Goal: Task Accomplishment & Management: Complete application form

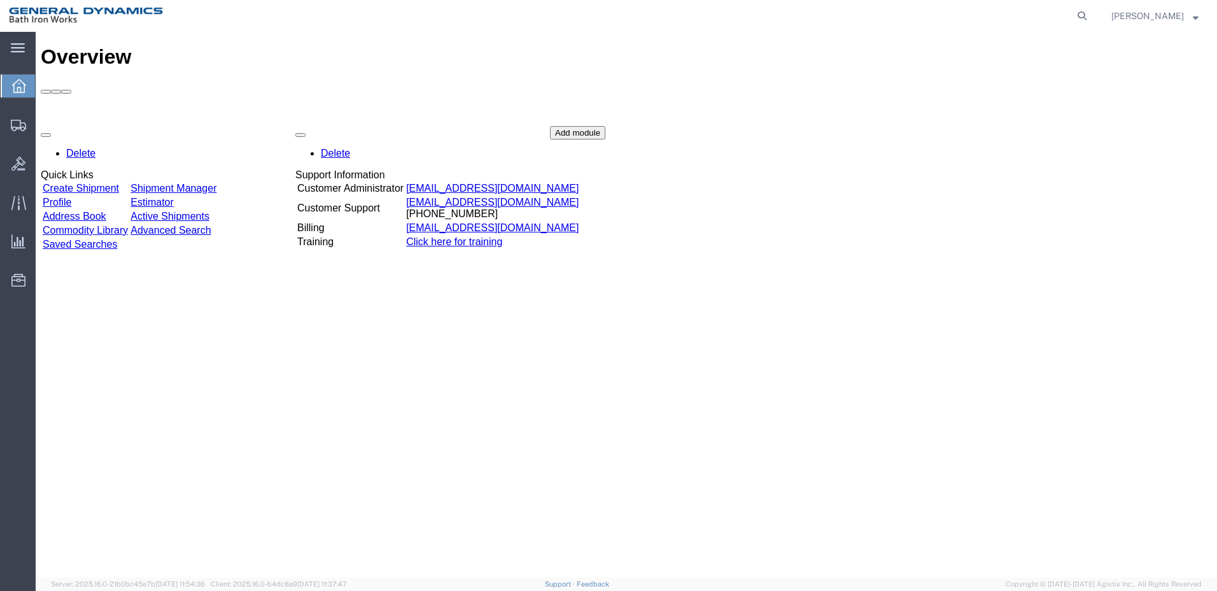
click at [111, 183] on link "Create Shipment" at bounding box center [81, 188] width 76 height 11
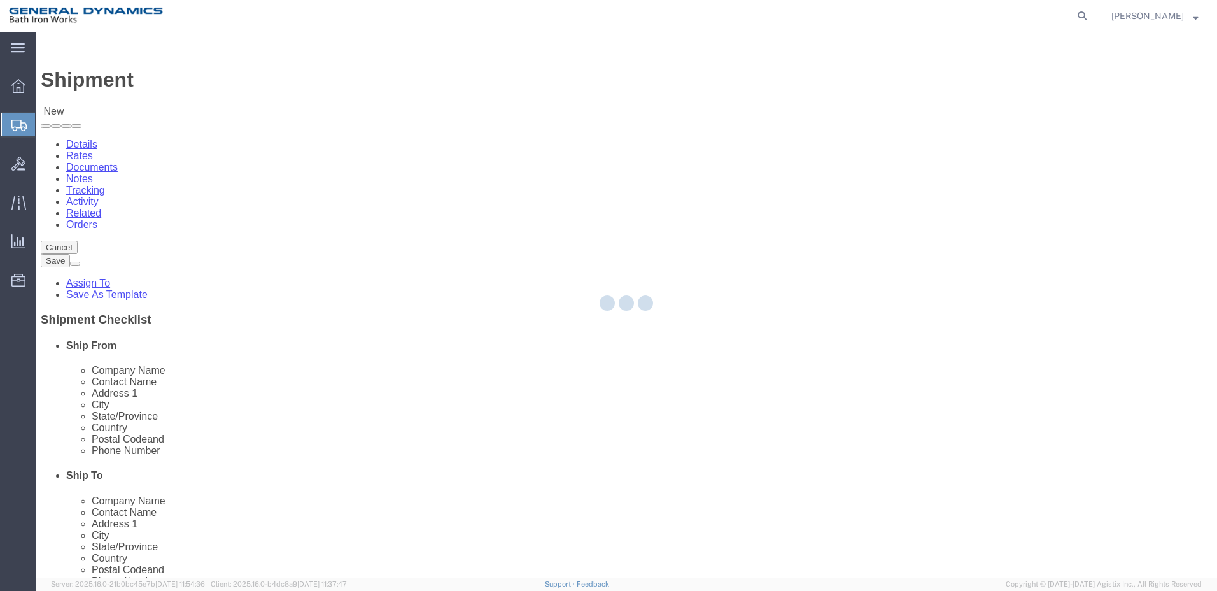
select select
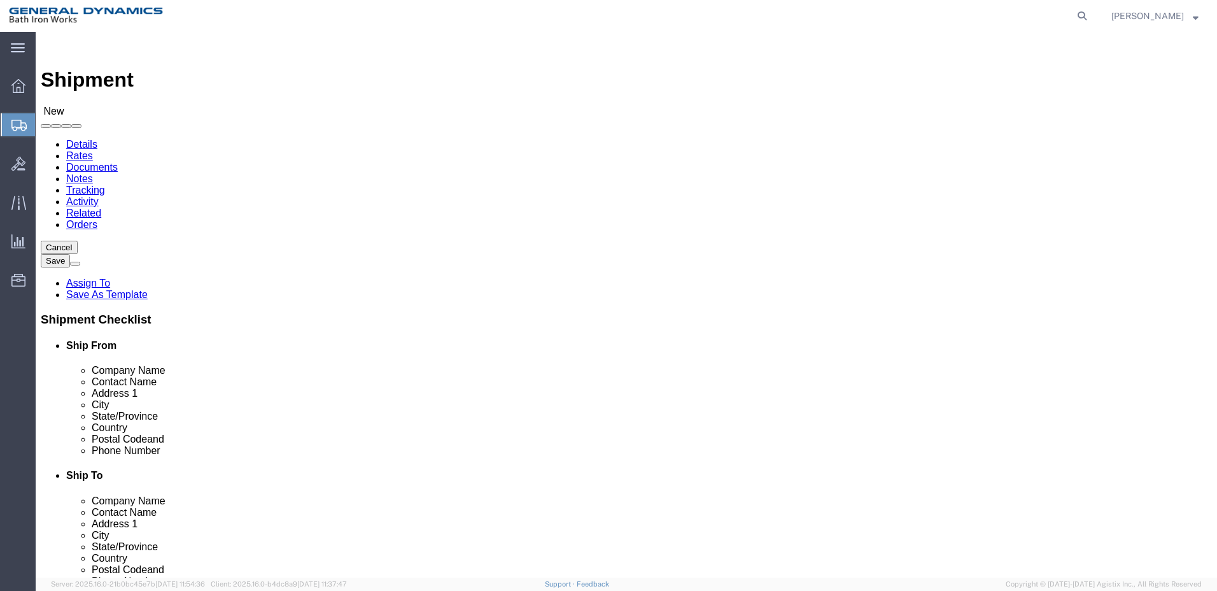
select select "34312"
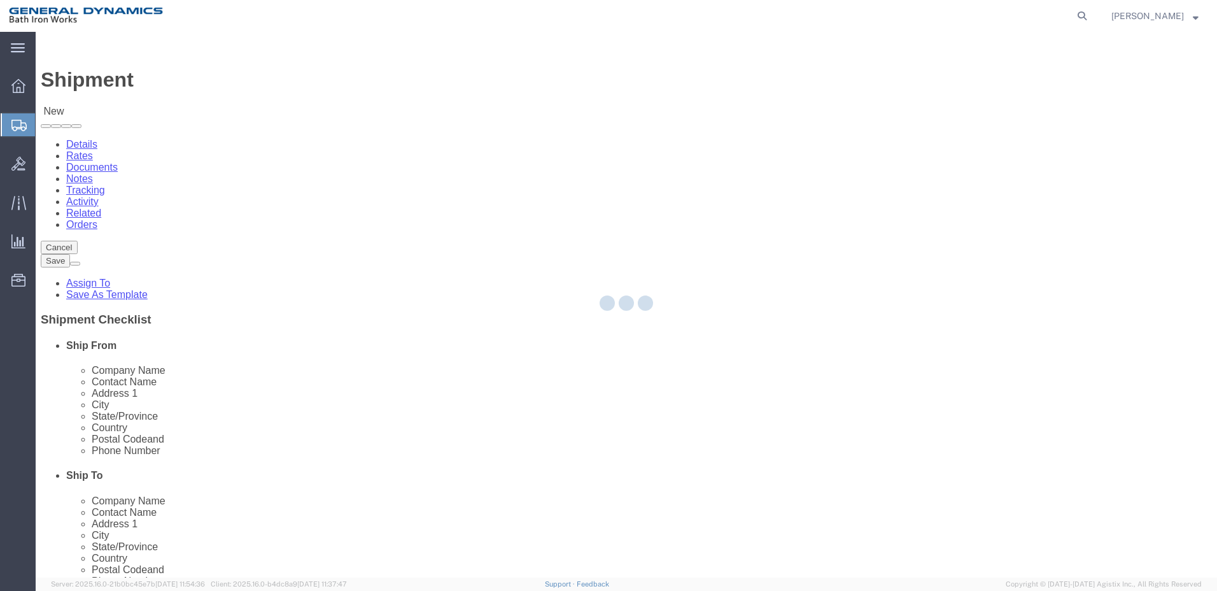
type input "General Dynamics Bath Iron Works"
type input "[GEOGRAPHIC_DATA]"
type input "04011"
type input "[PHONE_NUMBER]"
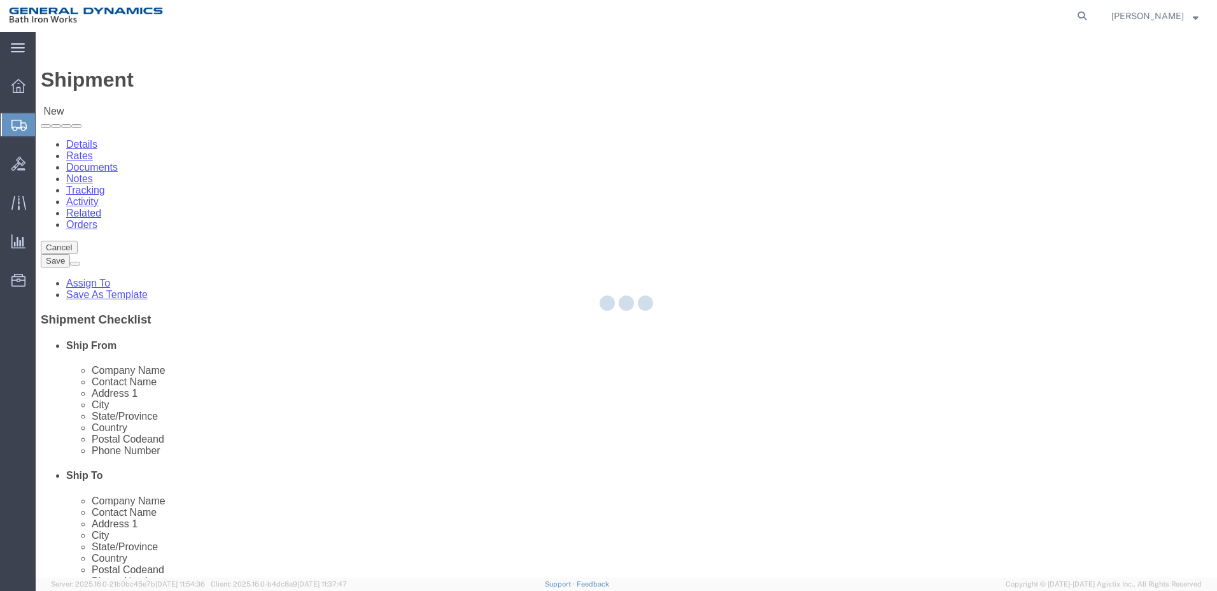
select select "ME"
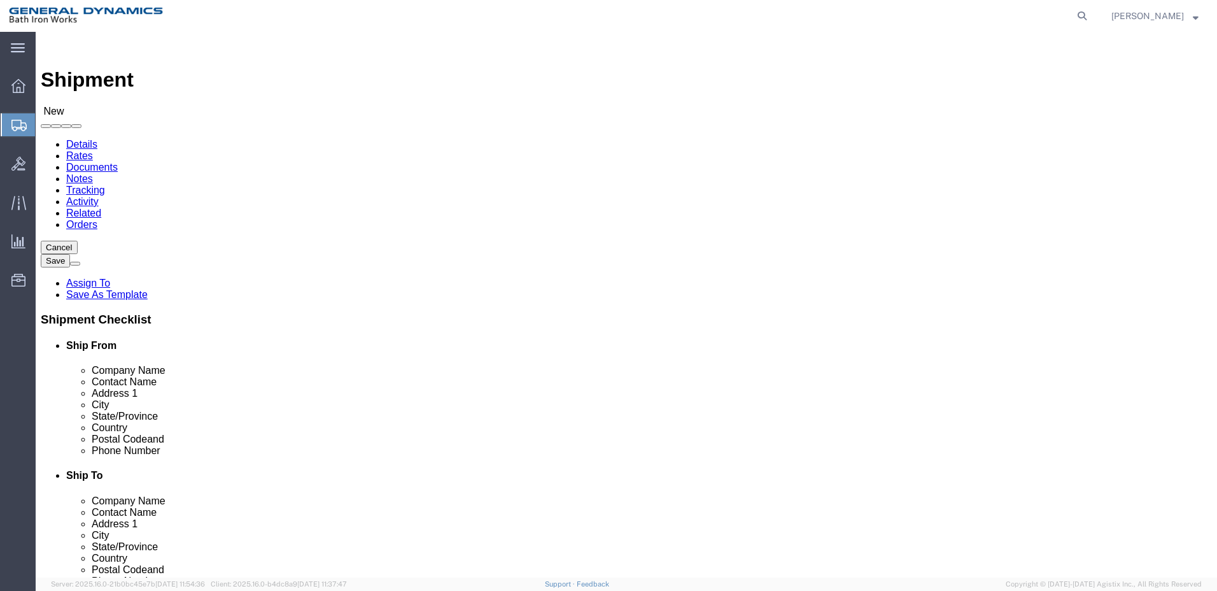
click input "text"
type input "space machine & eng corp"
click p "- SPACE MACHINE & ENG. CORPORATION - (Shipping Department) [STREET_ADDRESS] [GE…"
select select
type input "SPACE MACHINE & ENG. CORPORATION"
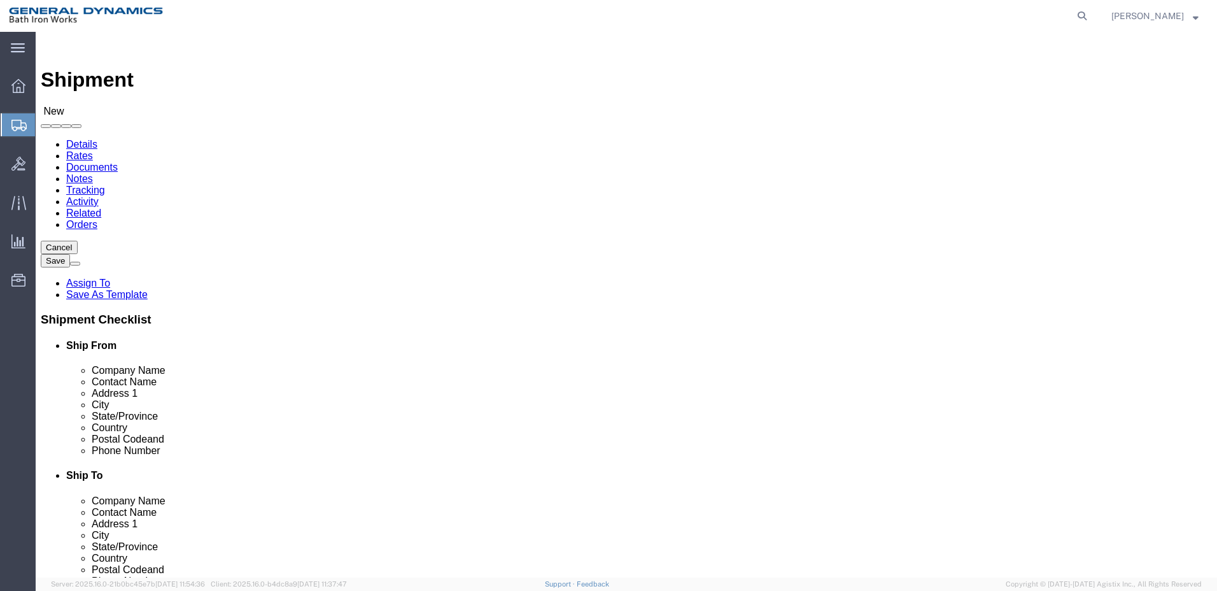
type input "Shipping Department"
type input "[STREET_ADDRESS]"
type input "ST. [GEOGRAPHIC_DATA]"
type input "33713"
select select "FL"
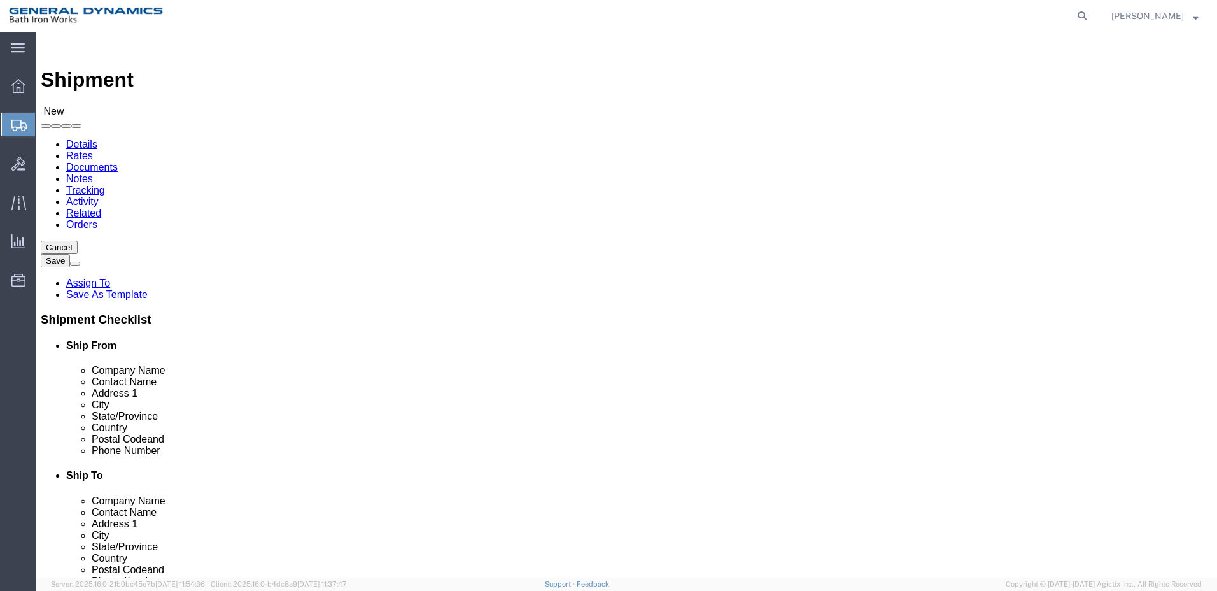
type input "SPACE MACHINE & ENG. CORPORATION"
click input "text"
click input "Shipping Department"
type input "S"
type input "s"
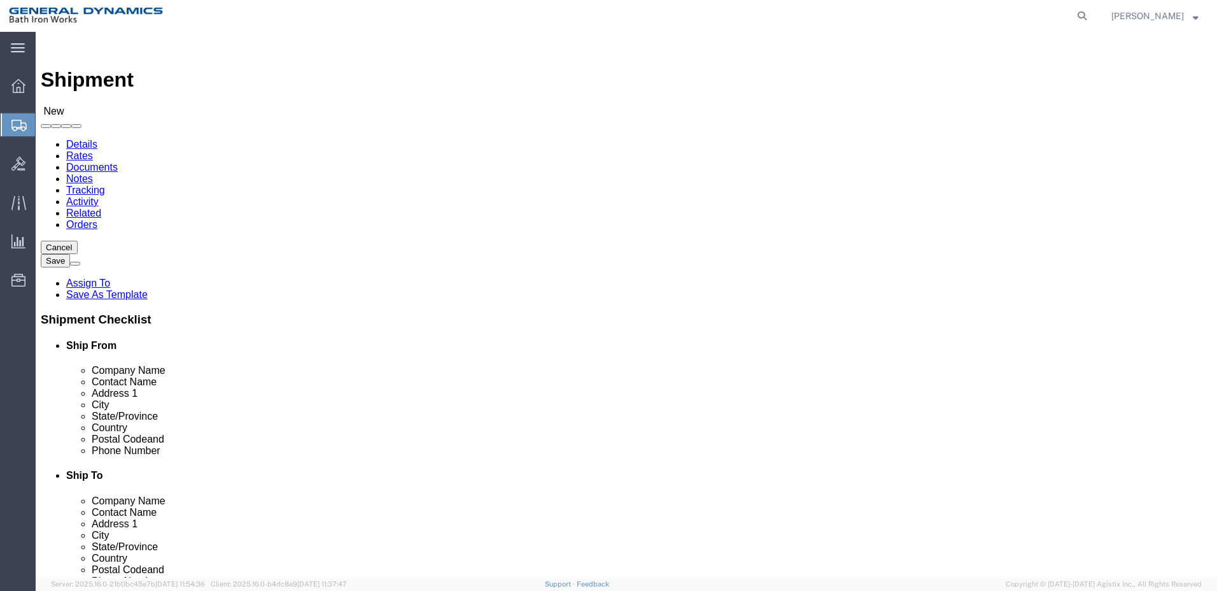
type input "[PERSON_NAME]"
click input "text"
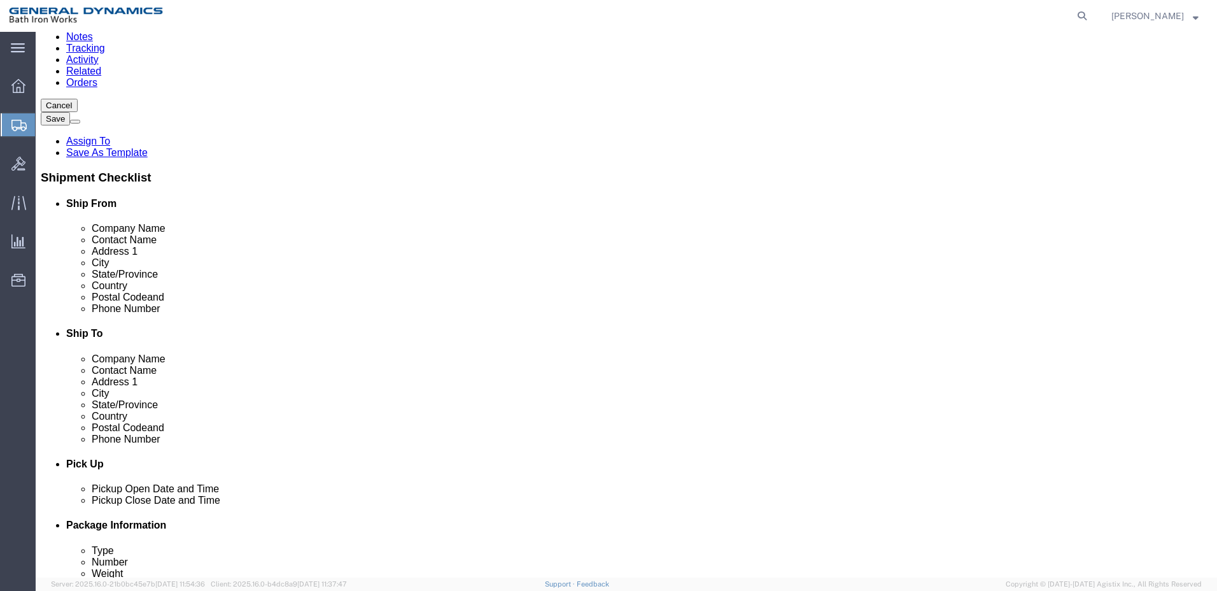
scroll to position [191, 0]
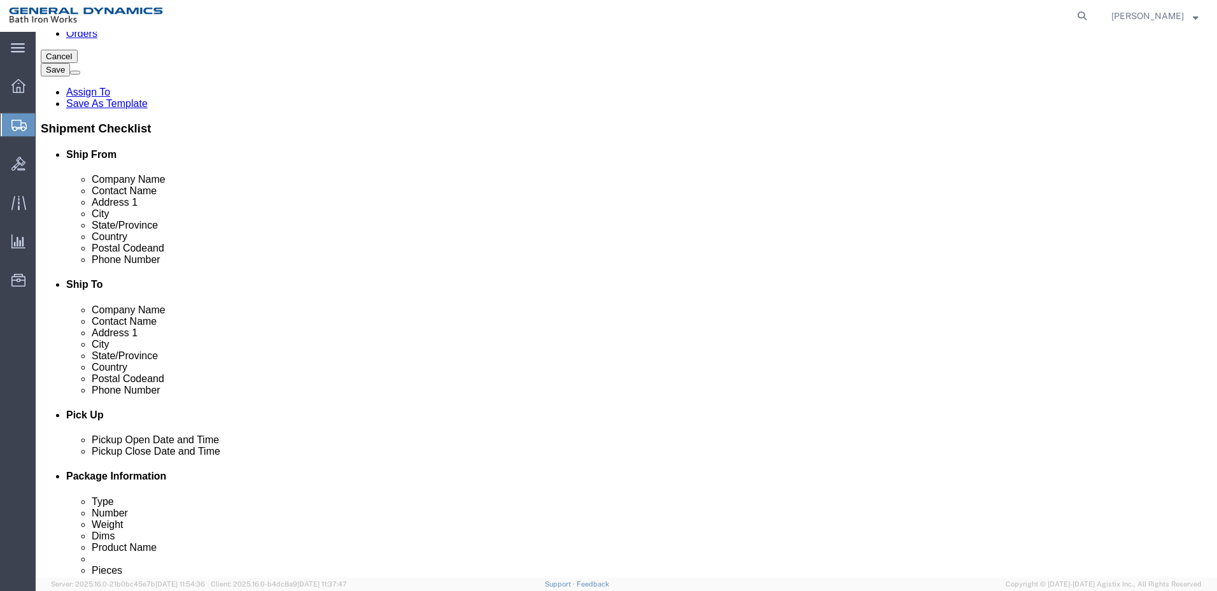
type input "[PHONE_NUMBER]"
click div "[DATE] 10:00 AM"
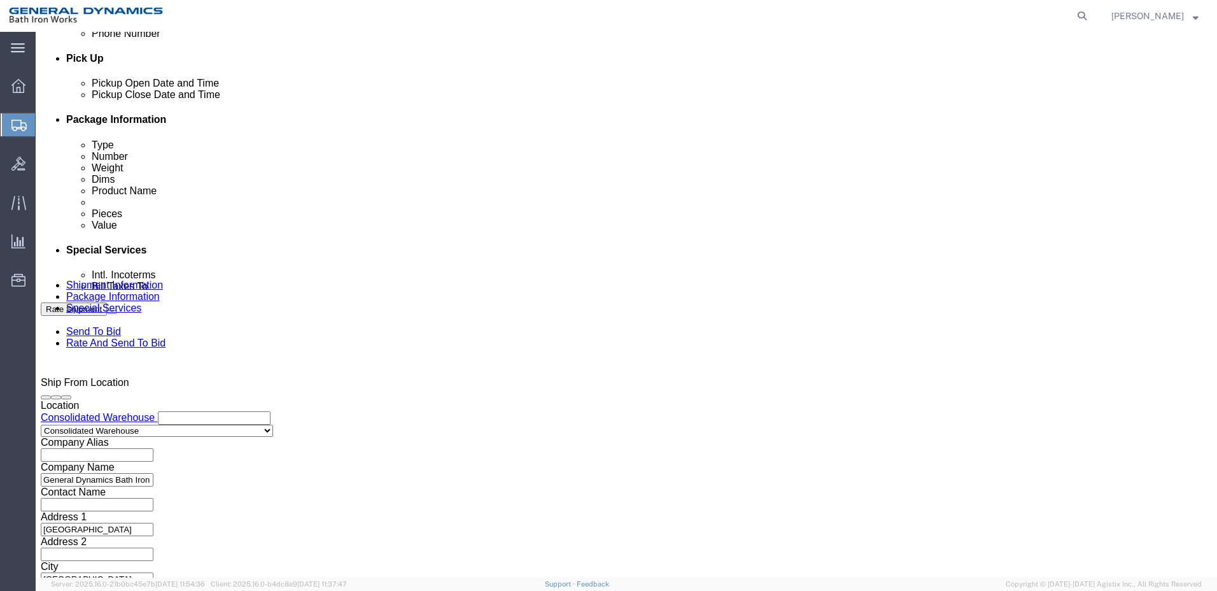
type input "11:00 AM"
click button "Apply"
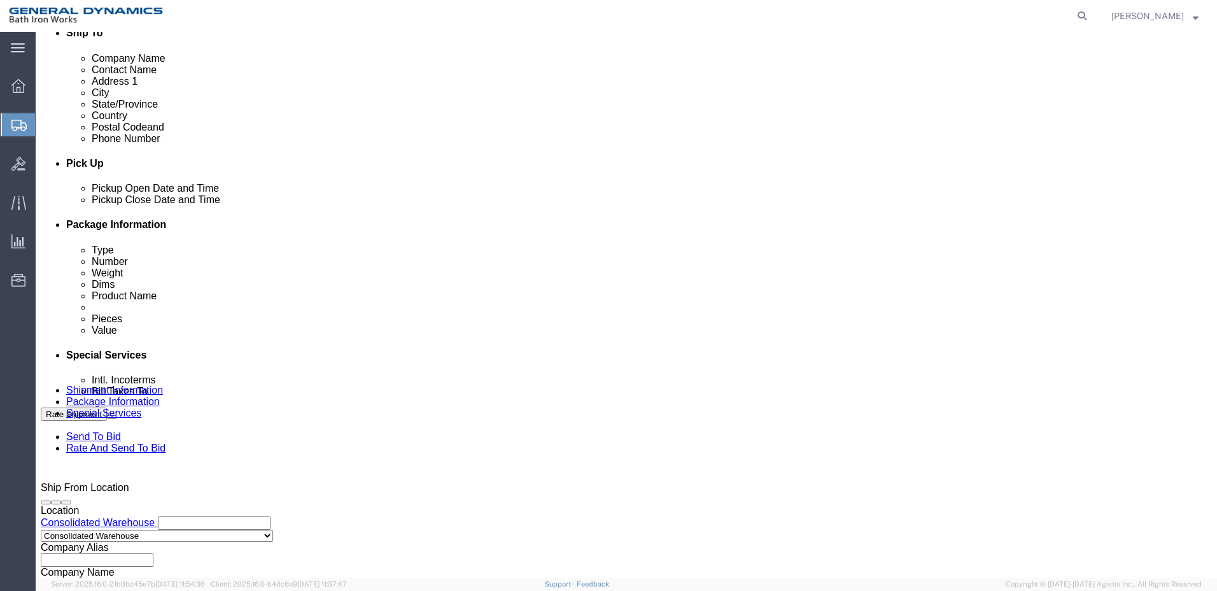
scroll to position [420, 0]
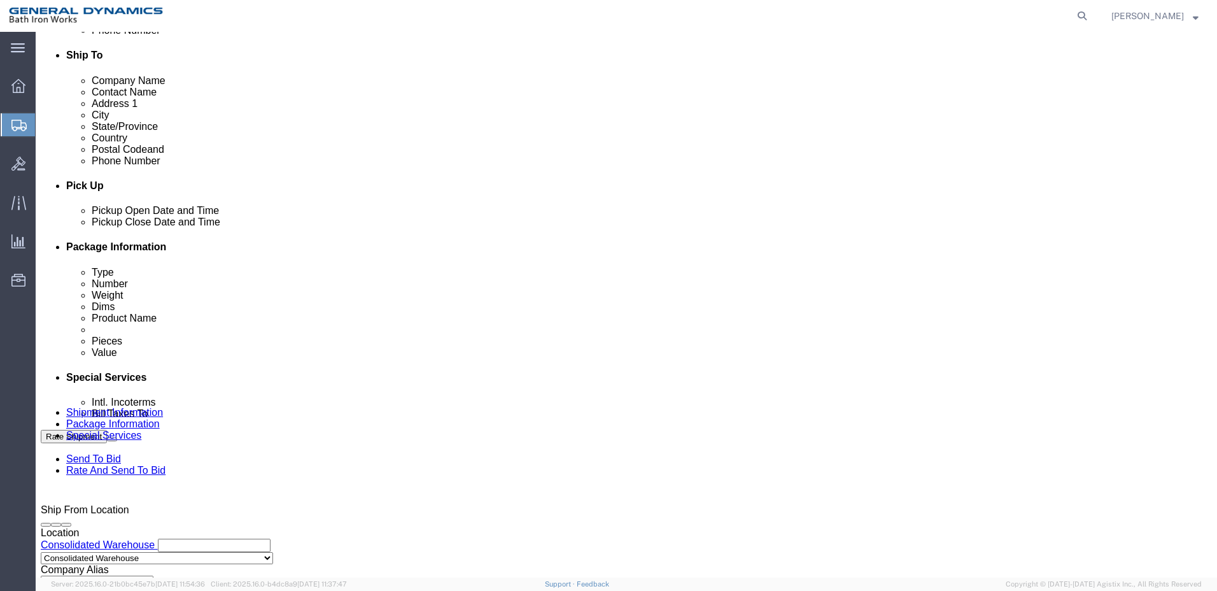
click div "[DATE] 12:00 PM"
type input "2:00 PM"
click button "Apply"
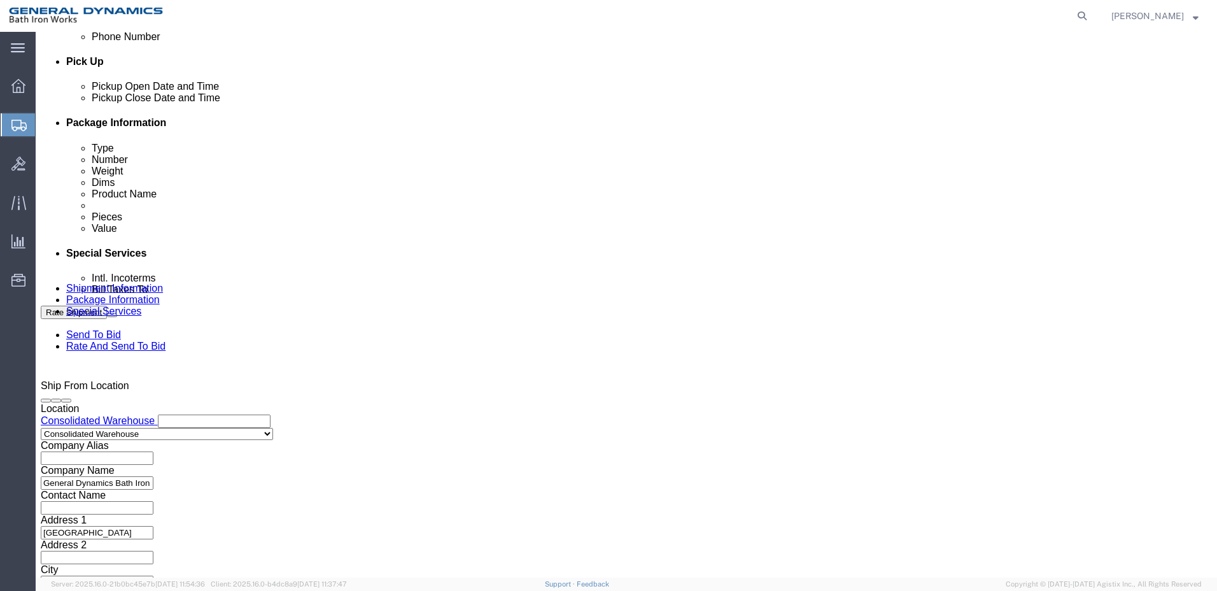
scroll to position [547, 0]
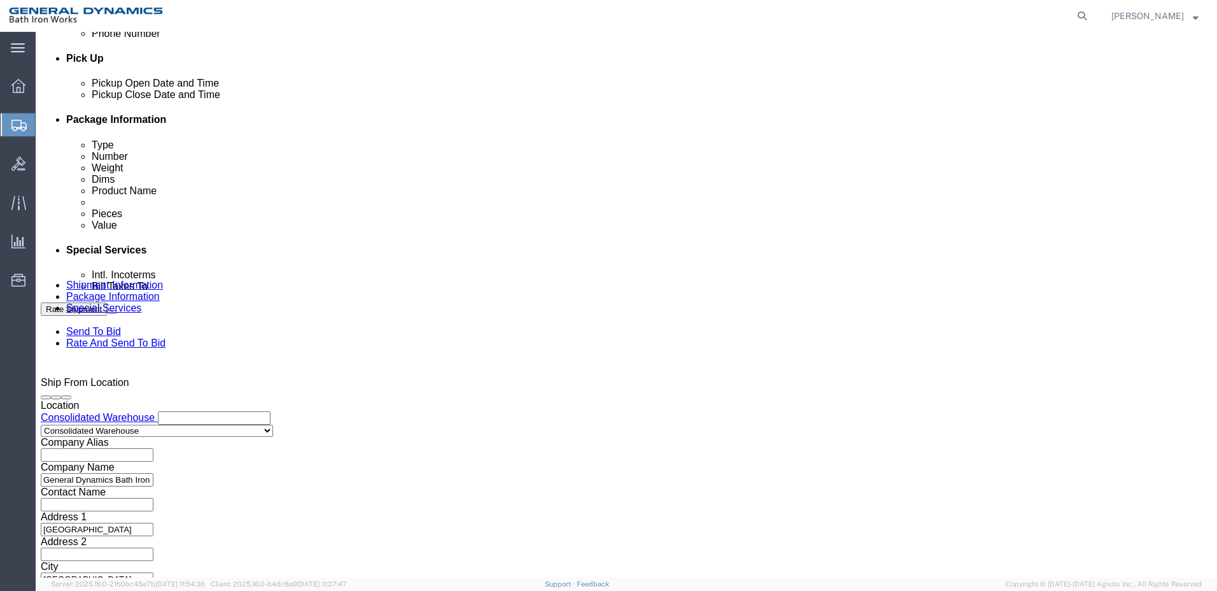
click button "Continue"
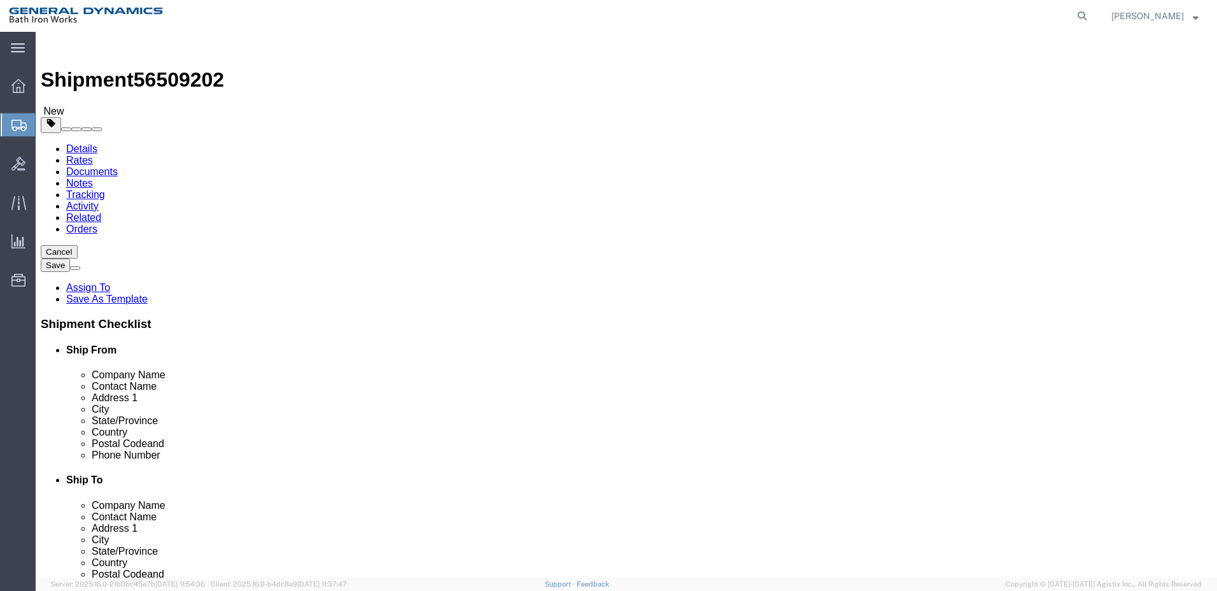
click select "Select Bale(s) Basket(s) Bolt(s) Bottle(s) Buckets Bulk Bundle(s) Can(s) Cardbo…"
select select "PSNS"
click select "Select Bale(s) Basket(s) Bolt(s) Bottle(s) Buckets Bulk Bundle(s) Can(s) Cardbo…"
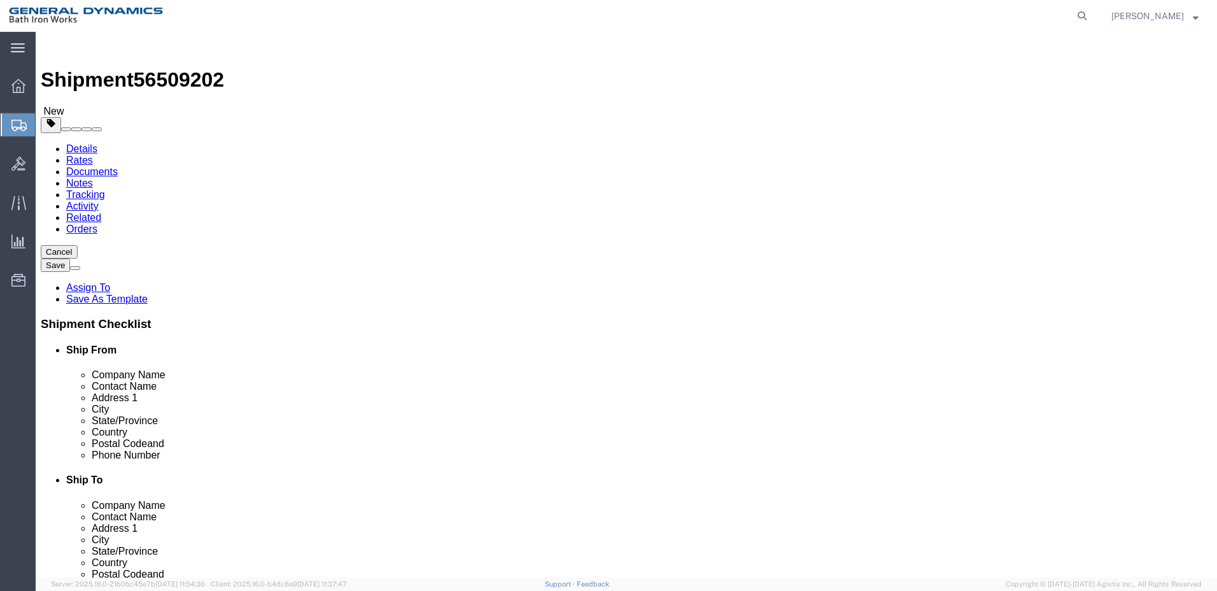
click input "text"
type input "149"
type input "30"
type input "9"
click input "0.00"
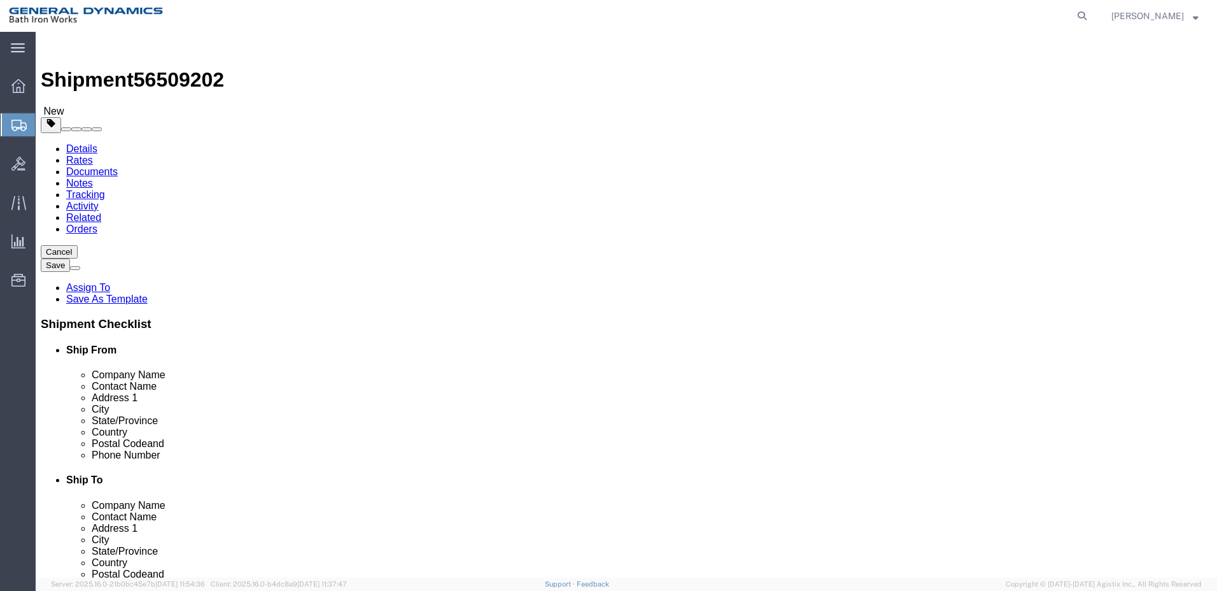
type input "0"
type input "84"
click link "Add Content"
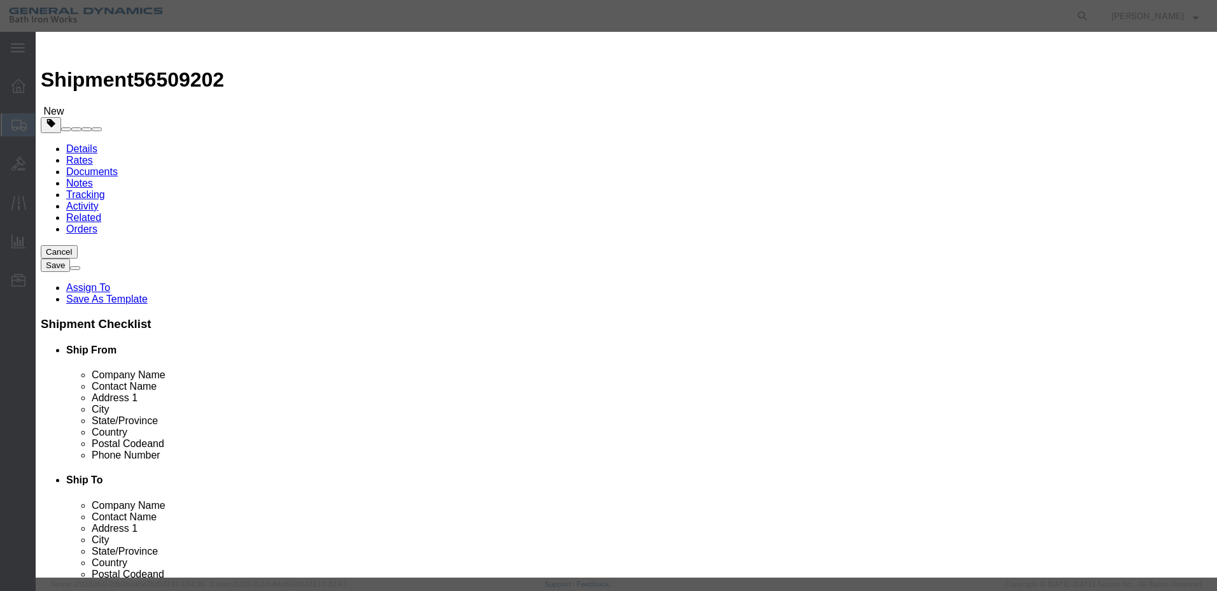
click input "text"
type input "WAVEGUIDE"
click input "0"
type input "1"
click input "text"
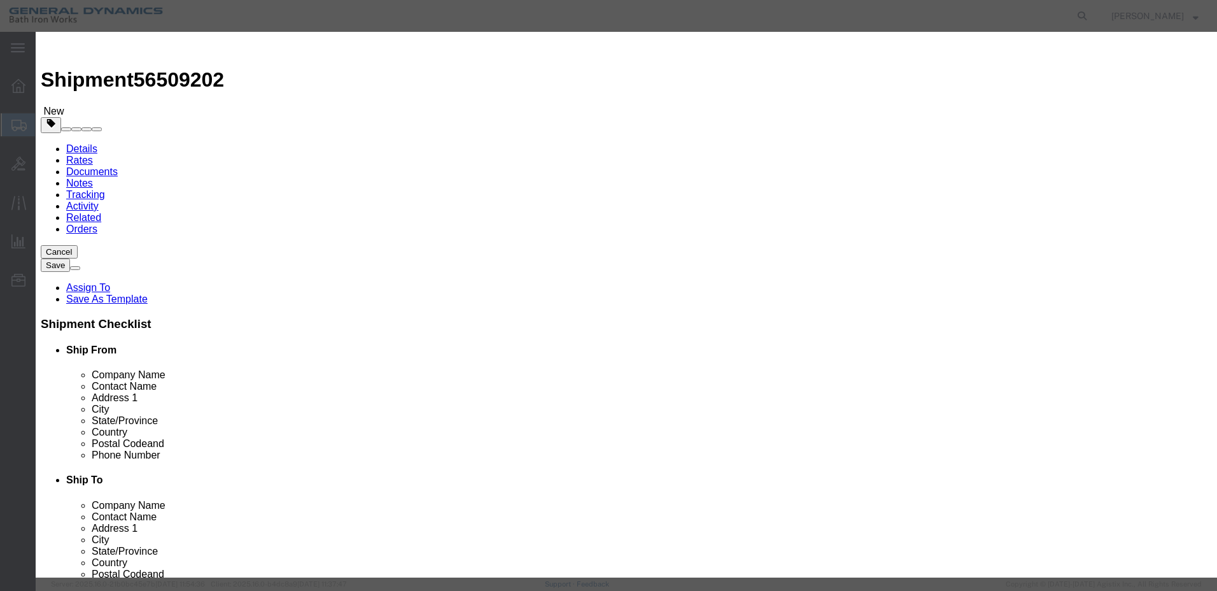
type input "1"
click div "SKU"
click select "Select 50 55 60 65 70 85 92.5 100 125 175 250 300 400"
select select "55"
click select "Select 50 55 60 65 70 85 92.5 100 125 175 250 300 400"
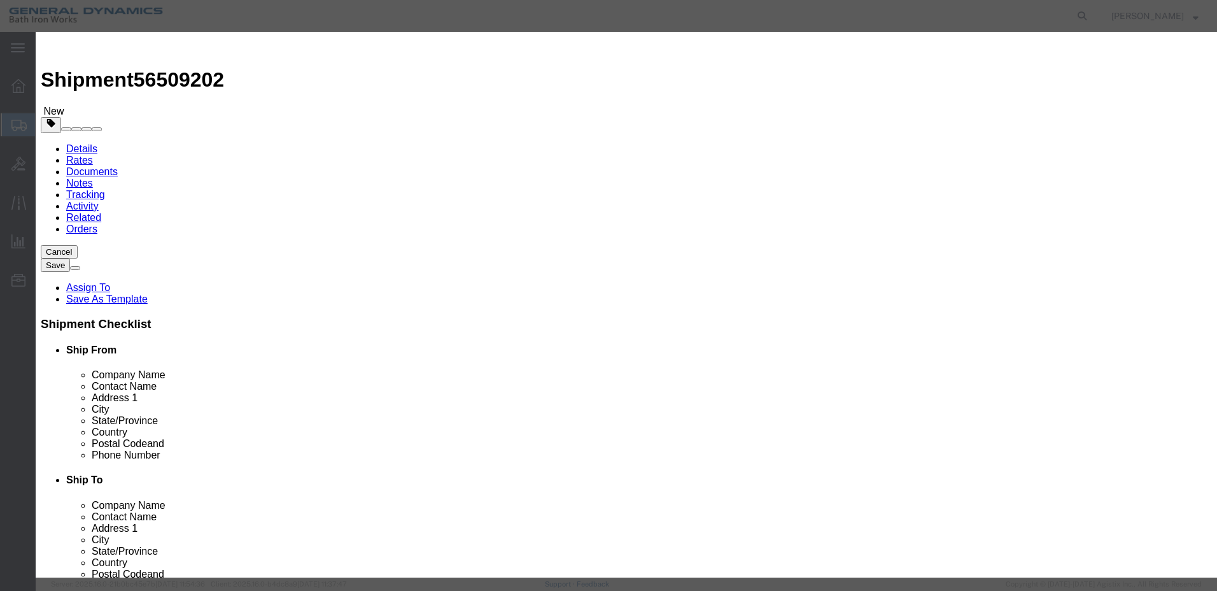
click button "Save & Close"
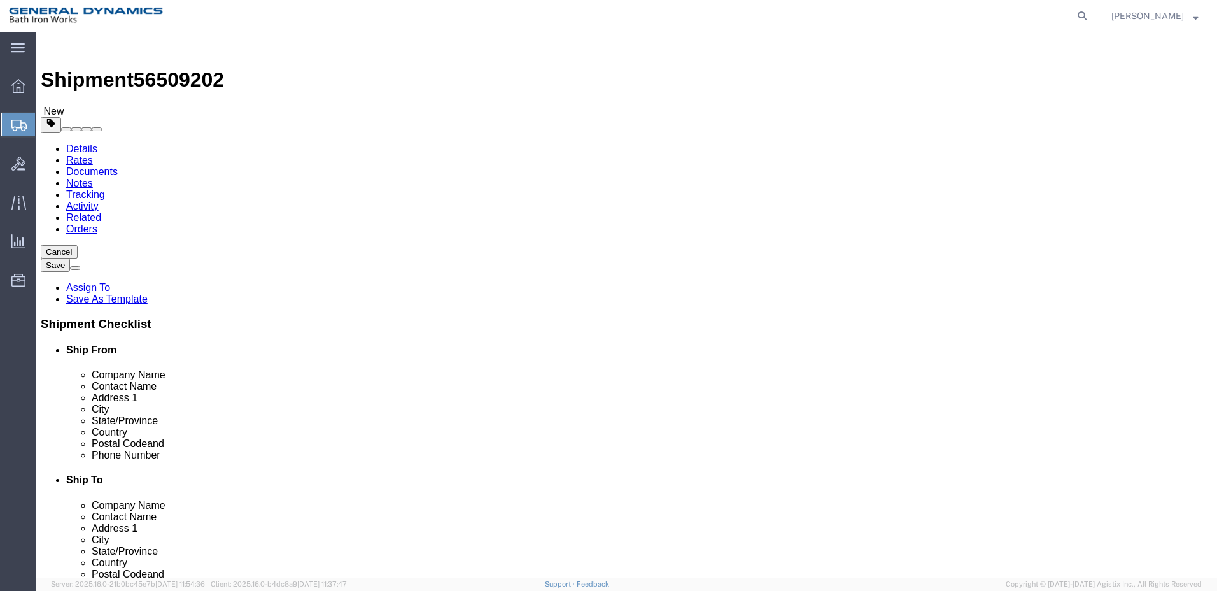
click button "Continue"
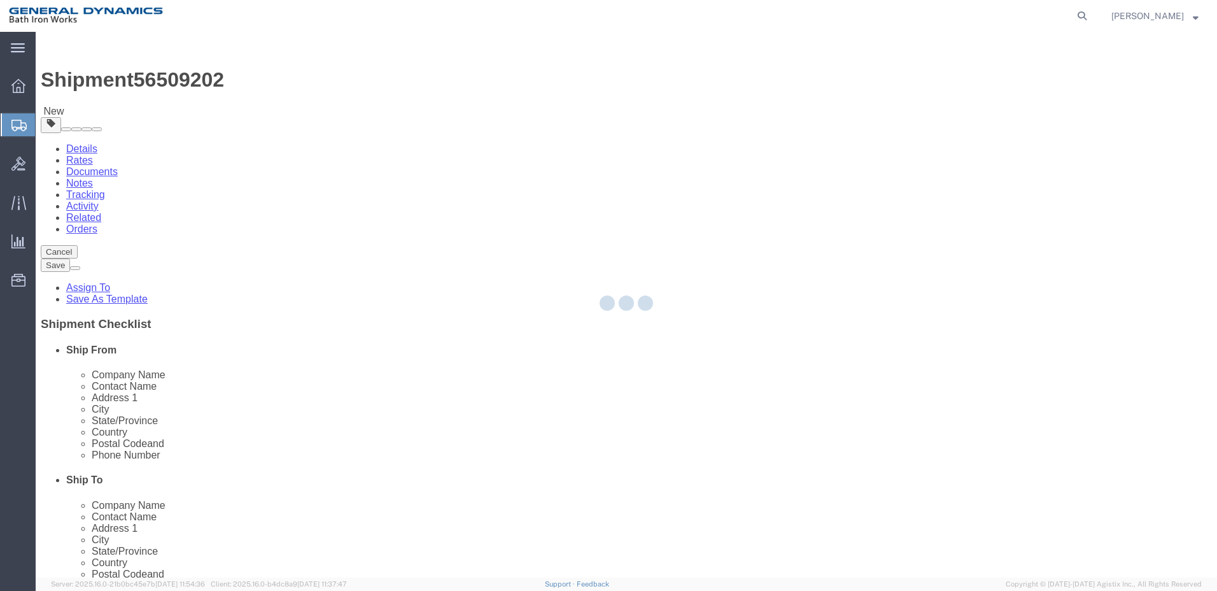
select select
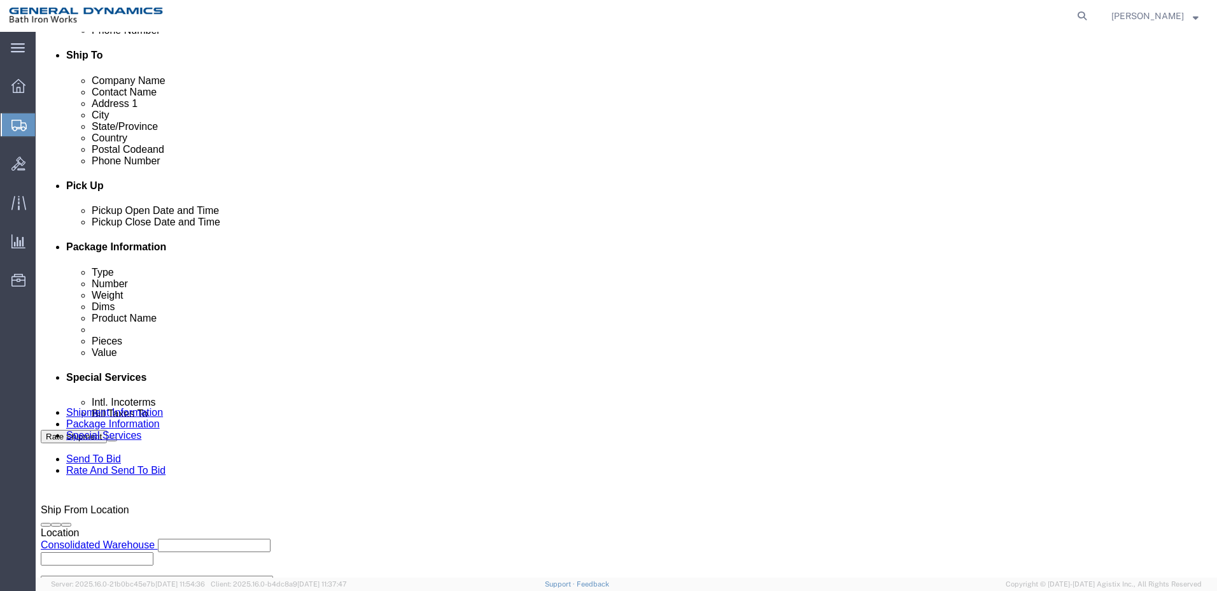
scroll to position [445, 0]
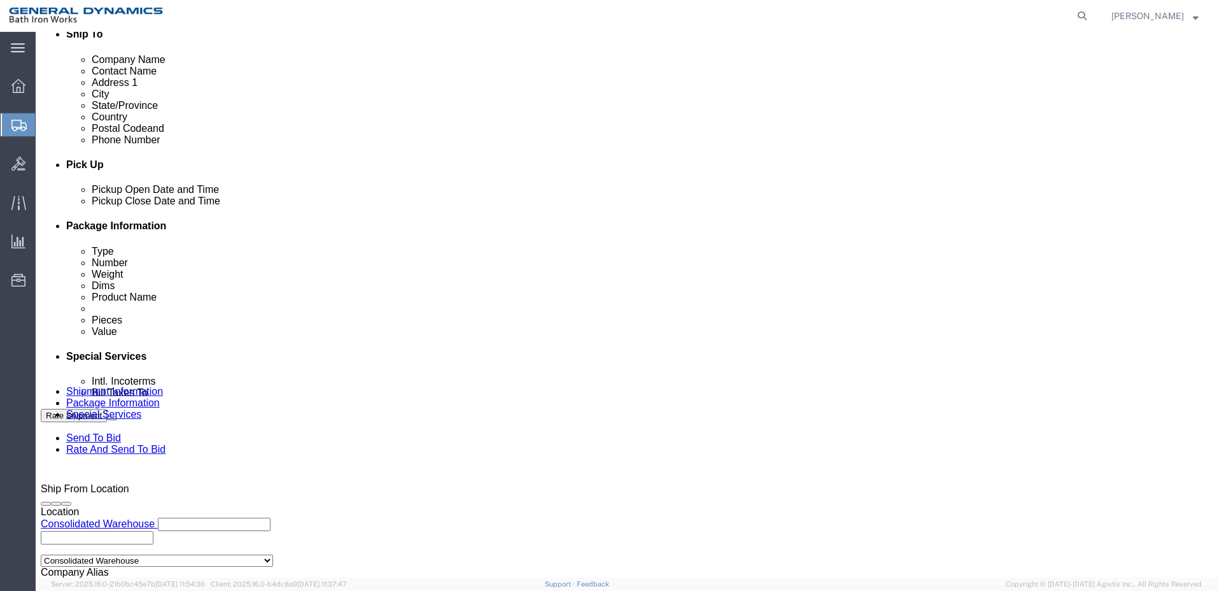
click select "Select Recipient Account Sender/Shipper Third Party Account"
select select "SHIP"
click select "Select Recipient Account Sender/Shipper Third Party Account"
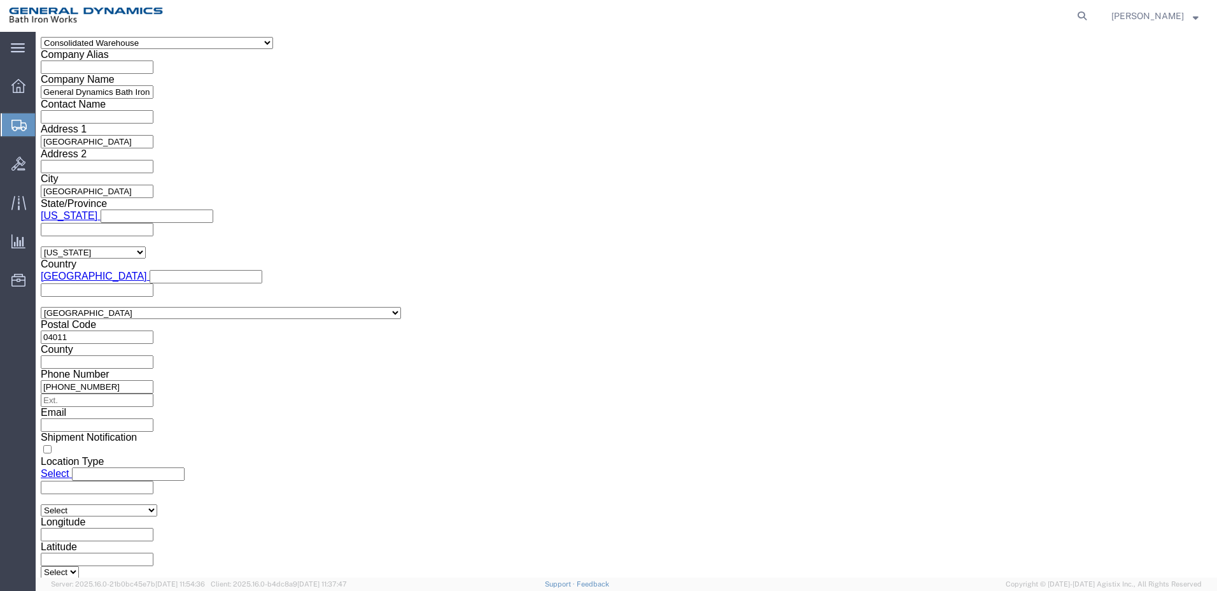
scroll to position [1184, 0]
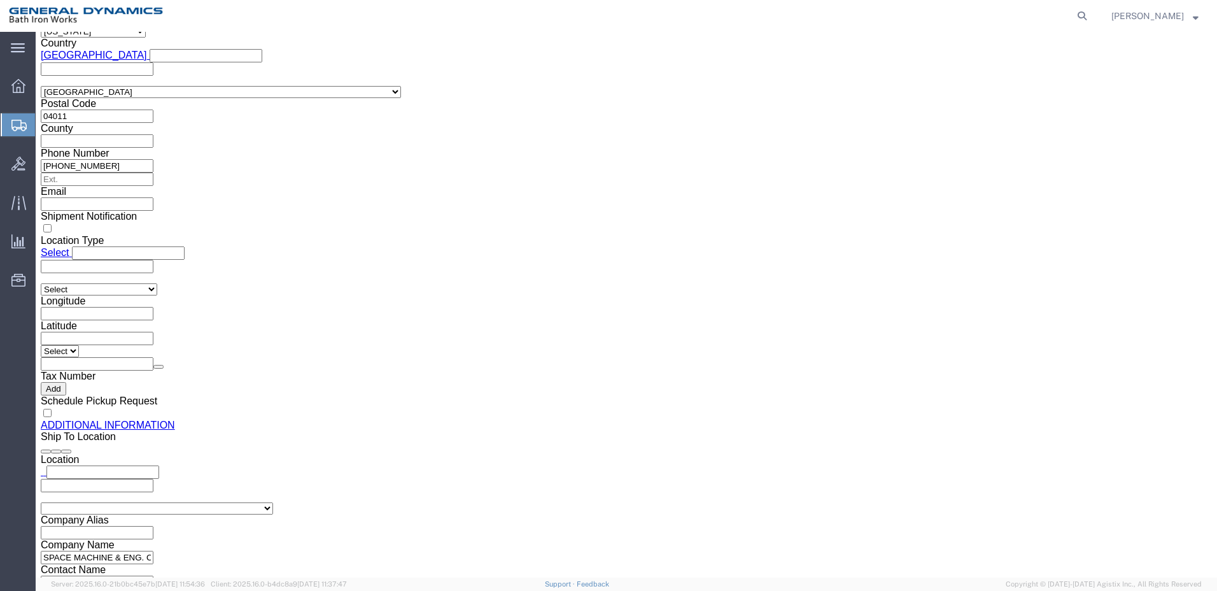
click button "Rate Shipment"
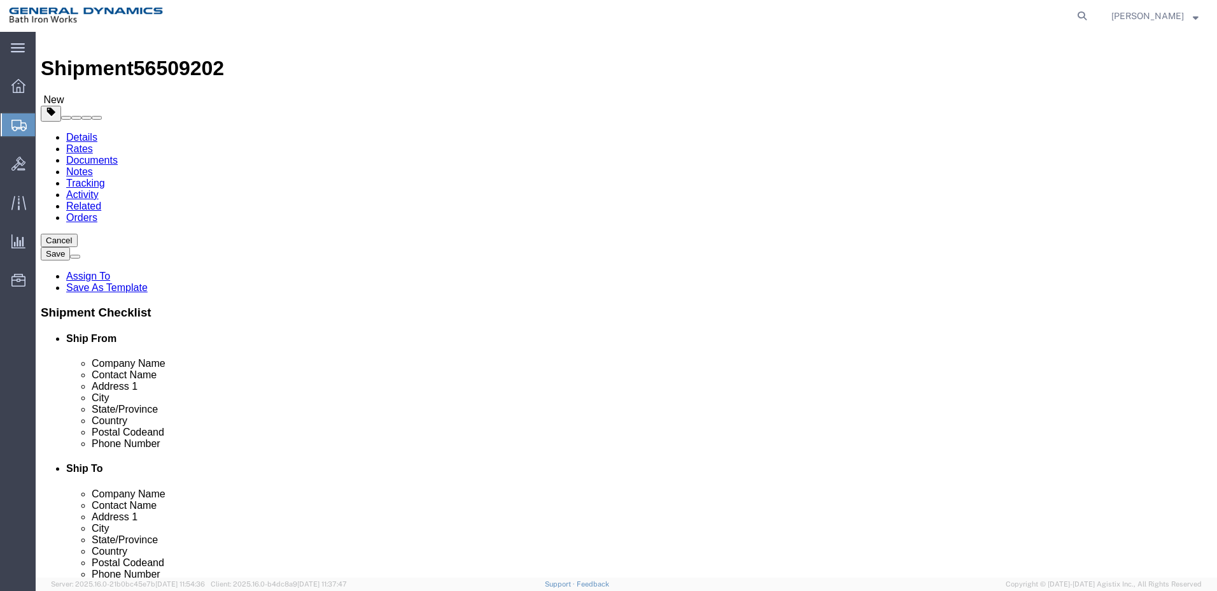
scroll to position [0, 0]
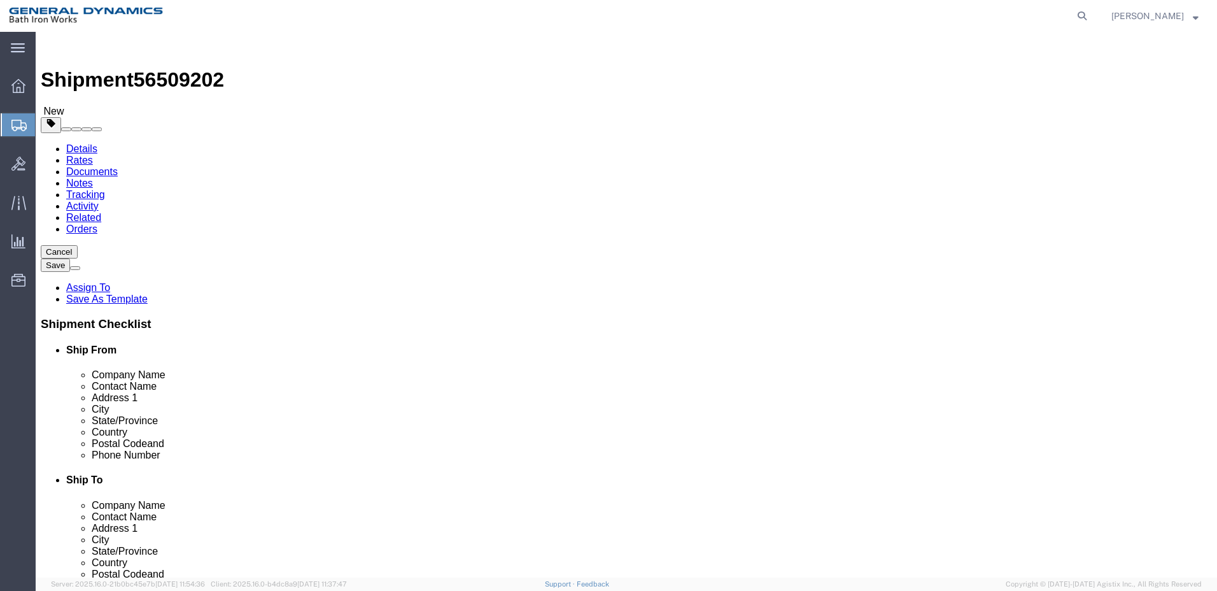
click h4 "Ship From"
click span "Company Name"
click link "Details"
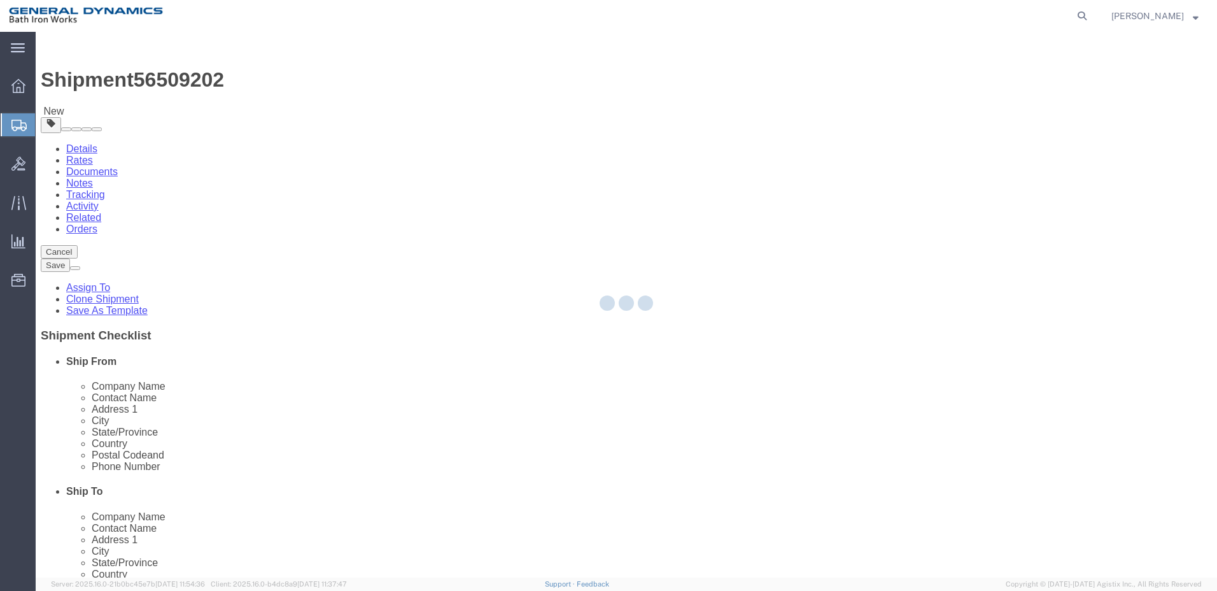
select select "34312"
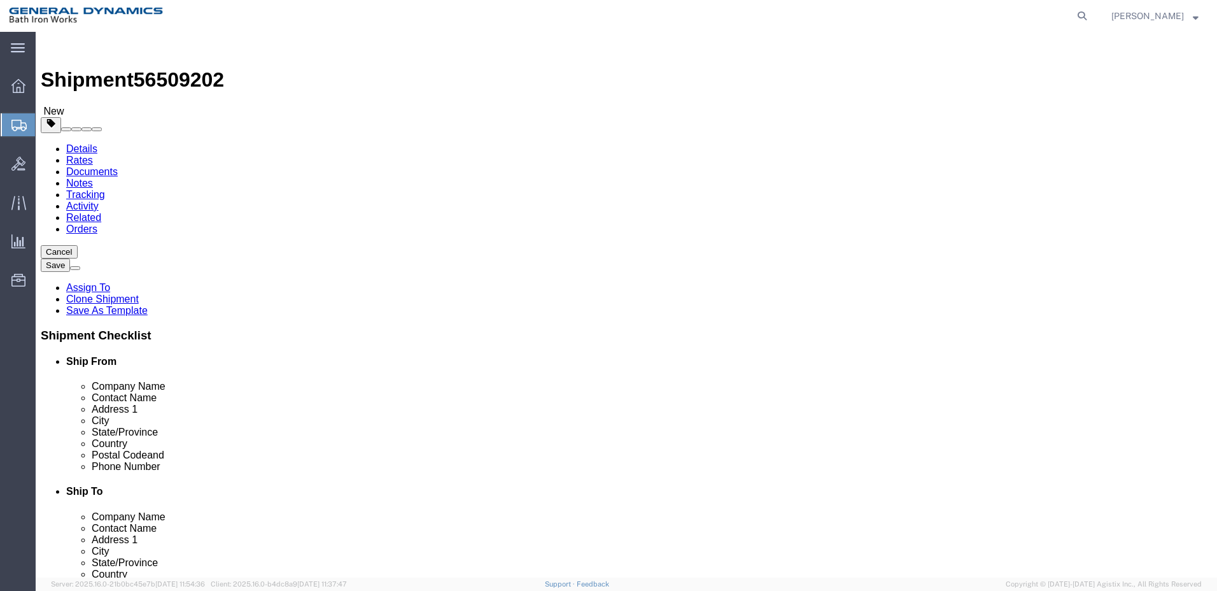
click input "text"
type input "[PERSON_NAME]"
click input "[GEOGRAPHIC_DATA]"
drag, startPoint x: 235, startPoint y: 287, endPoint x: 136, endPoint y: 277, distance: 99.2
click div "Location Consolidated Warehouse Select My Profile Location ACE [GEOGRAPHIC_DATA…"
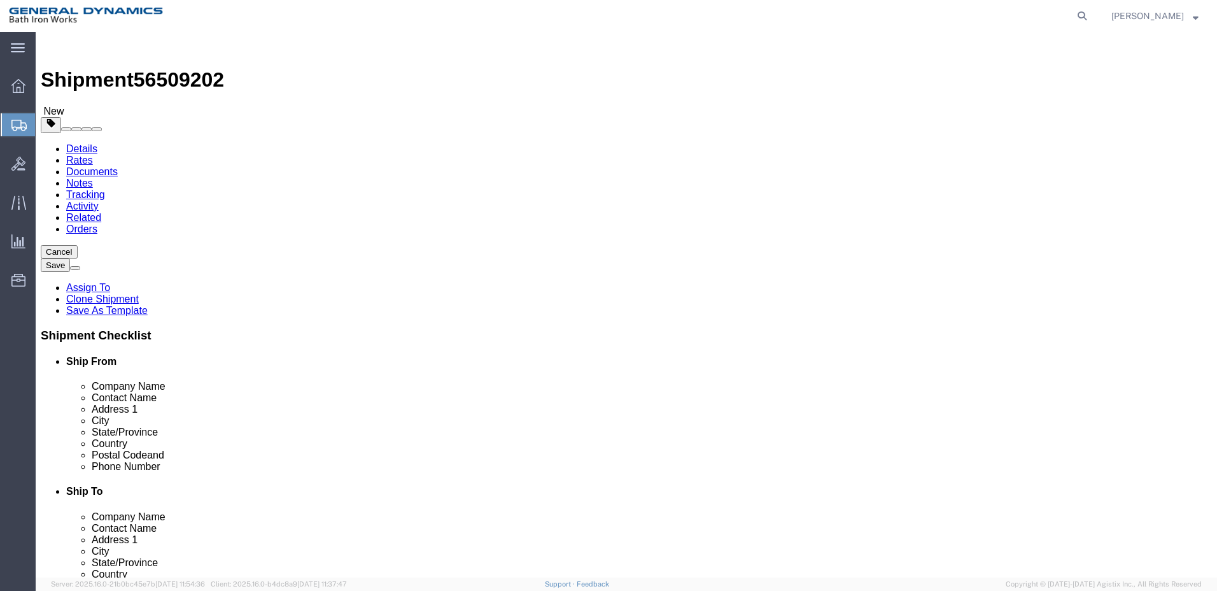
type input "[STREET_ADDRESS]"
select select
drag, startPoint x: 226, startPoint y: 332, endPoint x: 149, endPoint y: 321, distance: 77.8
click div "Location Select Select My Profile Location ACE [GEOGRAPHIC_DATA] [GEOGRAPHIC_DA…"
type input "[GEOGRAPHIC_DATA]"
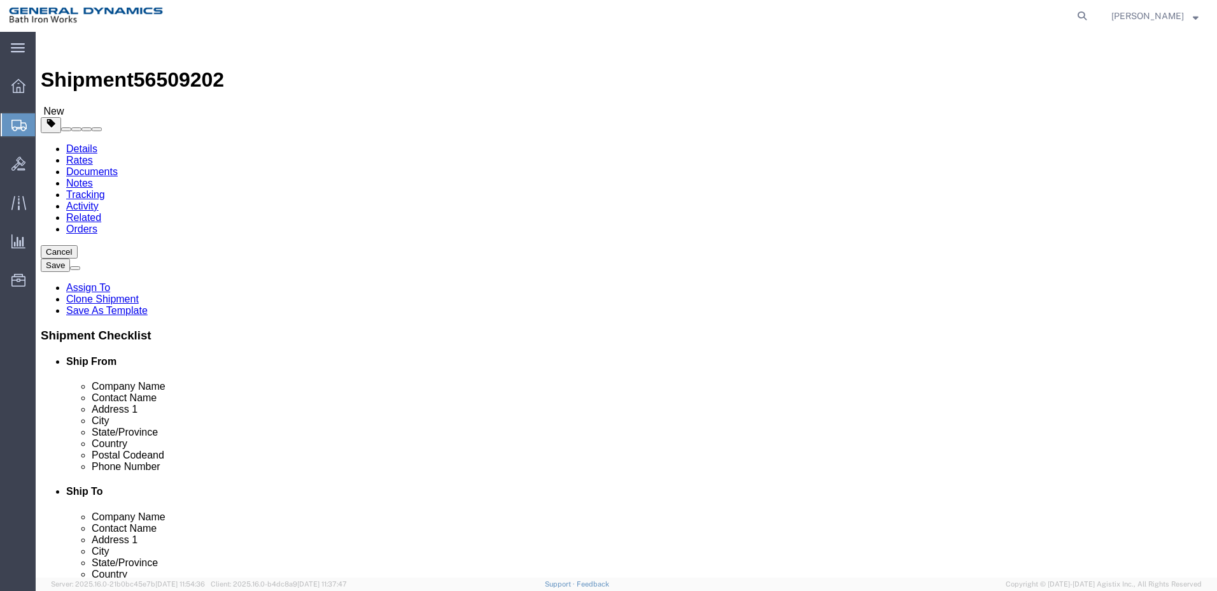
click p "- BATH IRON WORKS - ([PERSON_NAME]) [STREET_ADDRESS]"
type input "BATH IRON WORKS"
type input "[PERSON_NAME]"
type input "[GEOGRAPHIC_DATA]"
type input "04103"
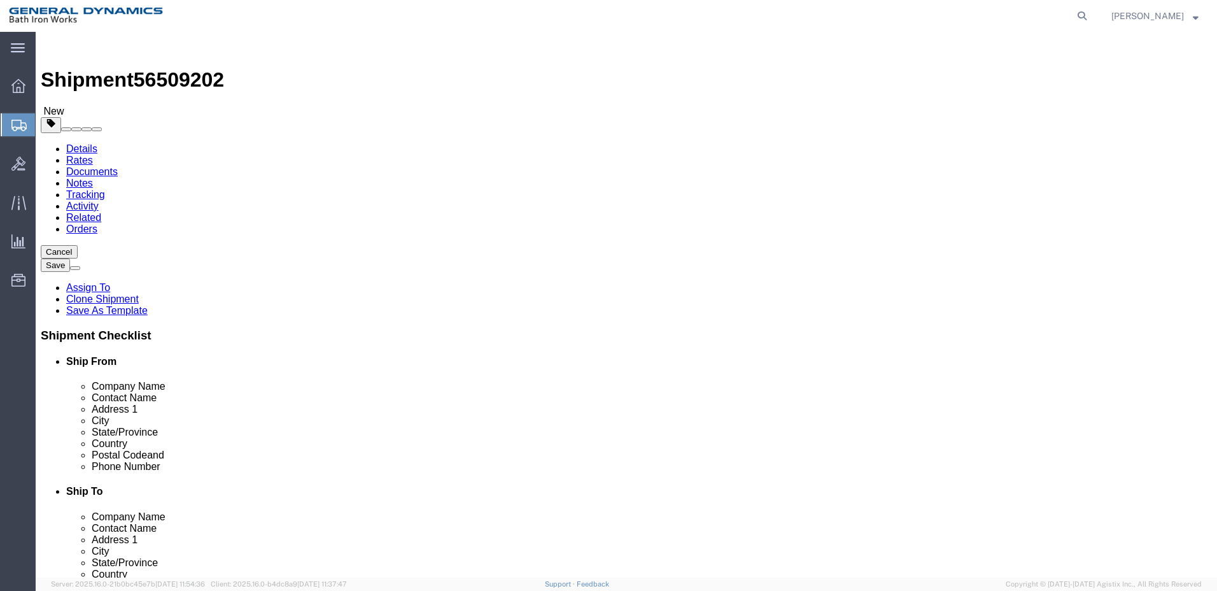
type input "[PHONE_NUMBER]"
select select "ME"
type input "[GEOGRAPHIC_DATA]"
click input "[PERSON_NAME]"
type input "D"
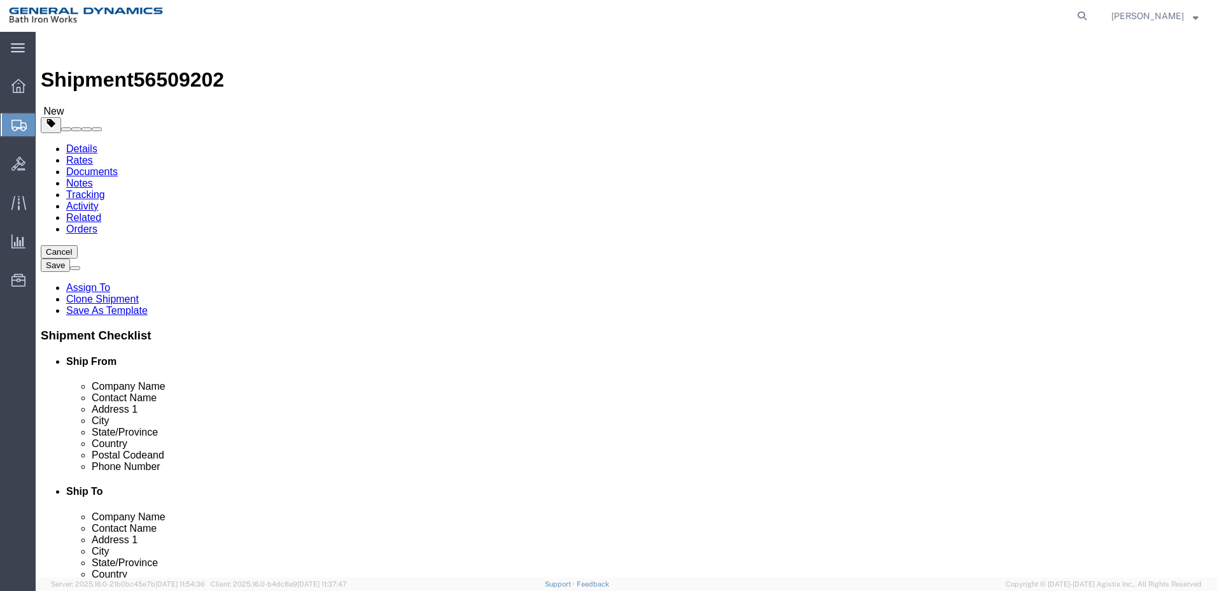
type input "A CHASE"
click input "[STREET_ADDRESS]"
type input "2"
type input "[GEOGRAPHIC_DATA]"
click input "[GEOGRAPHIC_DATA]"
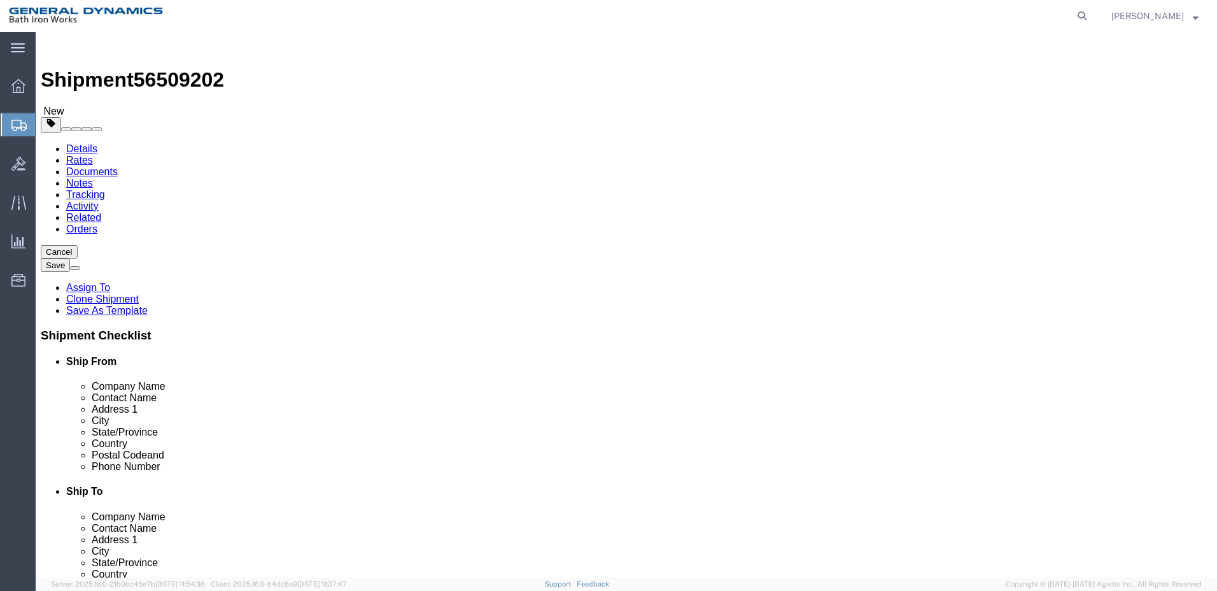
type input "P"
type input "BRU"
click input "A CHASE"
click input "BATH IRON WORKS"
select select "34312"
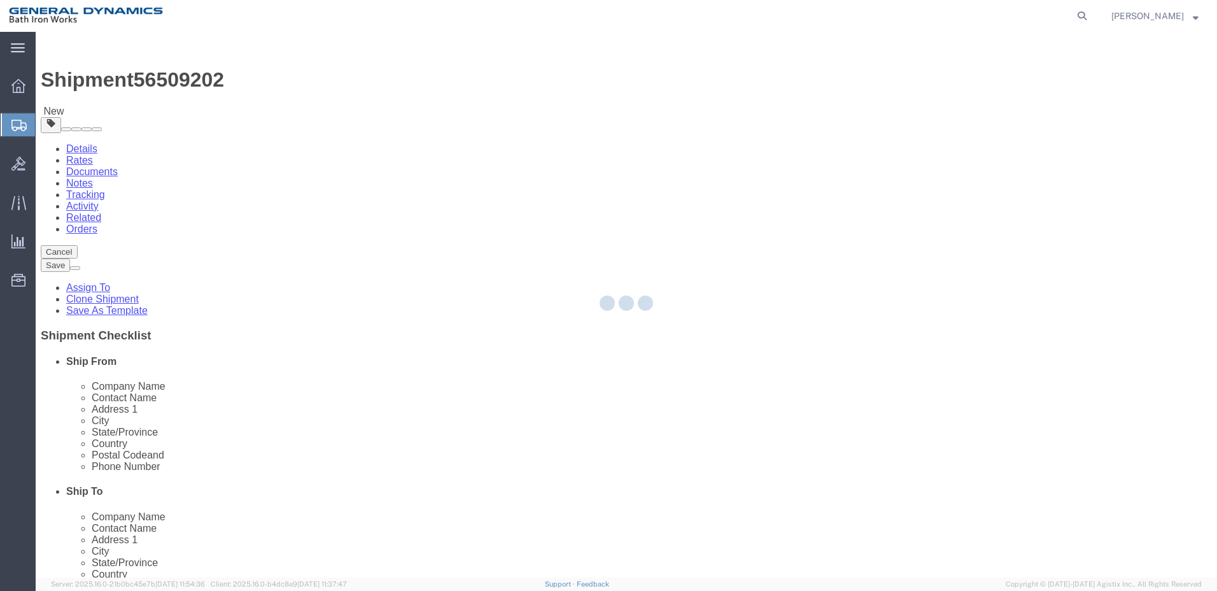
type input "General Dynamics Bath Iron Works"
type input "[GEOGRAPHIC_DATA]"
type input "04011"
type input "[PHONE_NUMBER]"
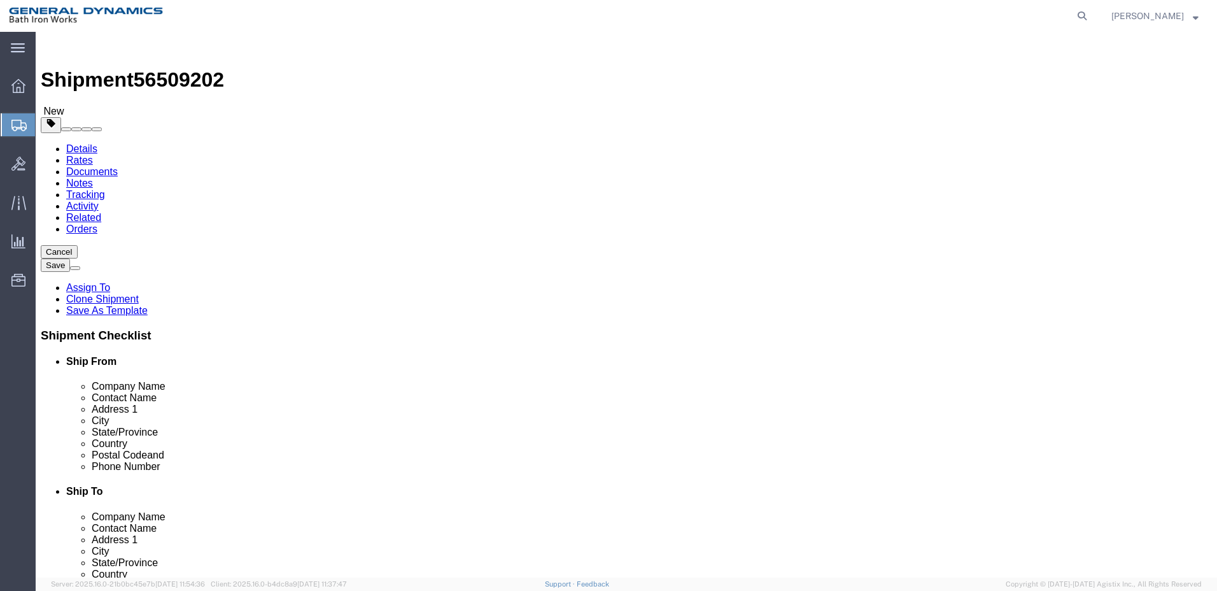
select select "ME"
click input "text"
type input "[PERSON_NAME]"
click input "[PHONE_NUMBER]"
type input "[PHONE_NUMBER]"
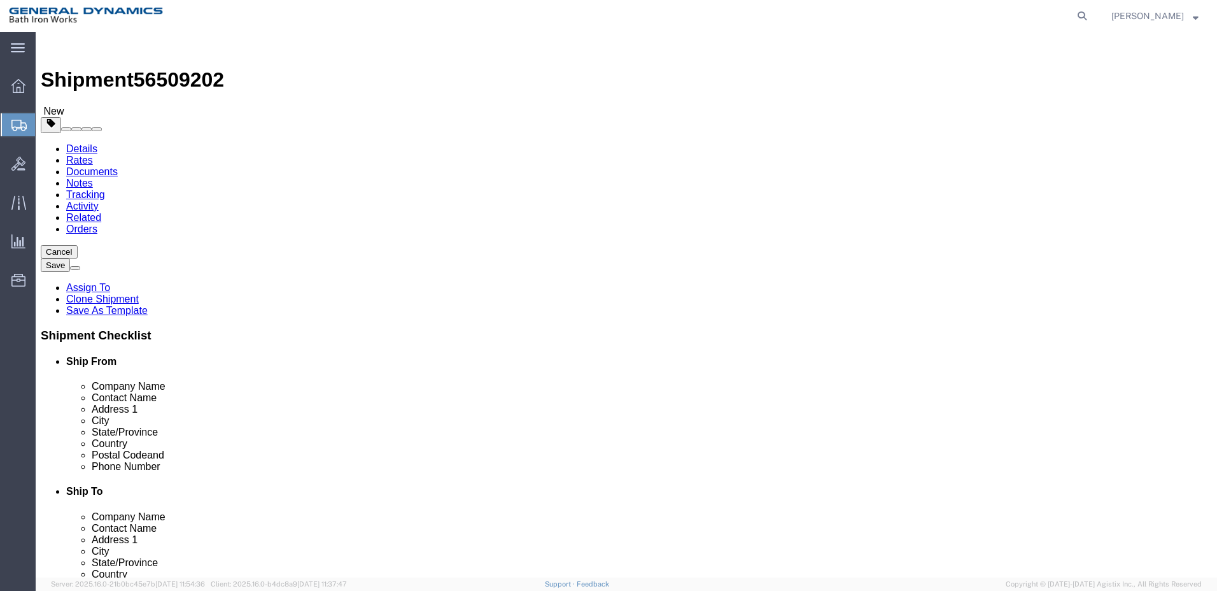
click button "Rate Shipment"
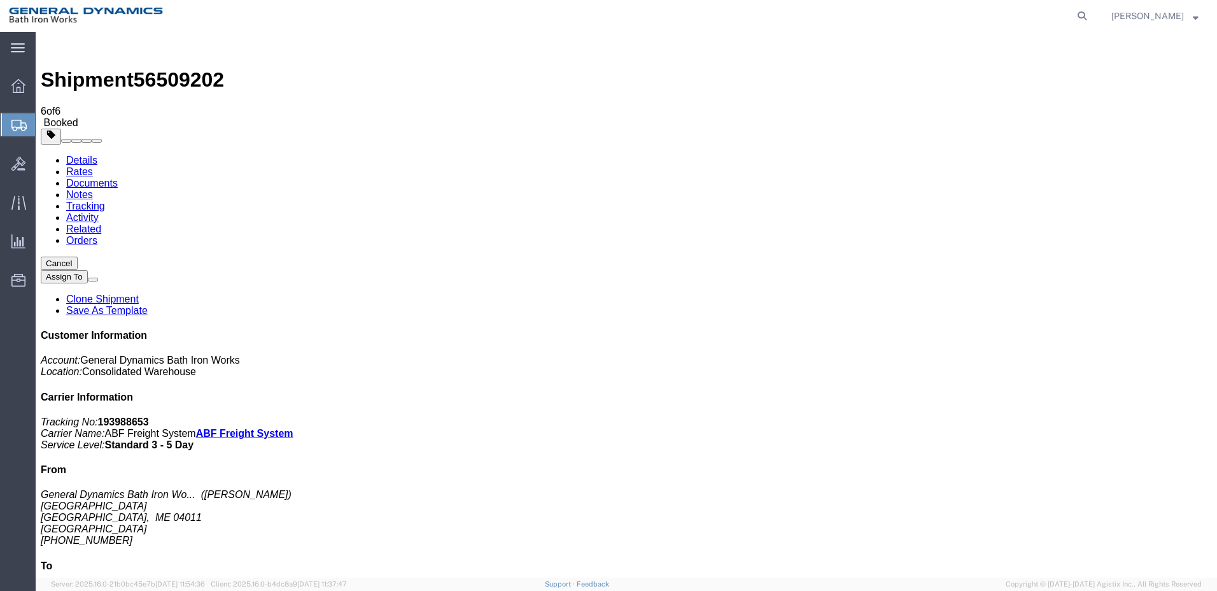
click at [0, 0] on span "Create Shipment" at bounding box center [0, 0] width 0 height 0
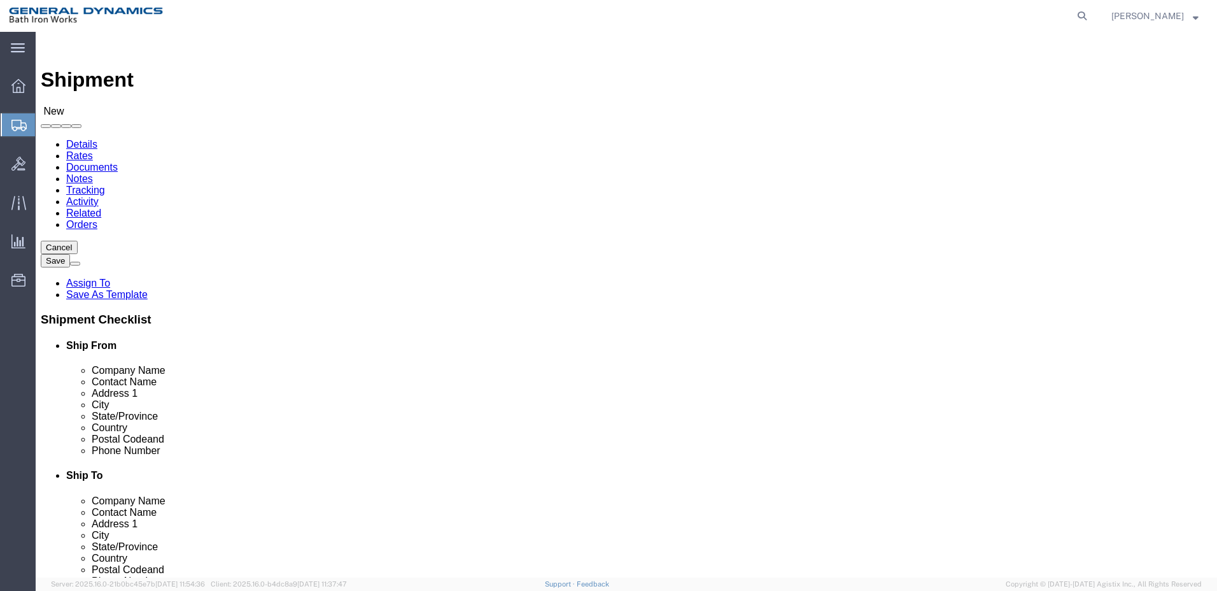
select select "34312"
select select "ME"
click input "text"
type input "[PERSON_NAME]"
click input "text"
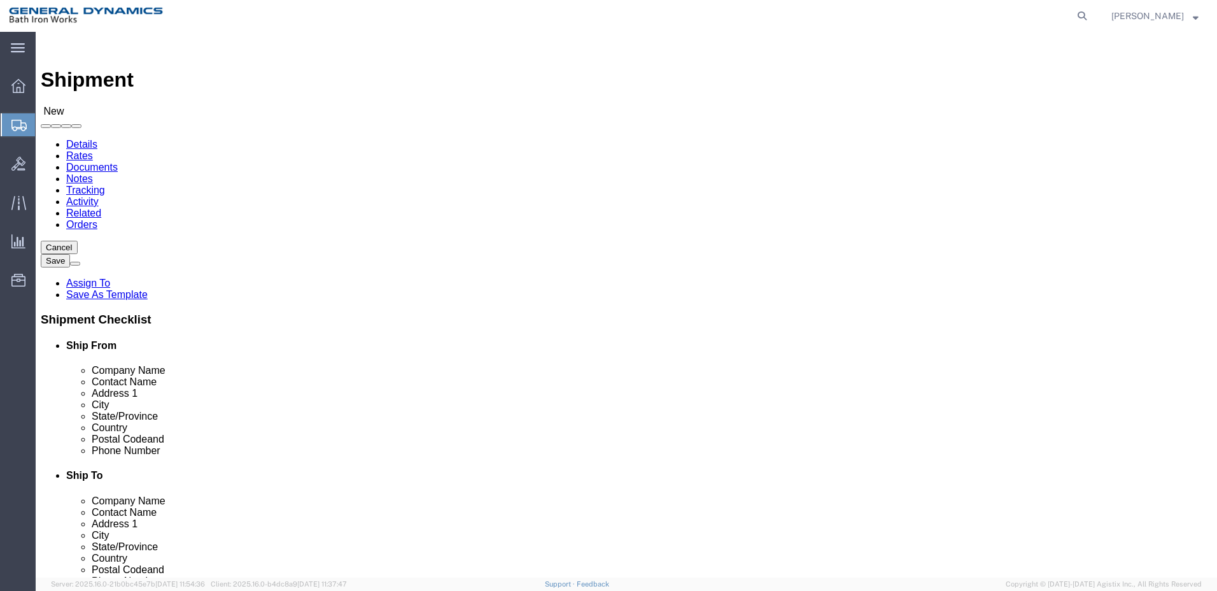
type input "[PHONE_NUMBER]"
click input "text"
type input "DRS NAVAL POWER SYSTEMS"
click div "Shipment Information Package Information Special Services"
click input "text"
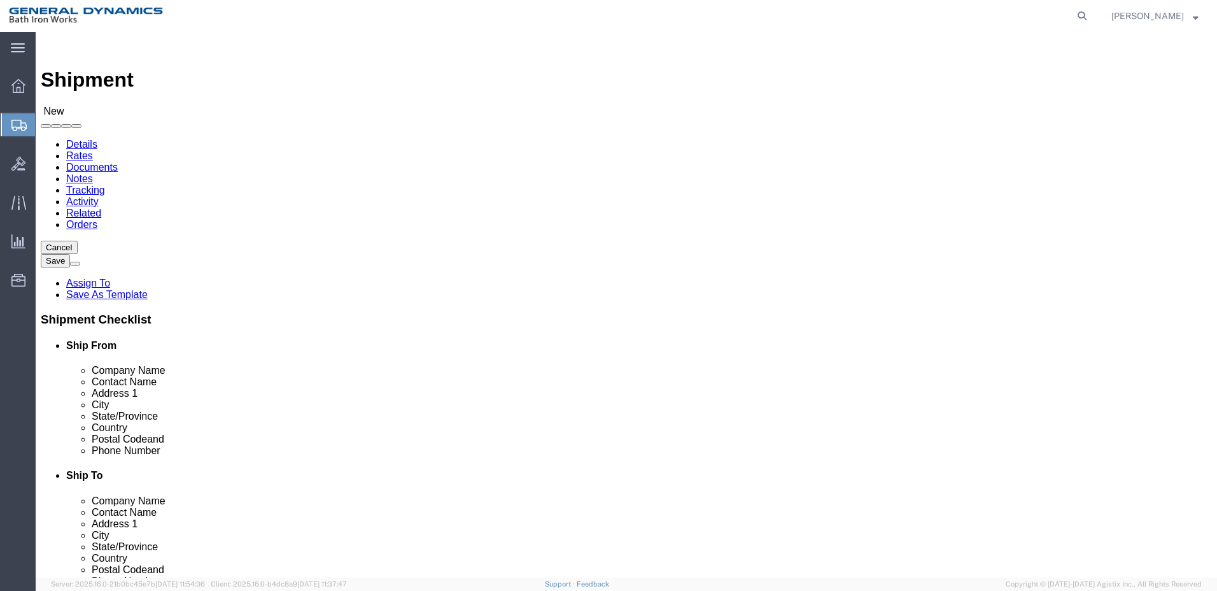
type input "[PERSON_NAME], ROW 11"
click input "text"
type input "W126N7449 FLINT DR"
click input "text"
type input "MENOMONEE FALLS"
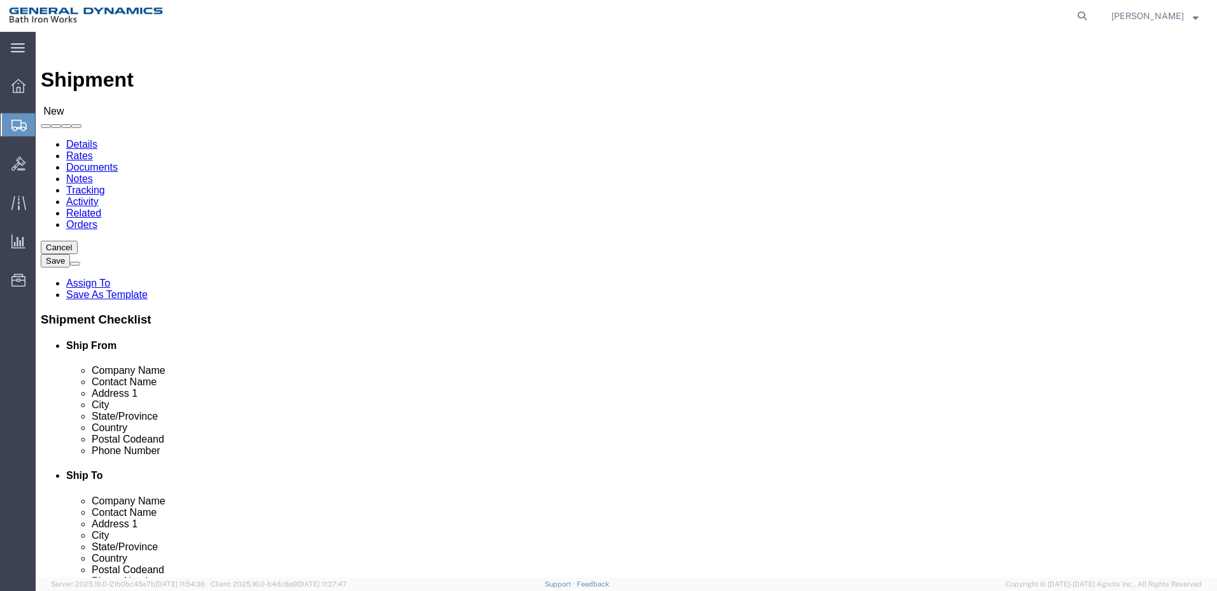
click div "Shipment Checklist Ship From Company Name Contact Name Address 1 City State/Pro…"
click input "Postal Code"
type input "53051"
click input "text"
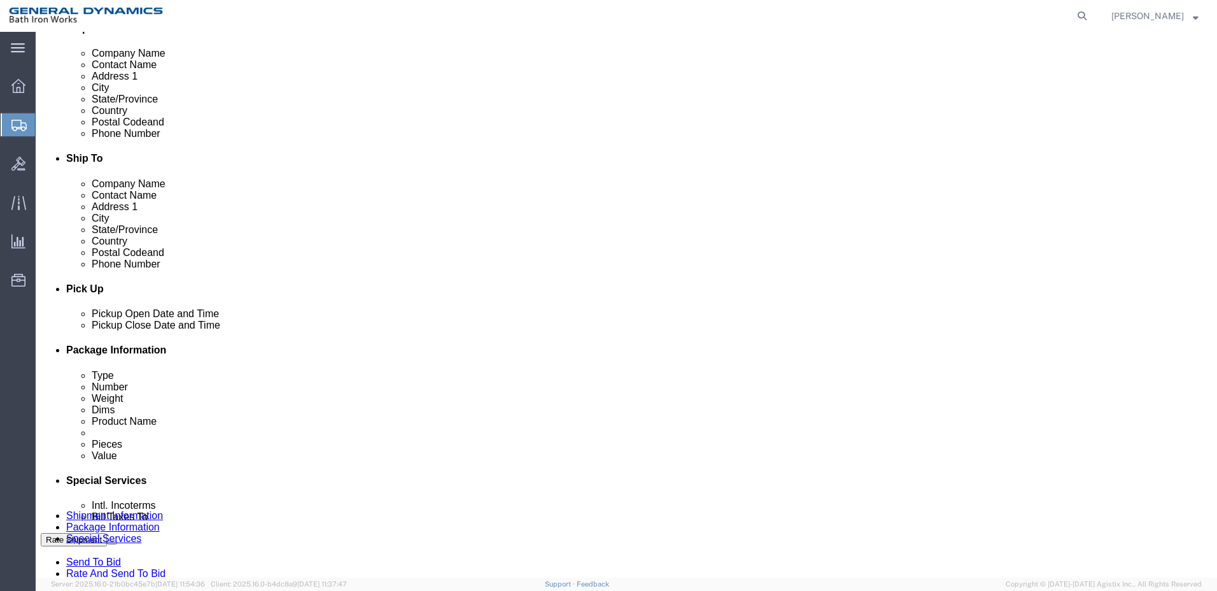
scroll to position [318, 0]
type input "[PHONE_NUMBER]"
click div "[DATE] 12:00 PM"
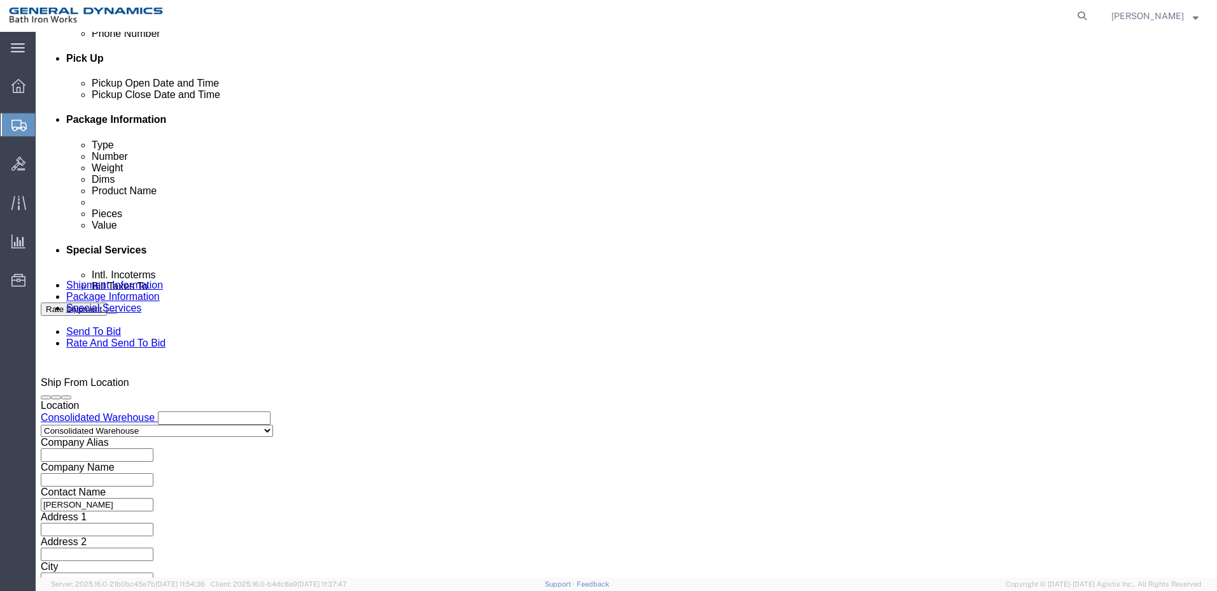
type input "2:00 PM"
click button "Apply"
click button "Continue"
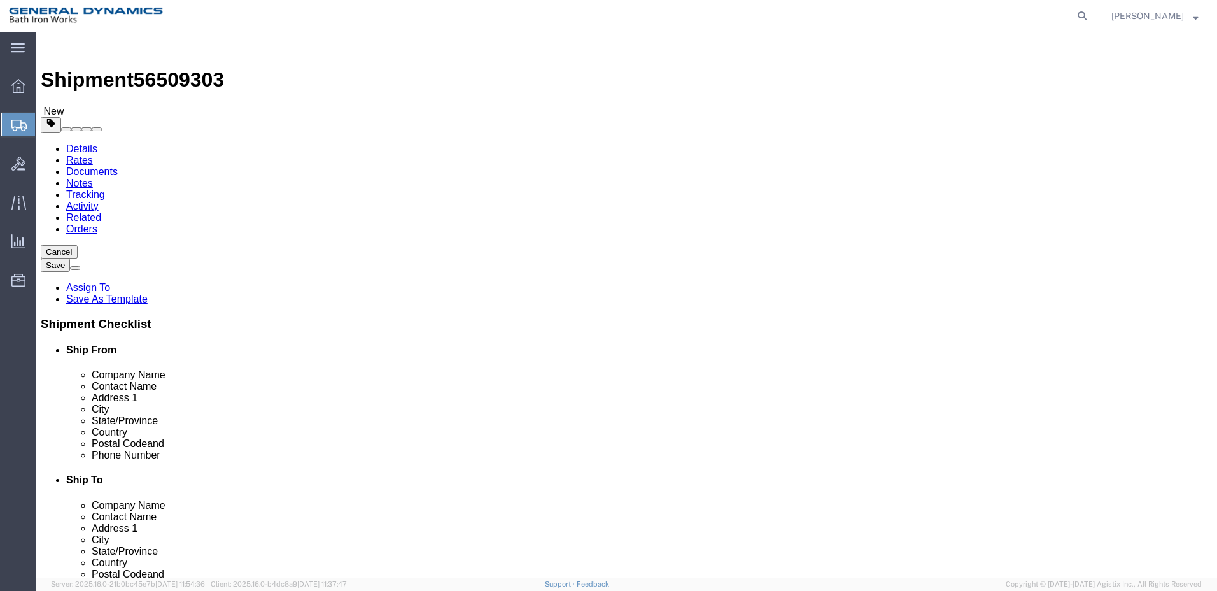
click select "Select Bale(s) Basket(s) Bolt(s) Bottle(s) Buckets Bulk Bundle(s) Can(s) Cardbo…"
select select "CRAT"
click select "Select Bale(s) Basket(s) Bolt(s) Bottle(s) Buckets Bulk Bundle(s) Can(s) Cardbo…"
click input "text"
type input "40"
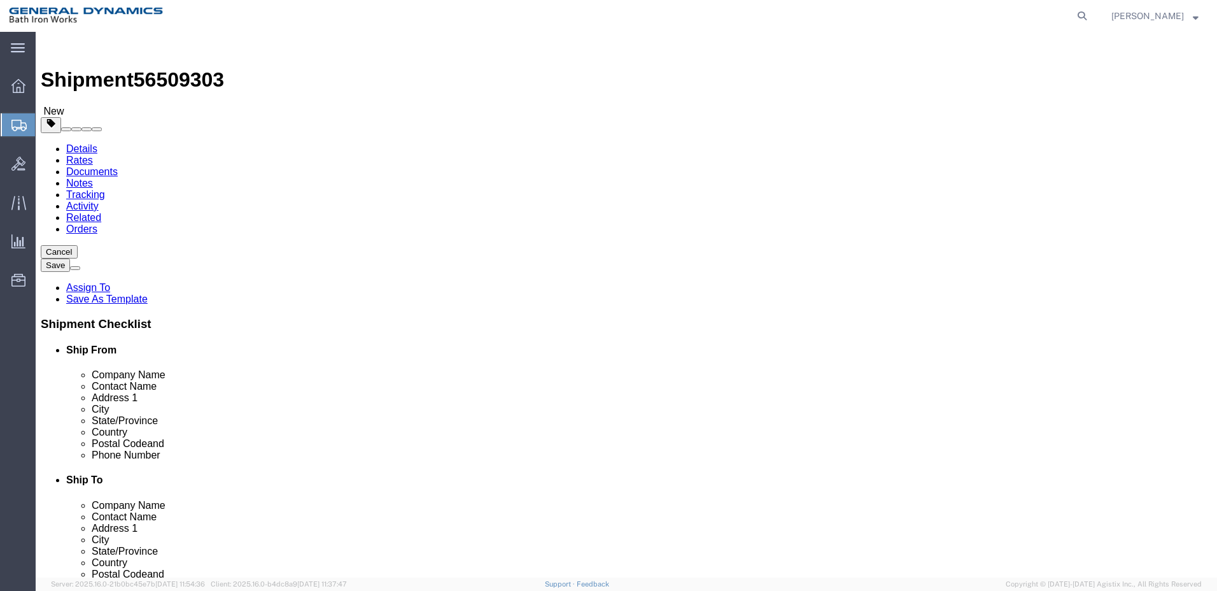
type input "39"
type input "35"
drag, startPoint x: 199, startPoint y: 297, endPoint x: 140, endPoint y: 297, distance: 59.2
click div "Weight 0.00 Select kgs lbs Ship. t°"
type input "560"
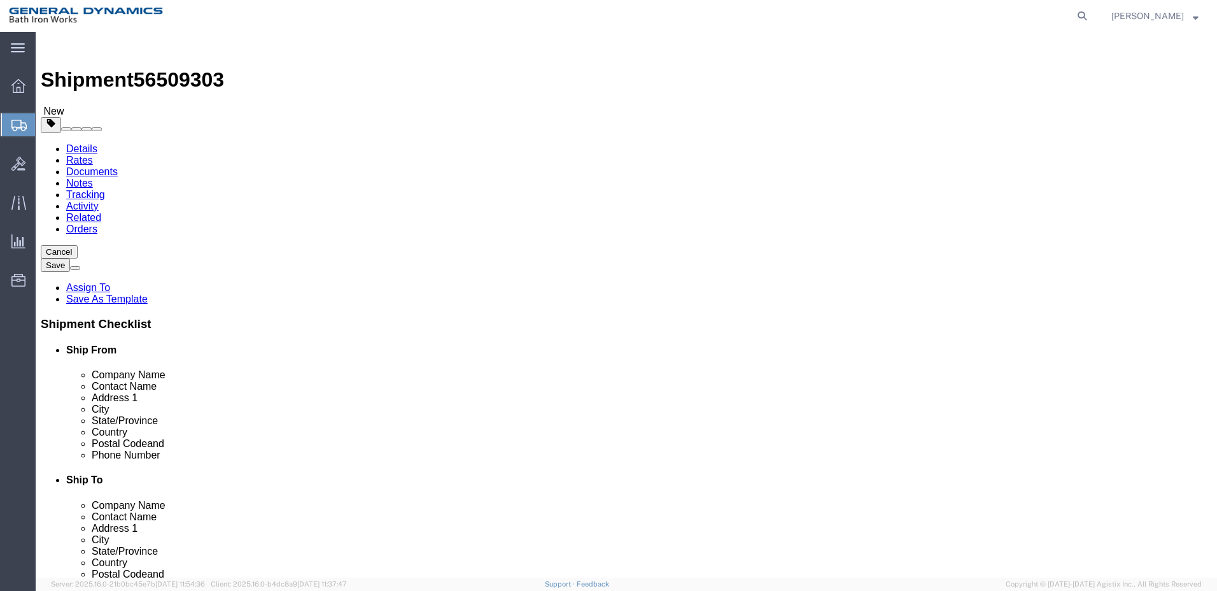
click link "Add Content"
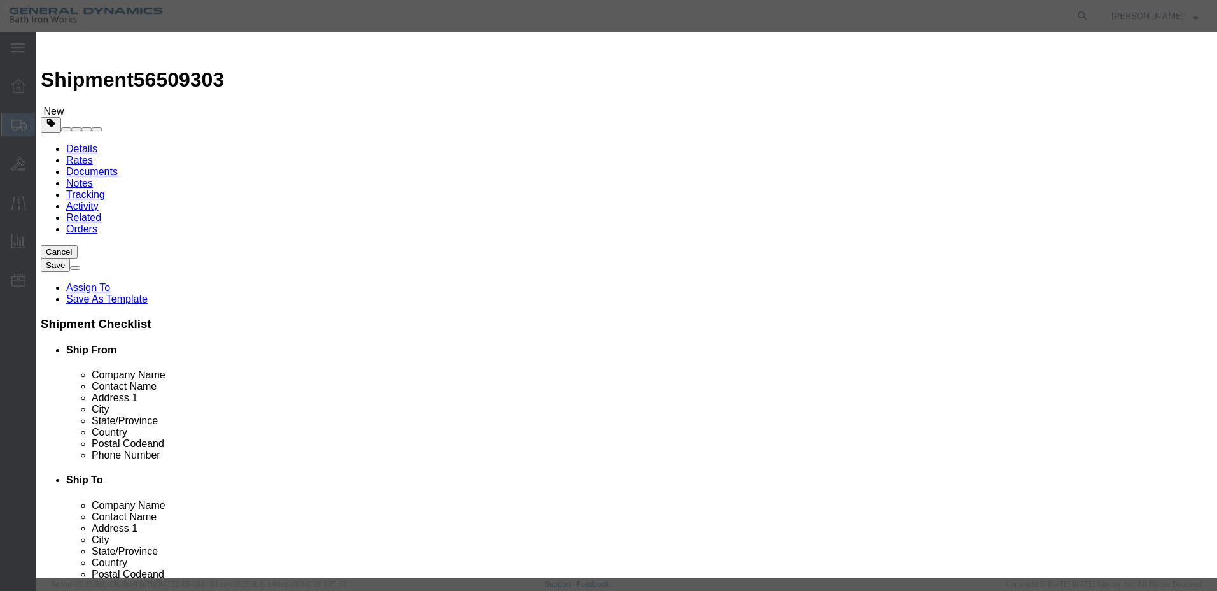
click input "text"
type input "VACUUM CIRCUIT BREAKER"
click input "0"
type input "0"
type input "1"
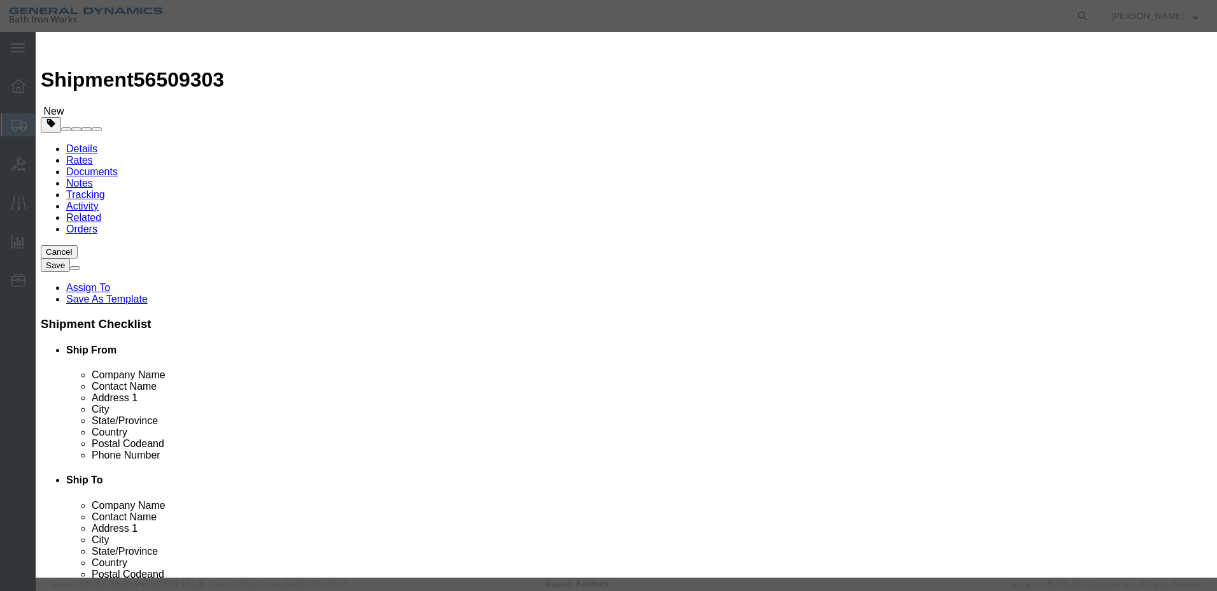
click input "text"
type input "1"
click div "Product Name VACUUM CIRCUIT BREAKER Pieces 1 Select Bag Barrels 100Board Feet B…"
click select "Select 50 55 60 65 70 85 92.5 100 125 175 250 300 400"
select select "55"
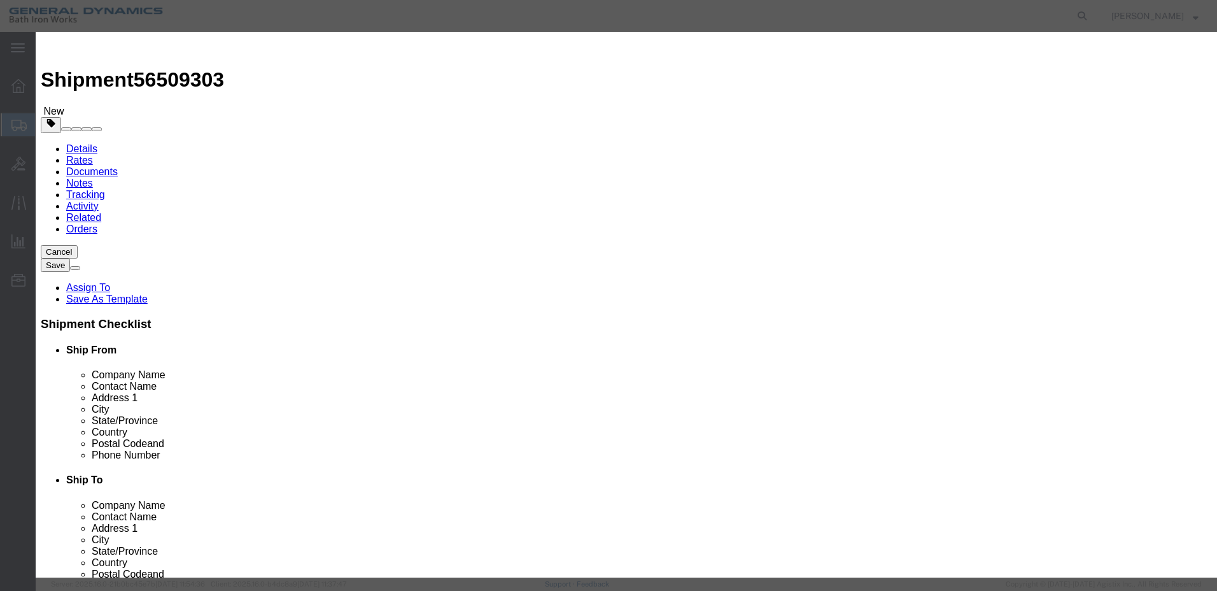
click select "Select 50 55 60 65 70 85 92.5 100 125 175 250 300 400"
click button "Save & Add Another"
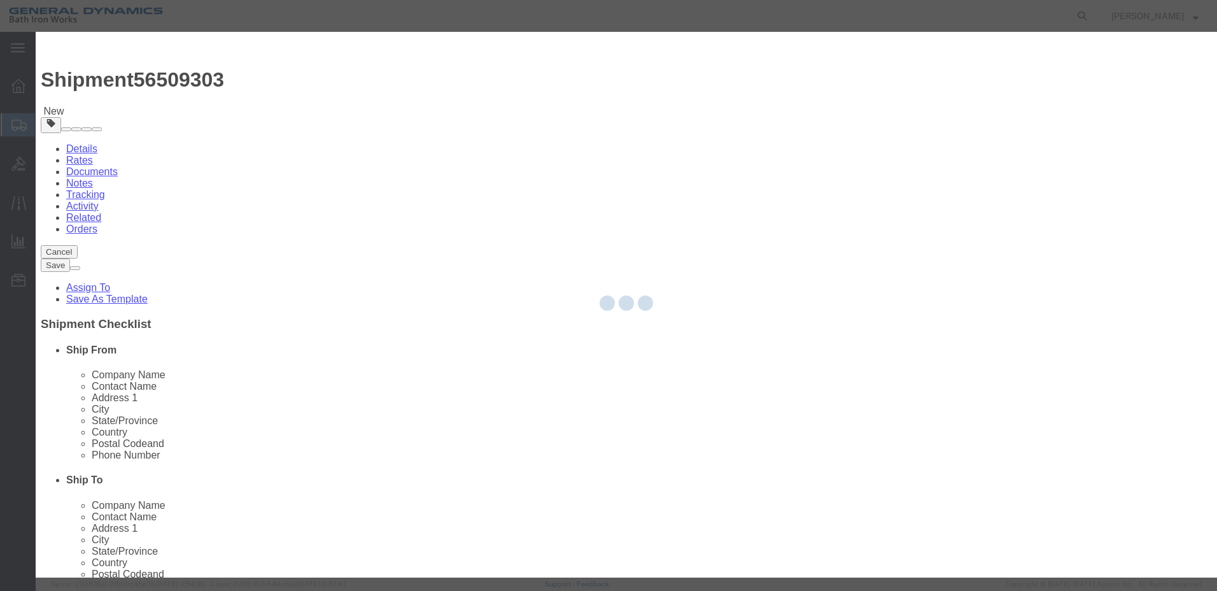
select select "EA"
select select
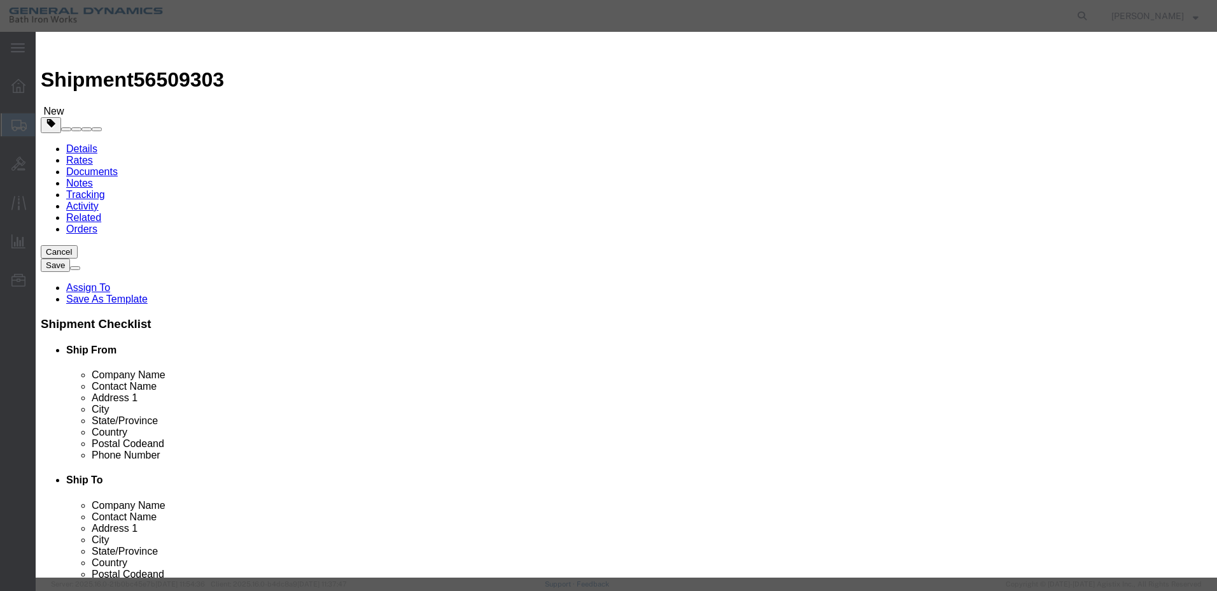
select select "USD"
click button "Close"
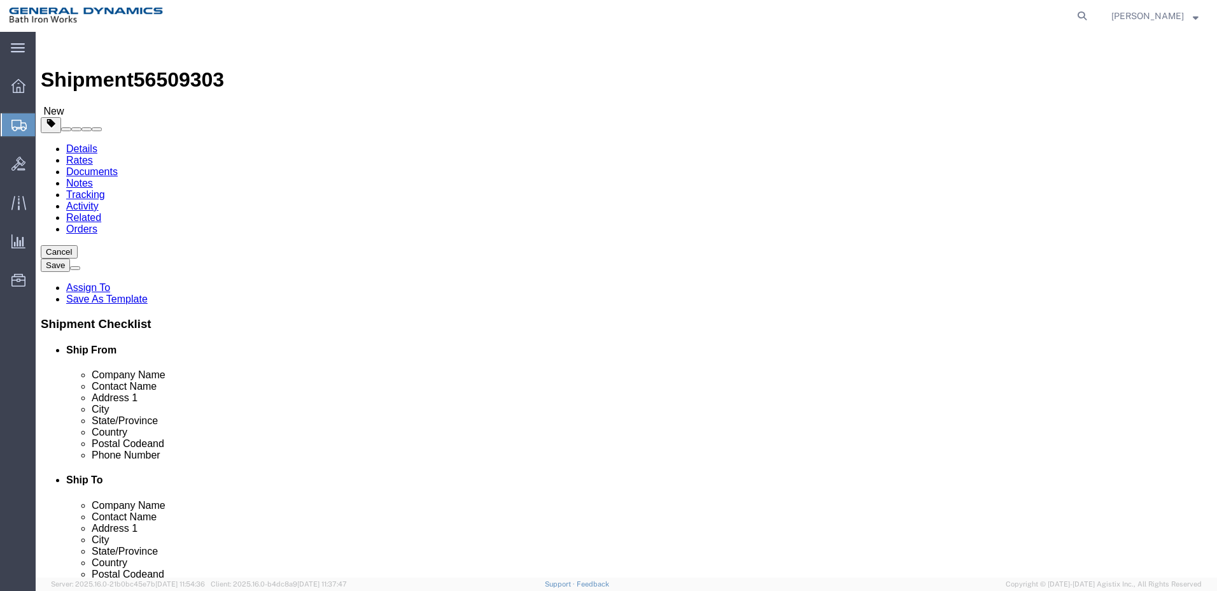
click link "Add Package"
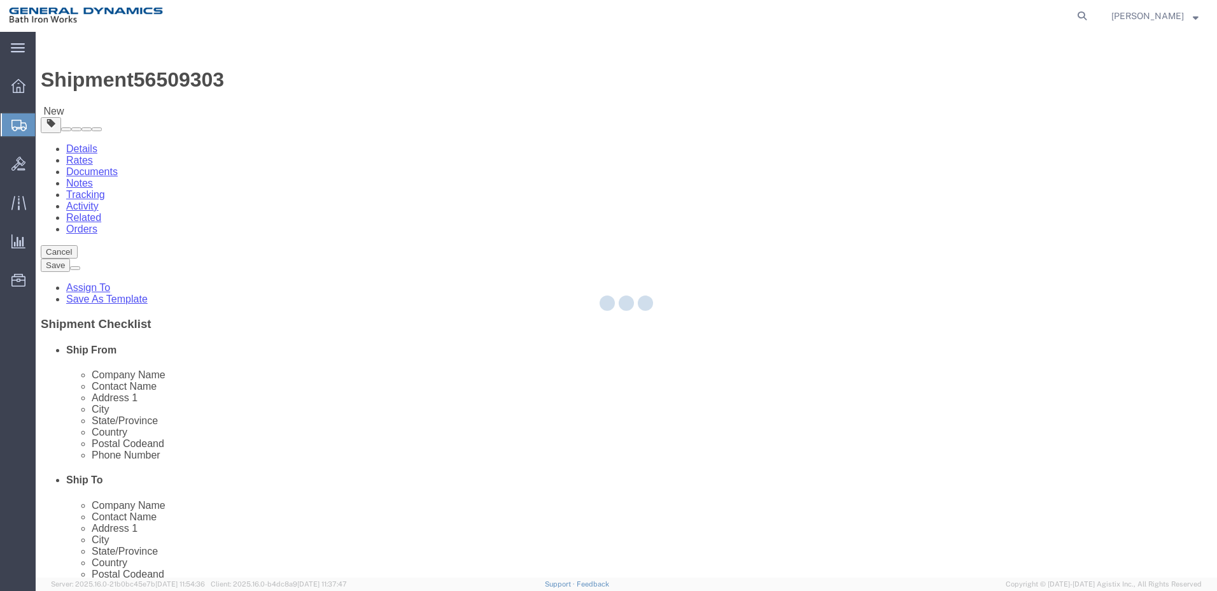
select select "CRAT"
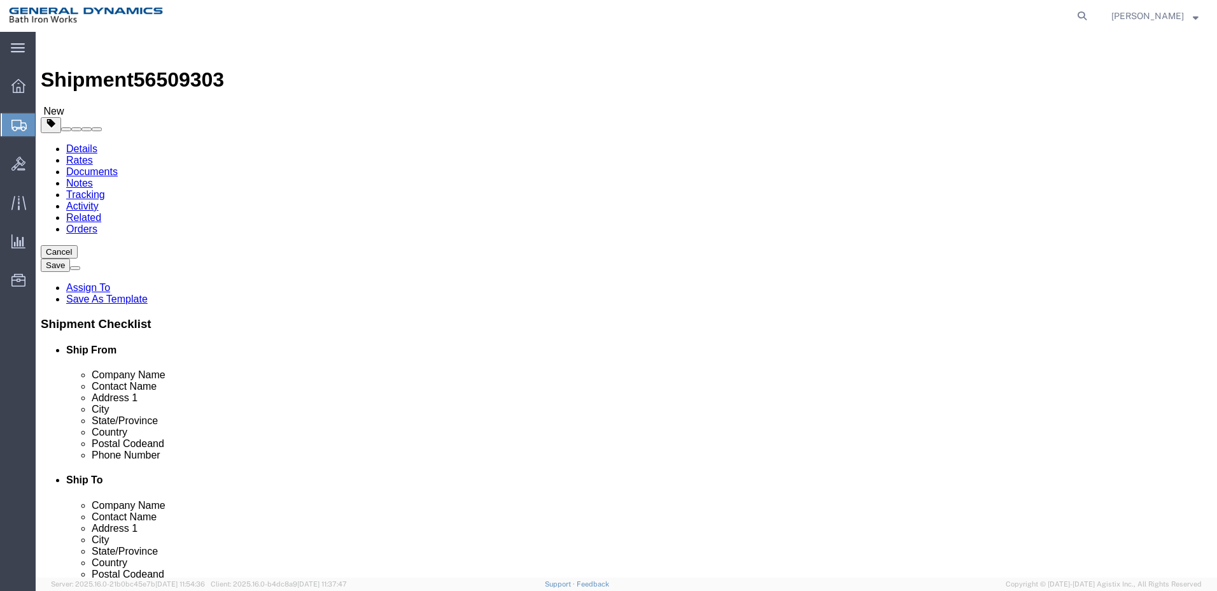
click select "Select Bale(s) Basket(s) Bolt(s) Bottle(s) Buckets Bulk Bundle(s) Can(s) Cardbo…"
select select "CRAT"
click select "Select Bale(s) Basket(s) Bolt(s) Bottle(s) Buckets Bulk Bundle(s) Can(s) Cardbo…"
click input "text"
type input "40"
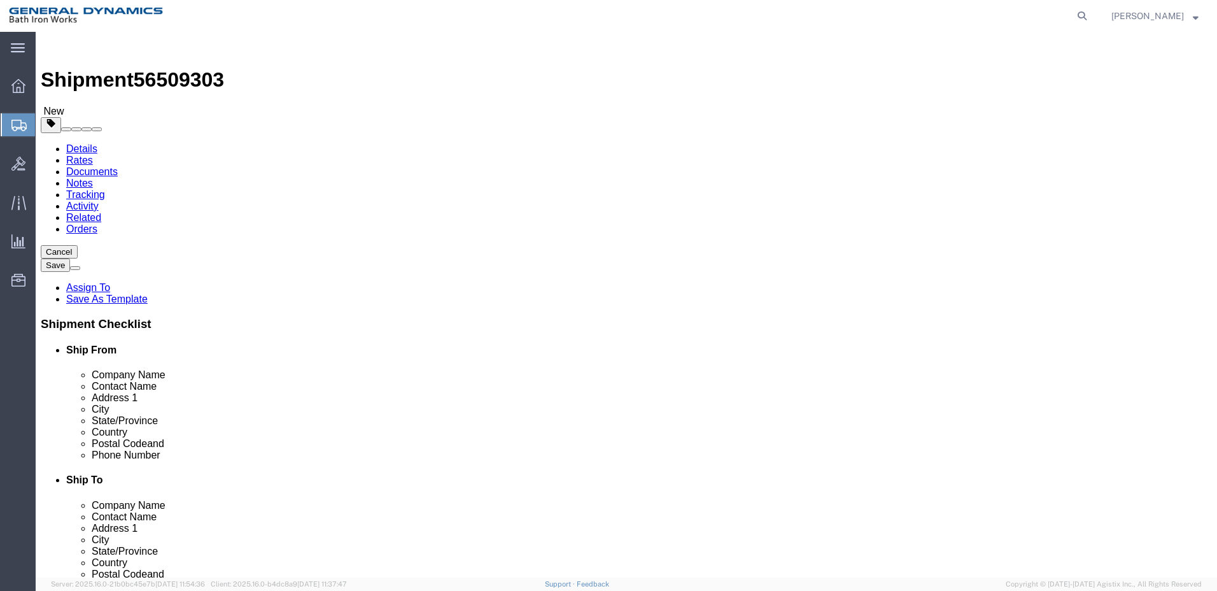
type input "39"
type input "47"
drag, startPoint x: 657, startPoint y: 297, endPoint x: 613, endPoint y: 298, distance: 43.3
click div "Weight 0.00 Select kgs lbs Ship. t°"
type input "584"
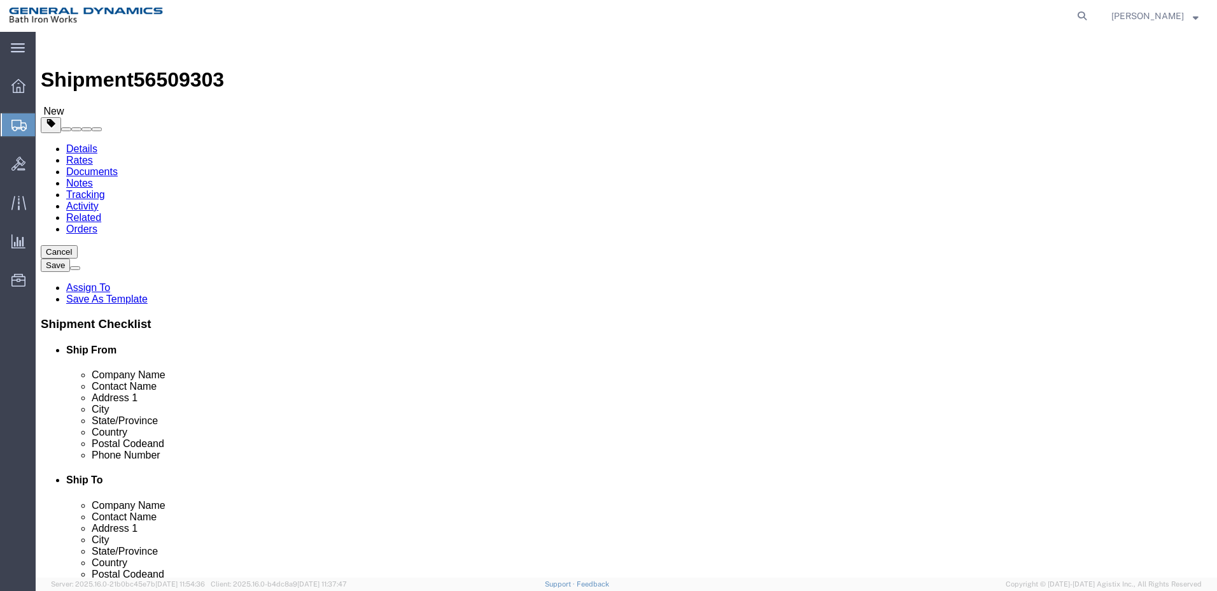
click link "Add Content"
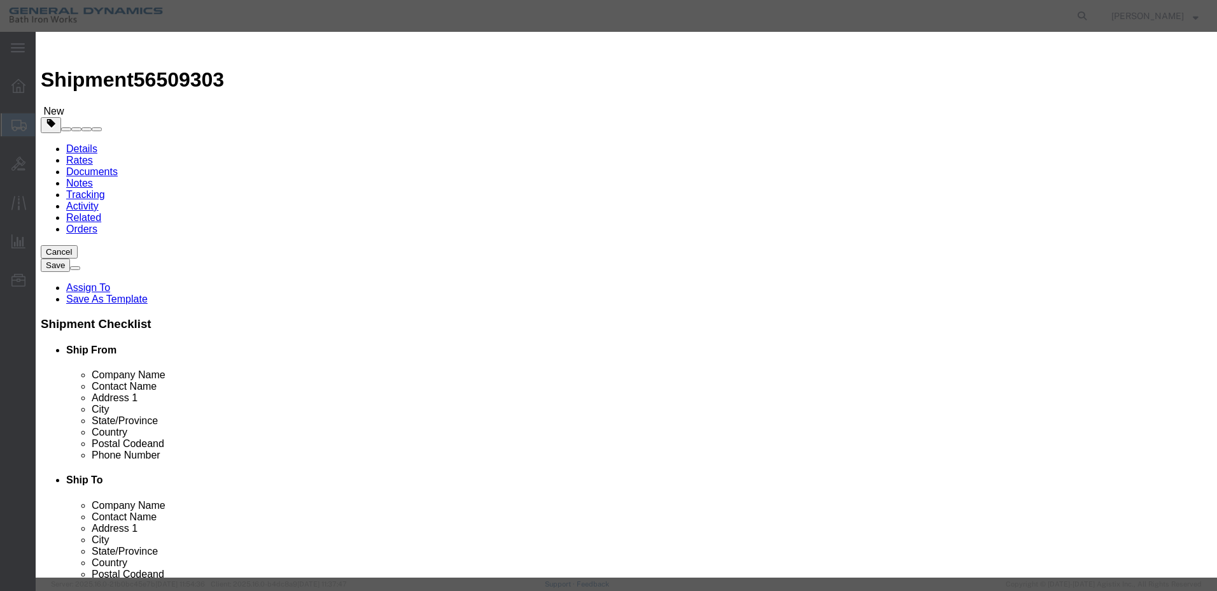
click input "text"
type input "VACUUM CIRCUIT BREAKER"
click input "0"
type input "1"
click input "text"
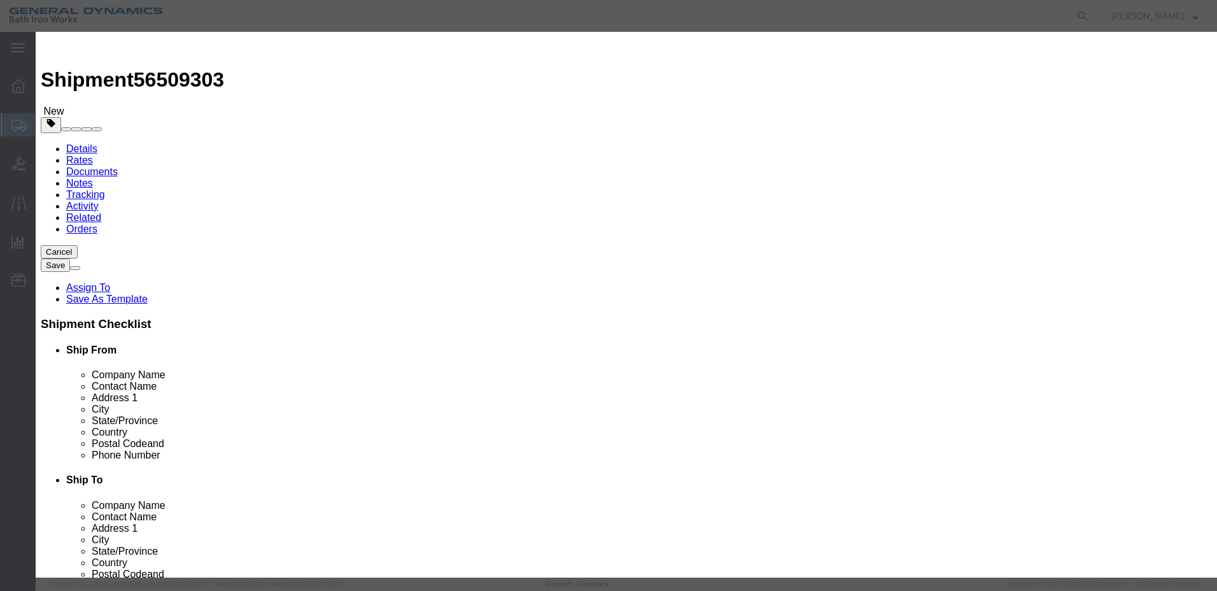
type input "1"
click textarea
click select "Select 50 55 60 65 70 85 92.5 100 125 175 250 300 400"
select select "55"
click select "Select 50 55 60 65 70 85 92.5 100 125 175 250 300 400"
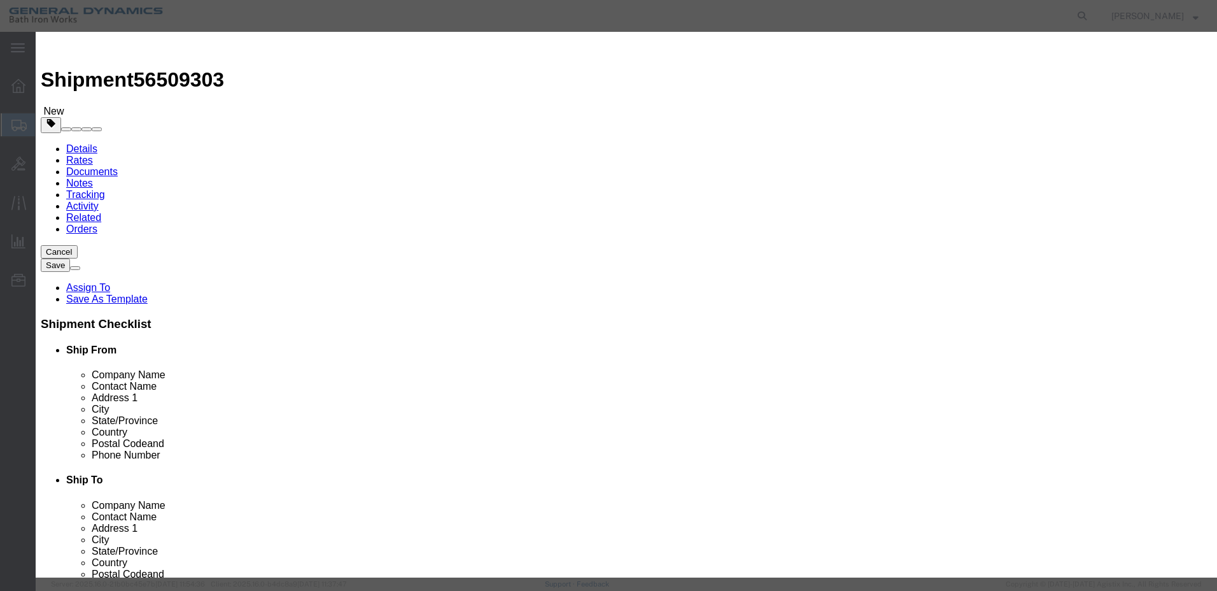
click button "Save & Close"
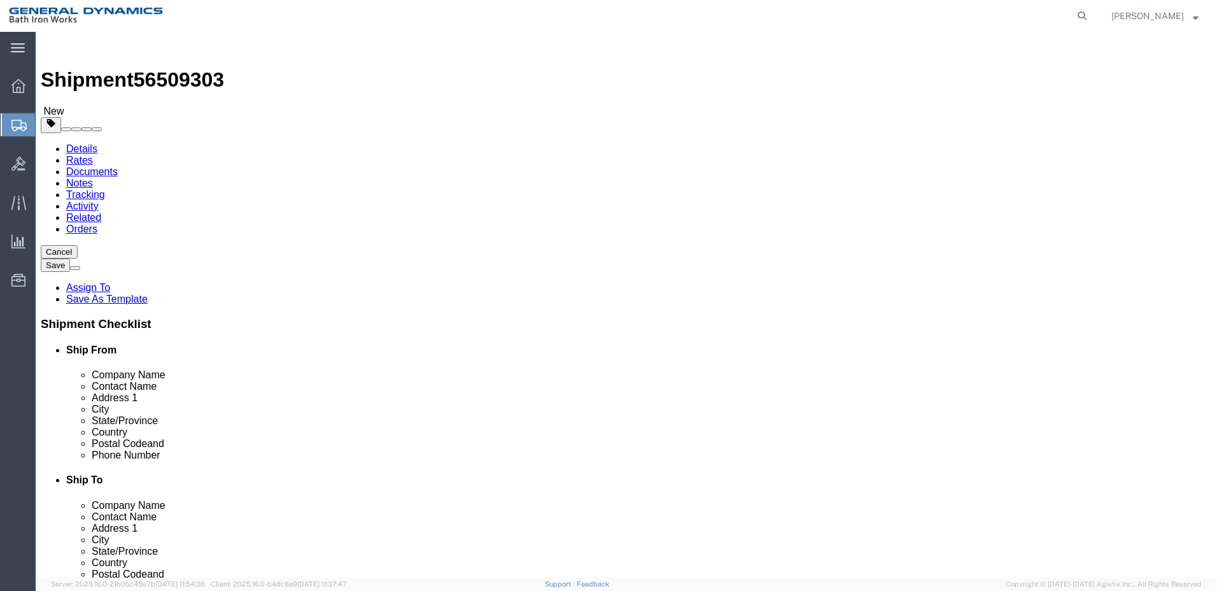
click link "Add Package"
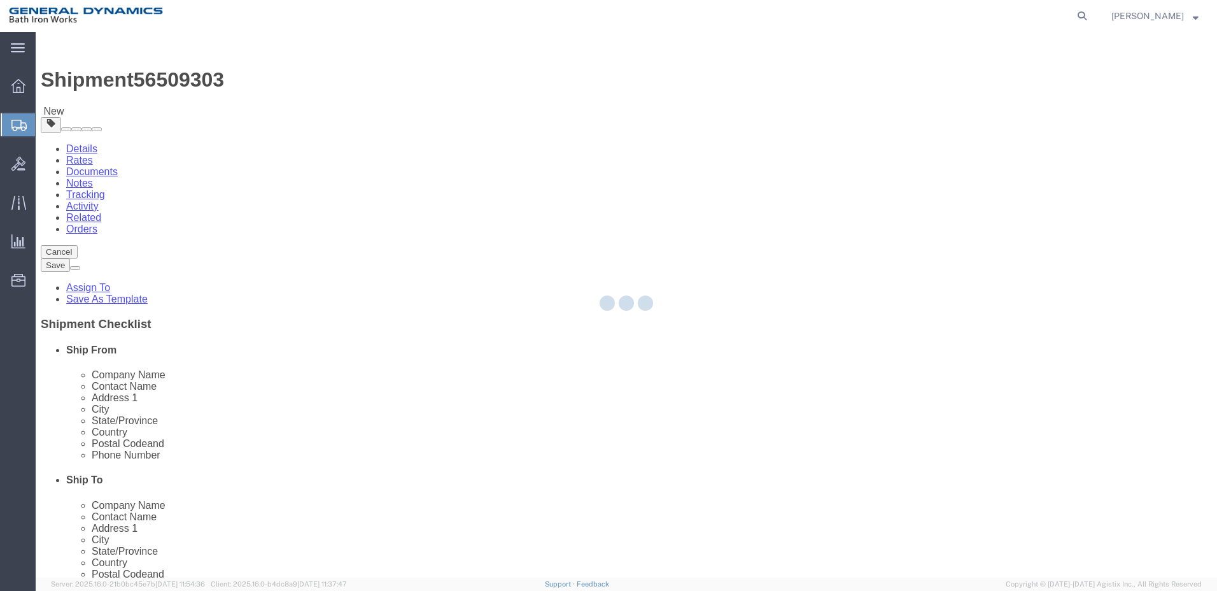
select select "CRAT"
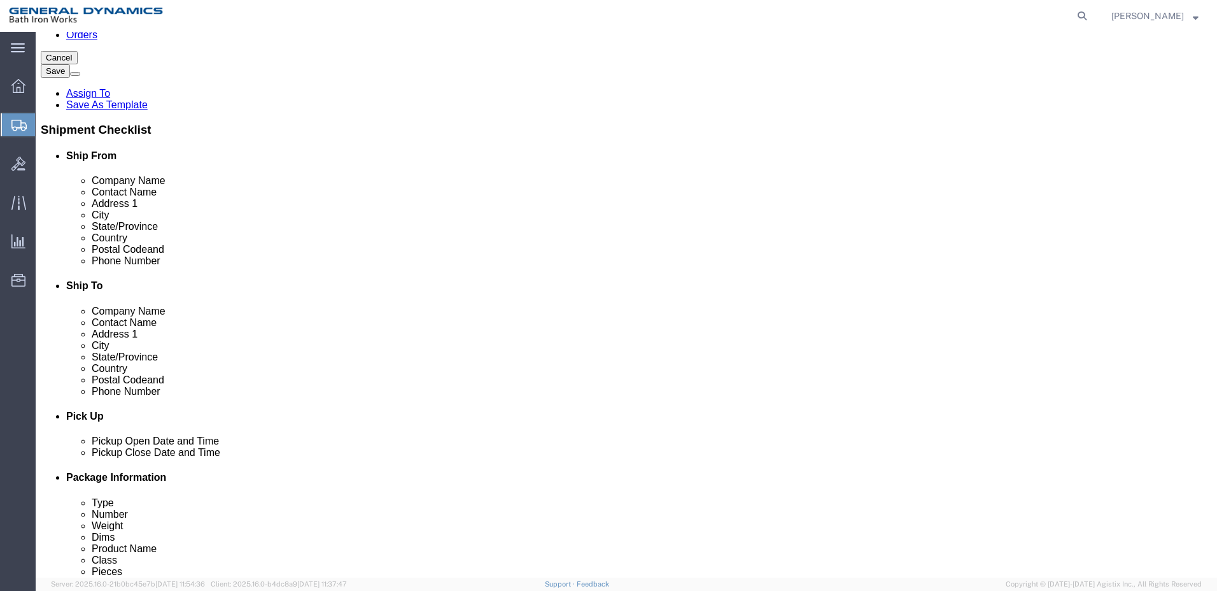
scroll to position [245, 0]
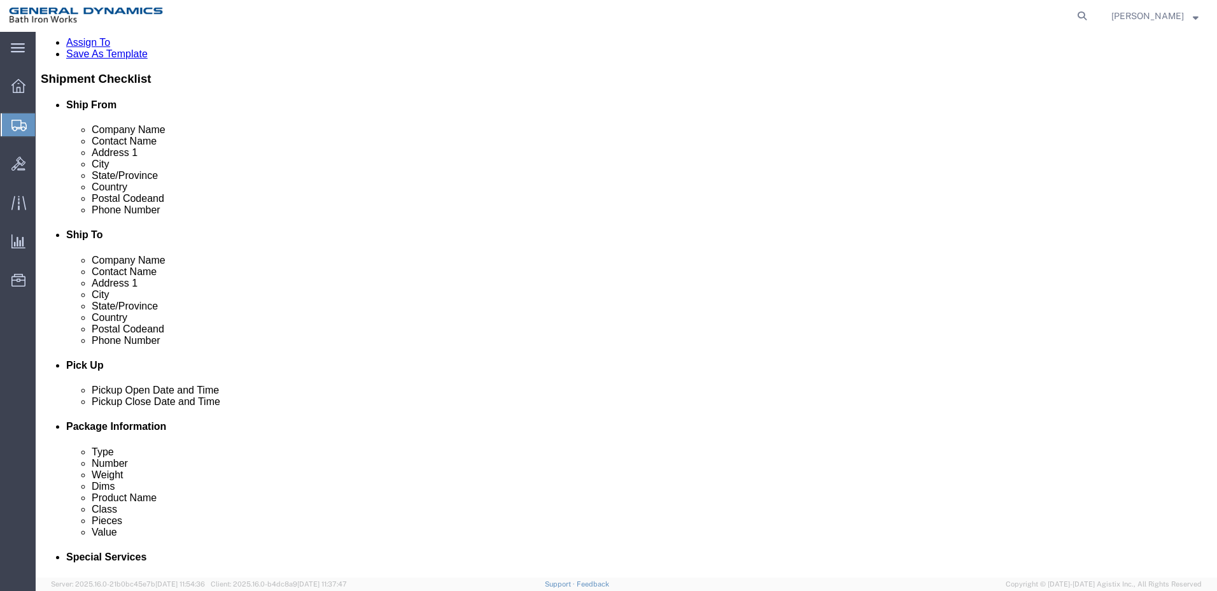
click select "Select Bale(s) Basket(s) Bolt(s) Bottle(s) Buckets Bulk Bundle(s) Can(s) Cardbo…"
select select "CRAT"
click select "Select Bale(s) Basket(s) Bolt(s) Bottle(s) Buckets Bulk Bundle(s) Can(s) Cardbo…"
click input "text"
type input "40"
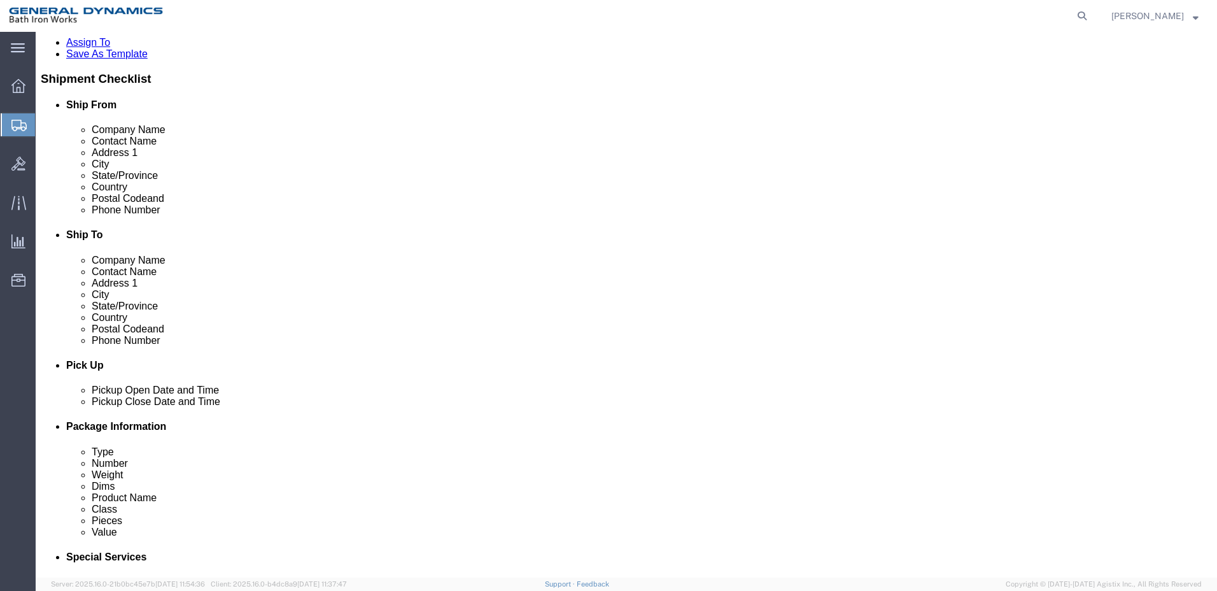
type input "39"
type input "47"
drag, startPoint x: 200, startPoint y: 360, endPoint x: 151, endPoint y: 363, distance: 48.5
click div "Weight 0.00 Select kgs lbs Ship. t°"
type input "588"
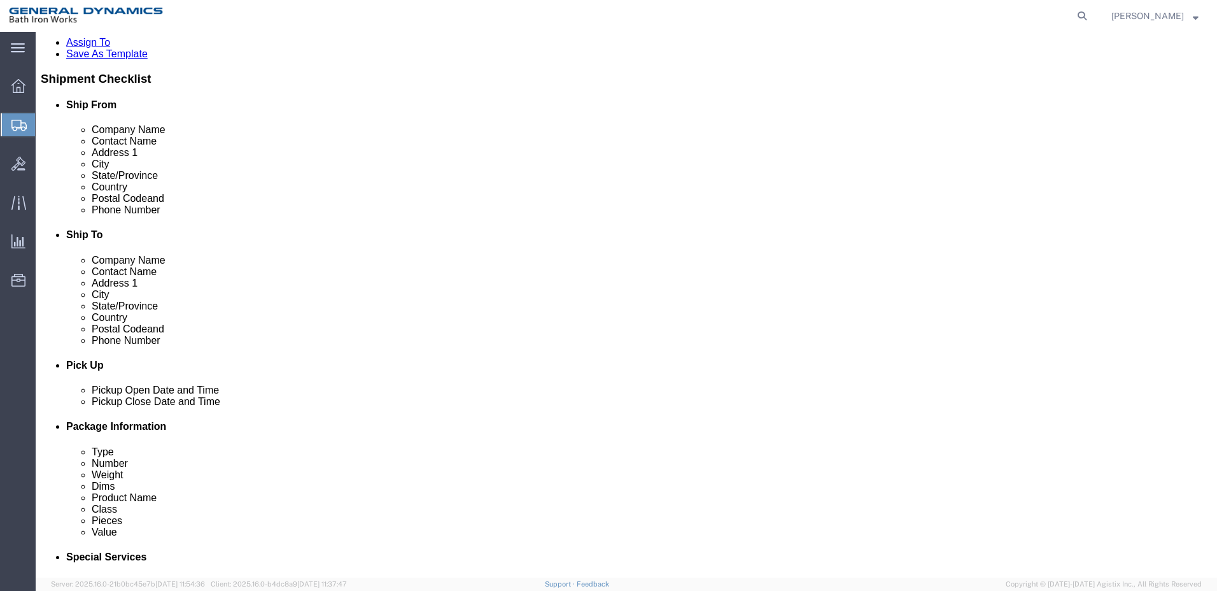
click link "Add Content"
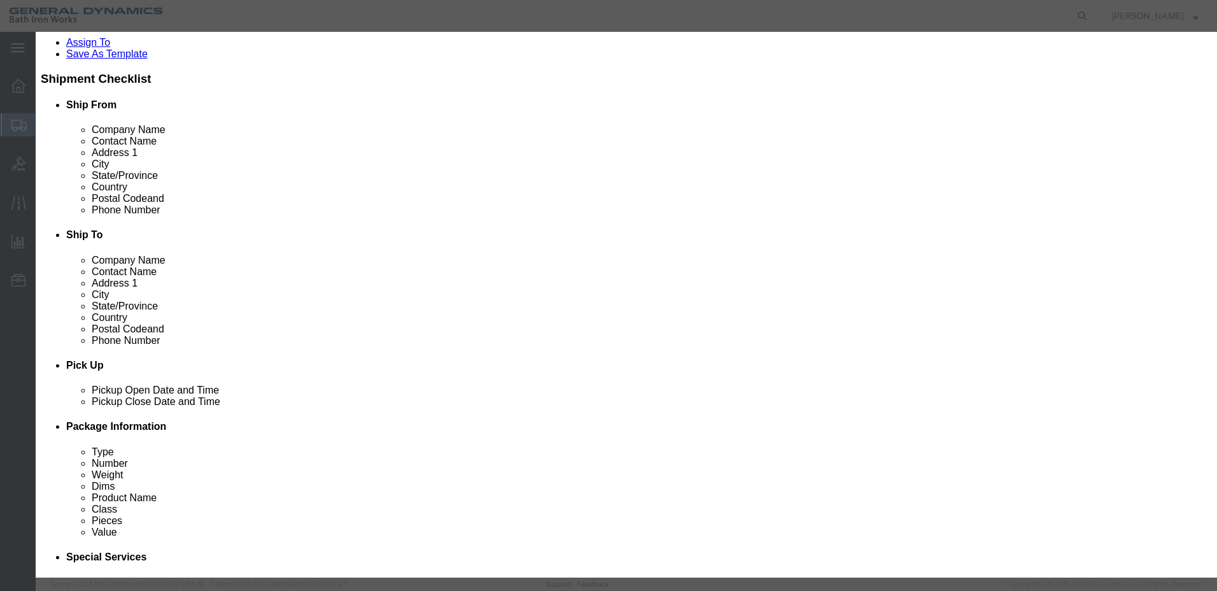
click input "text"
type input "1"
click input "text"
type input "1"
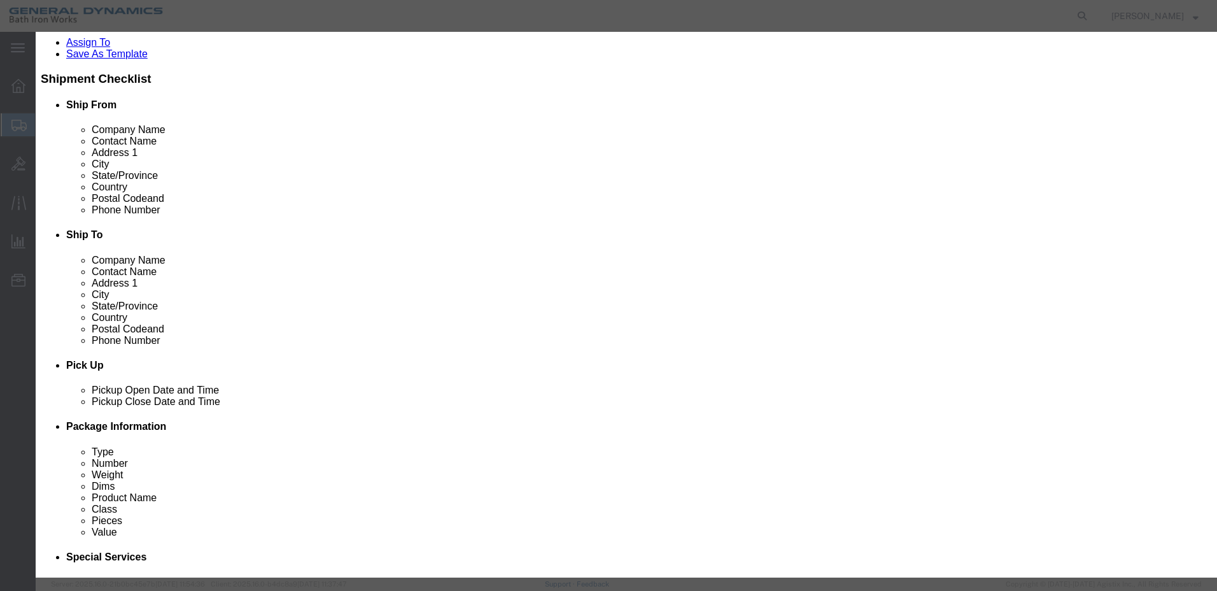
click div "Product Name 1 Pieces 1 Select Bag Barrels 100Board Feet Bottle Box Blister Pac…"
click select "Select 50 55 60 65 70 85 92.5 100 125 175 250 300 400"
select select "55"
click select "Select 50 55 60 65 70 85 92.5 100 125 175 250 300 400"
click button "Save & Close"
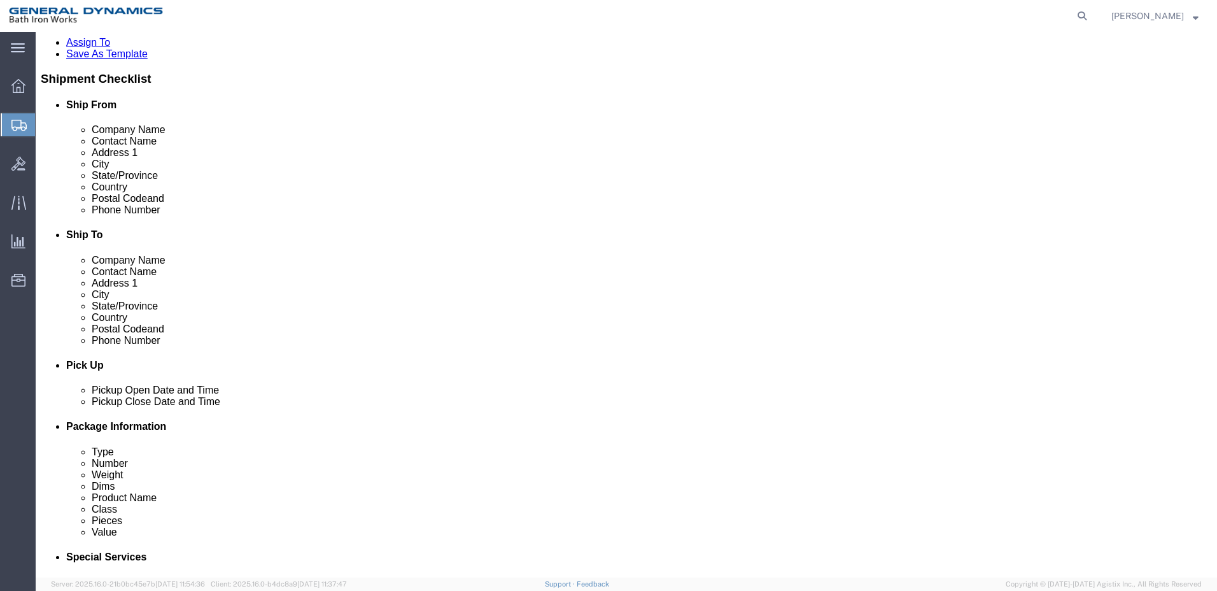
click link "Add Package"
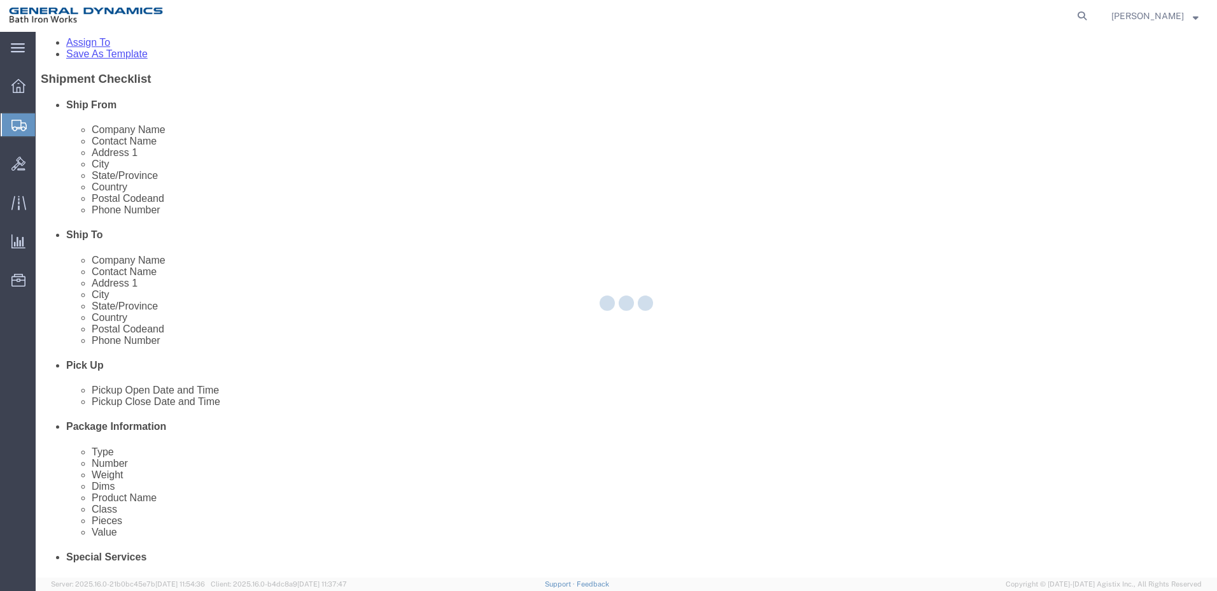
scroll to position [0, 0]
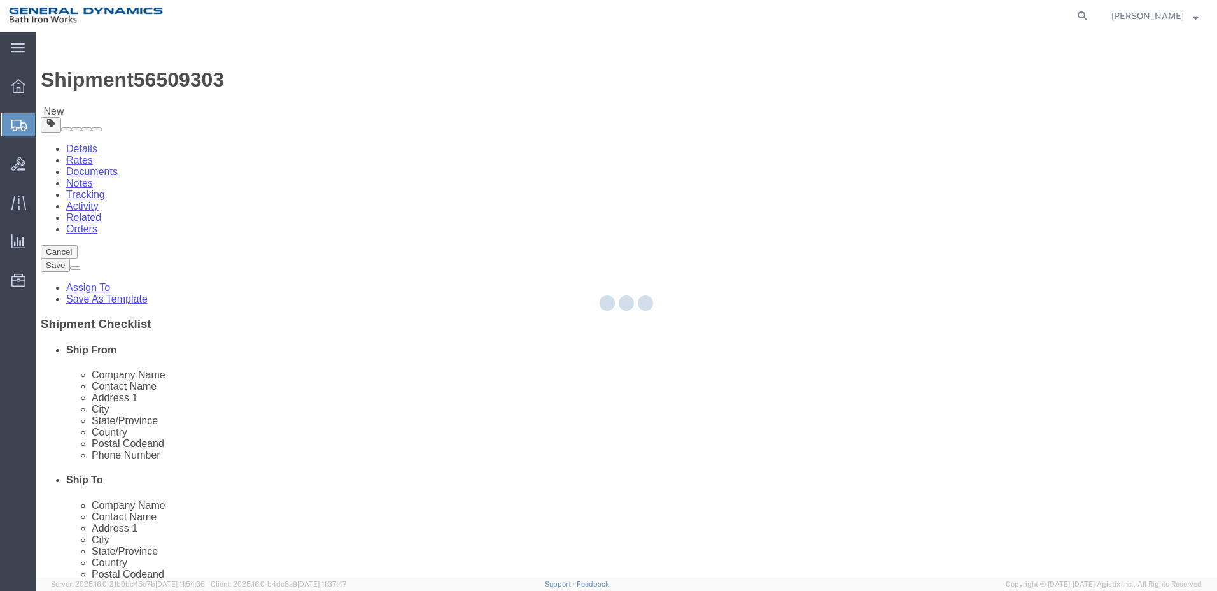
select select "CRAT"
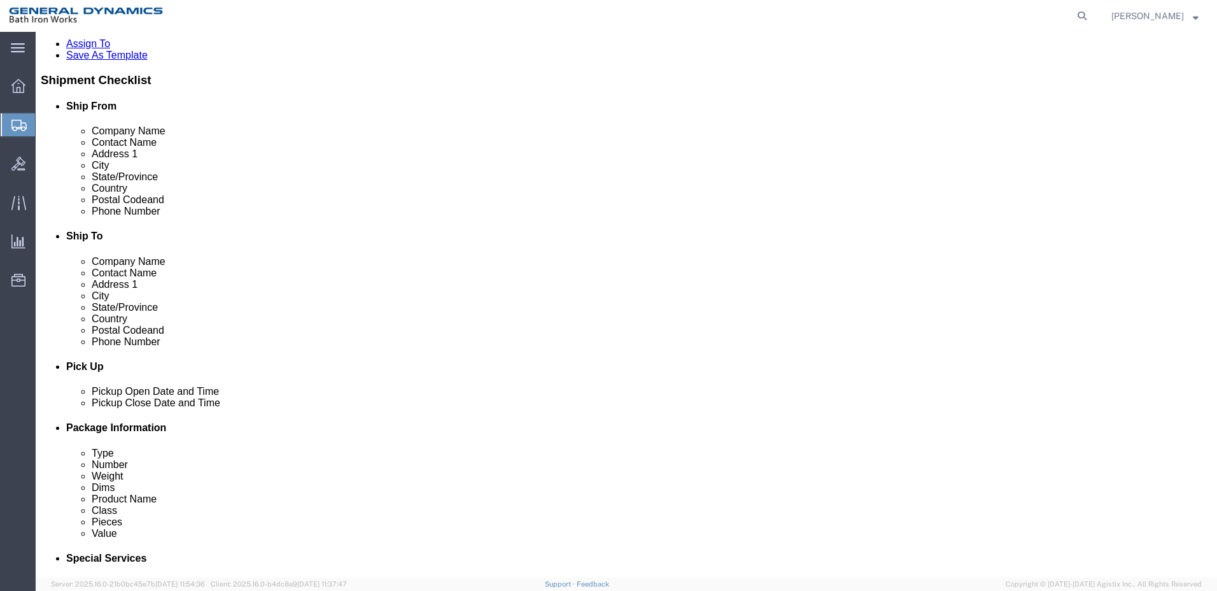
scroll to position [255, 0]
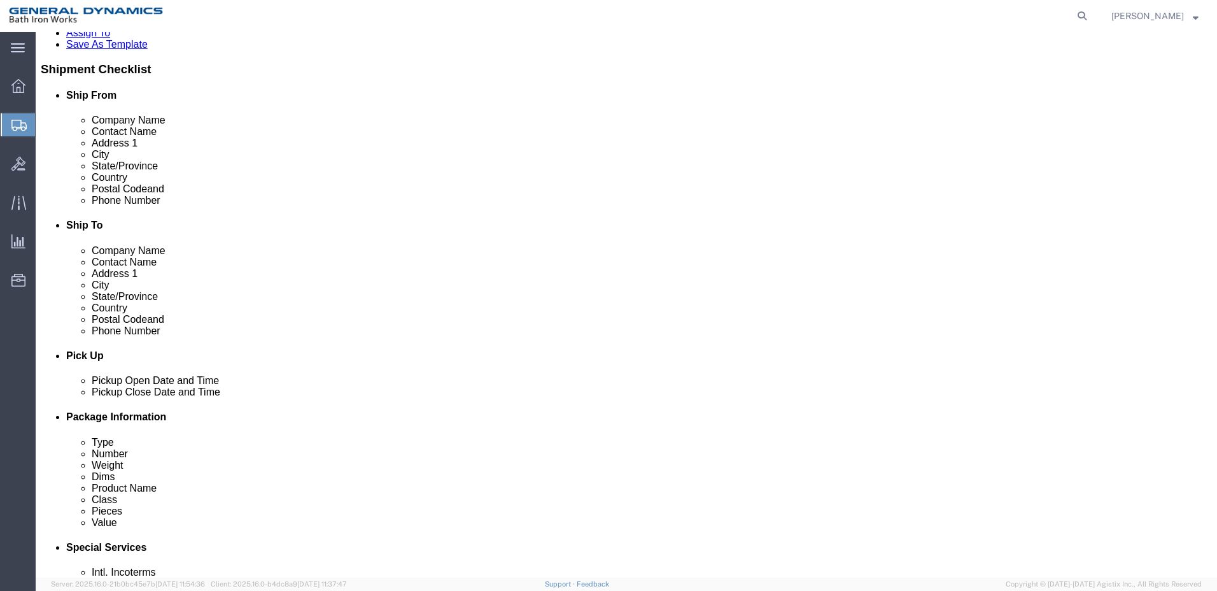
click select "Select Bale(s) Basket(s) Bolt(s) Bottle(s) Buckets Bulk Bundle(s) Can(s) Cardbo…"
select select "CRAT"
click select "Select Bale(s) Basket(s) Bolt(s) Bottle(s) Buckets Bulk Bundle(s) Can(s) Cardbo…"
click input "text"
type input "40"
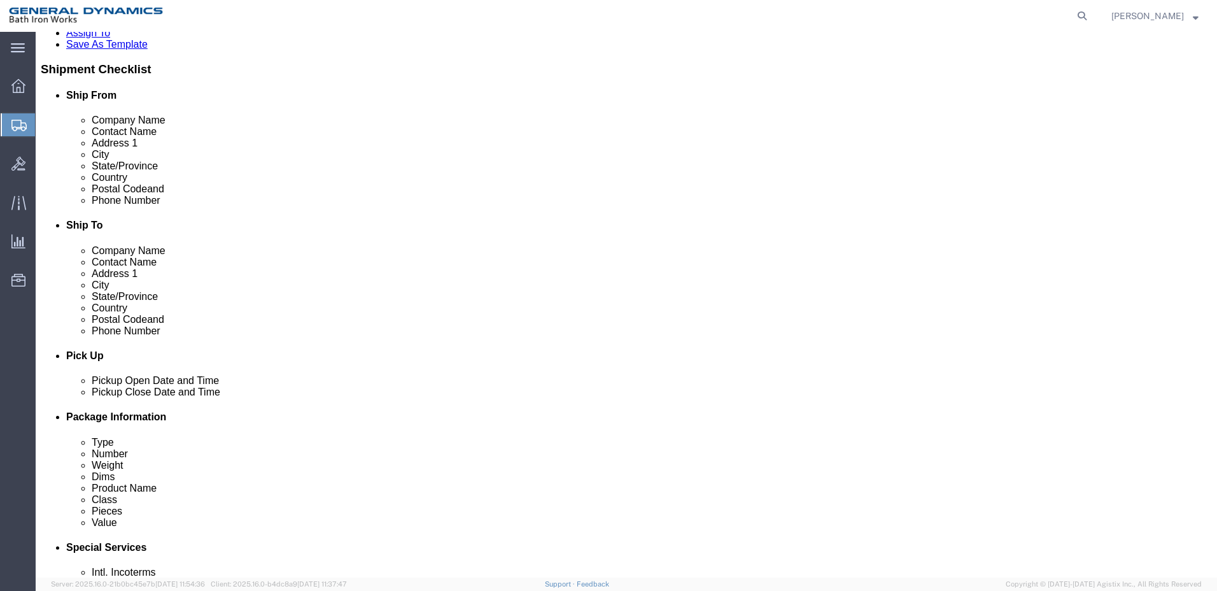
type input "39"
type input "47"
drag, startPoint x: 657, startPoint y: 353, endPoint x: 584, endPoint y: 356, distance: 73.3
click div "Weight 0.00 Select kgs lbs Ship. t°"
type input "580"
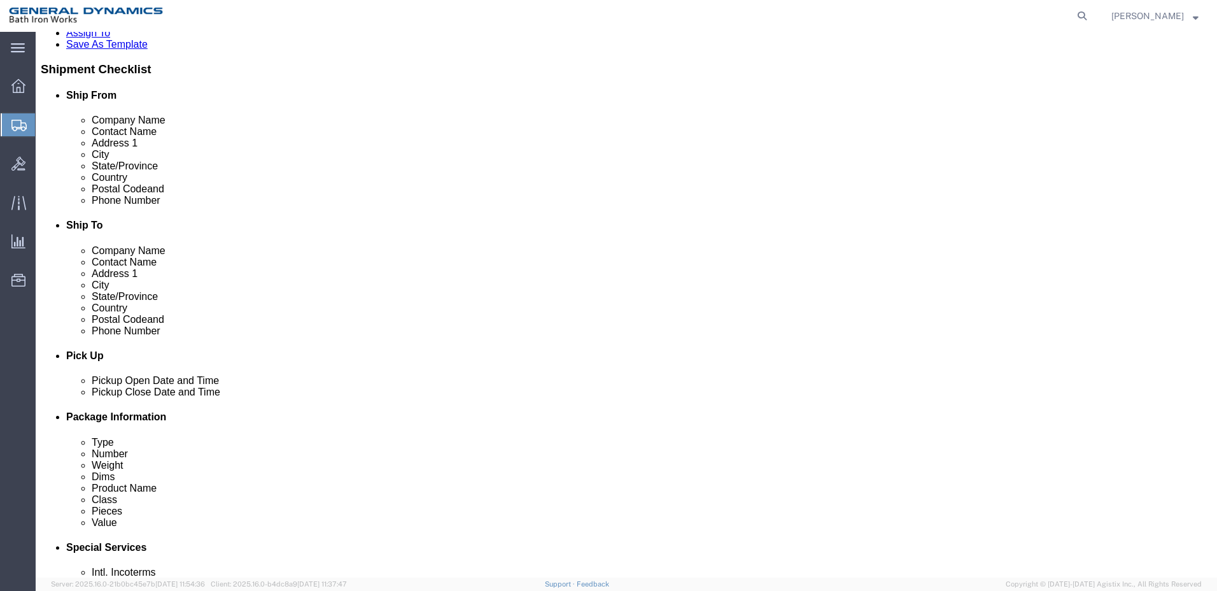
click link "Add Content"
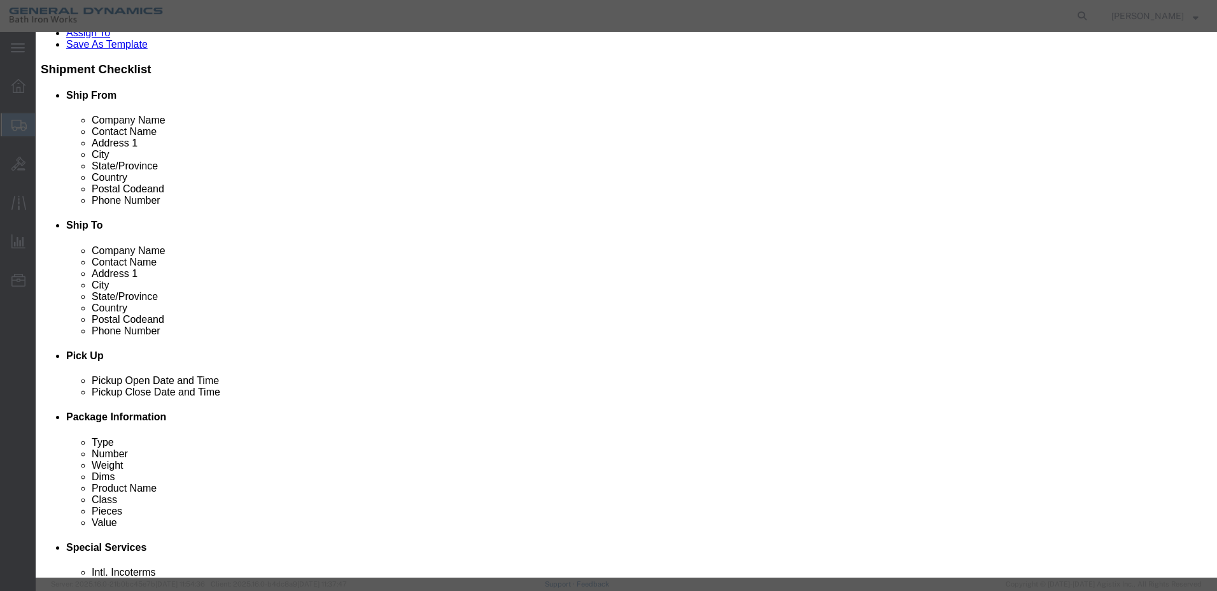
click input "text"
type input "1"
click input "0"
type input "1"
click input "text"
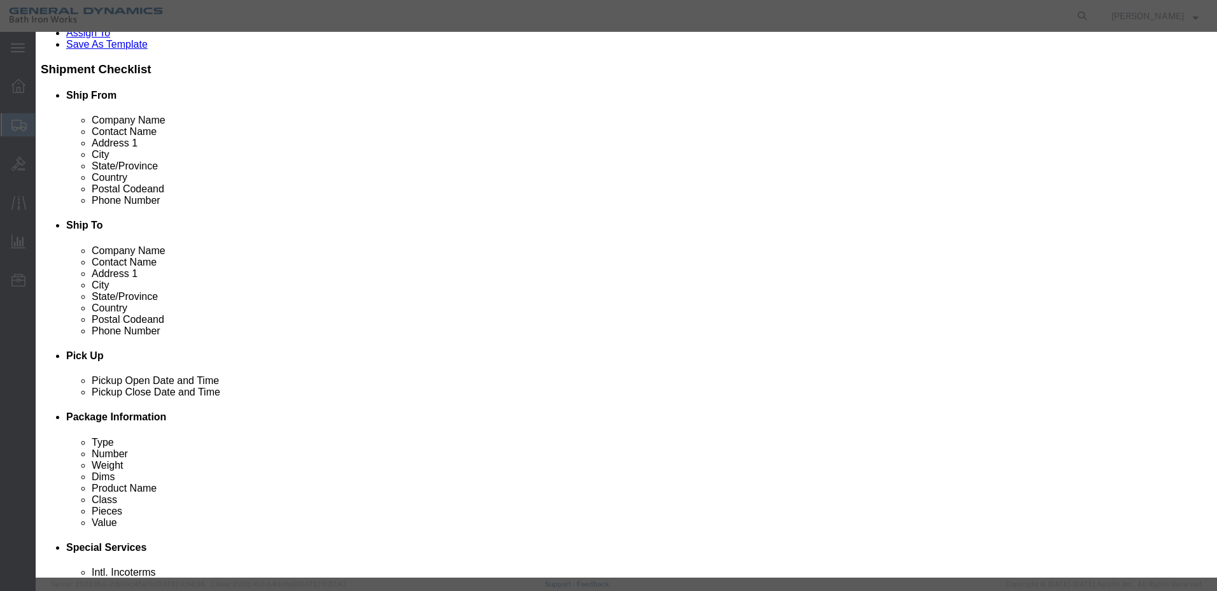
type input "1"
click div
click select "Select 50 55 60 65 70 85 92.5 100 125 175 250 300 400"
select select "55"
click select "Select 50 55 60 65 70 85 92.5 100 125 175 250 300 400"
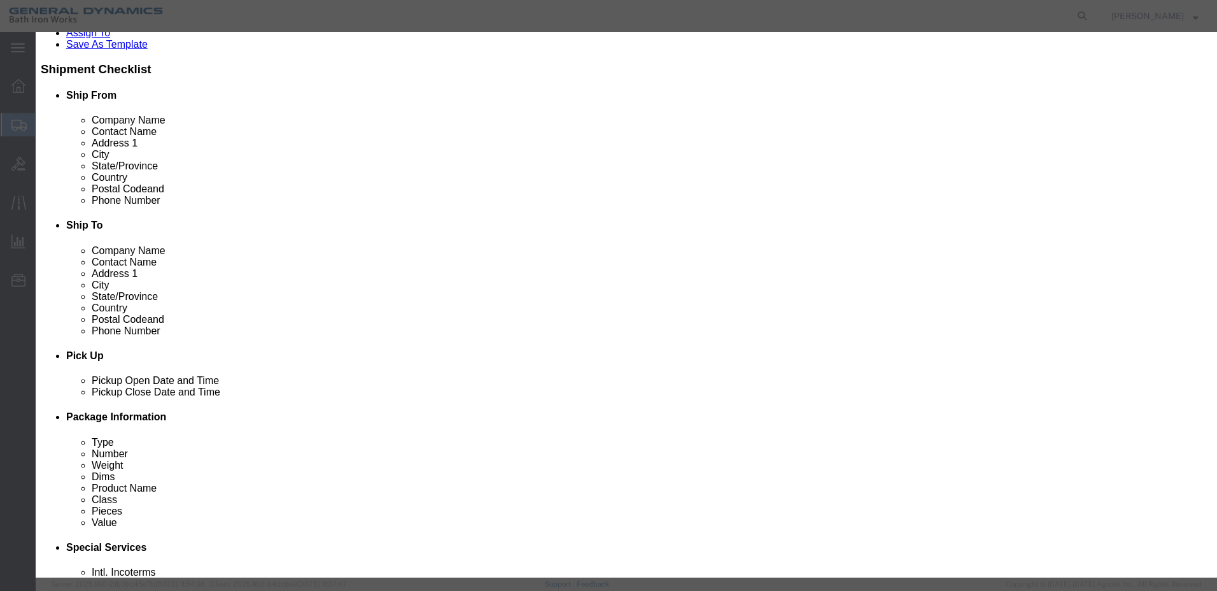
click button "Save & Close"
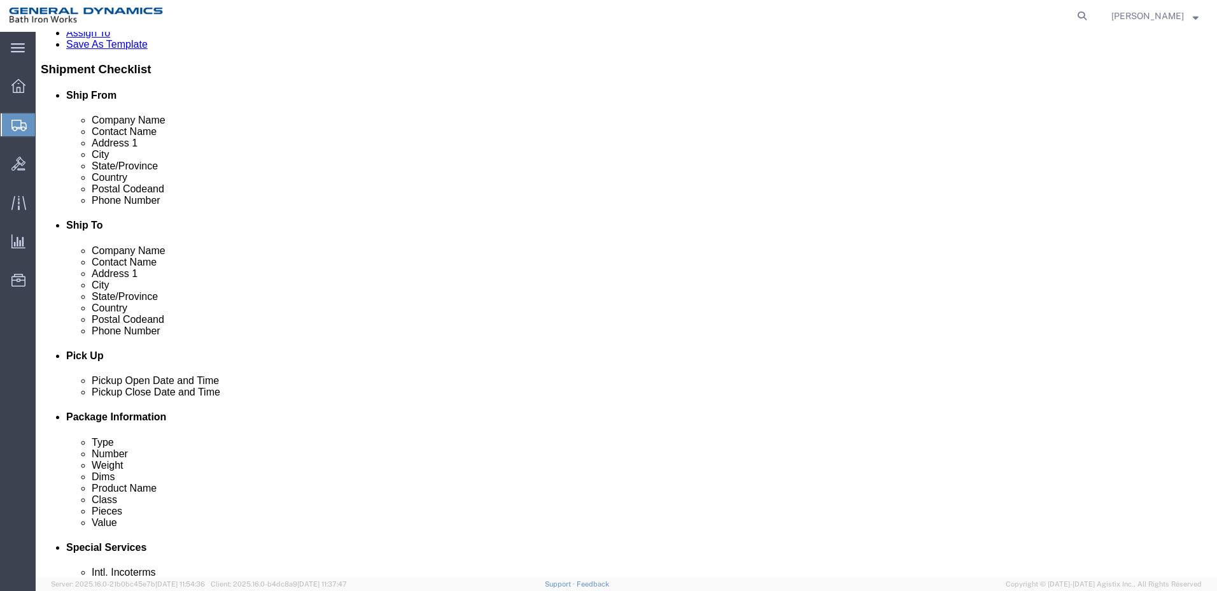
click button "Rate Shipment"
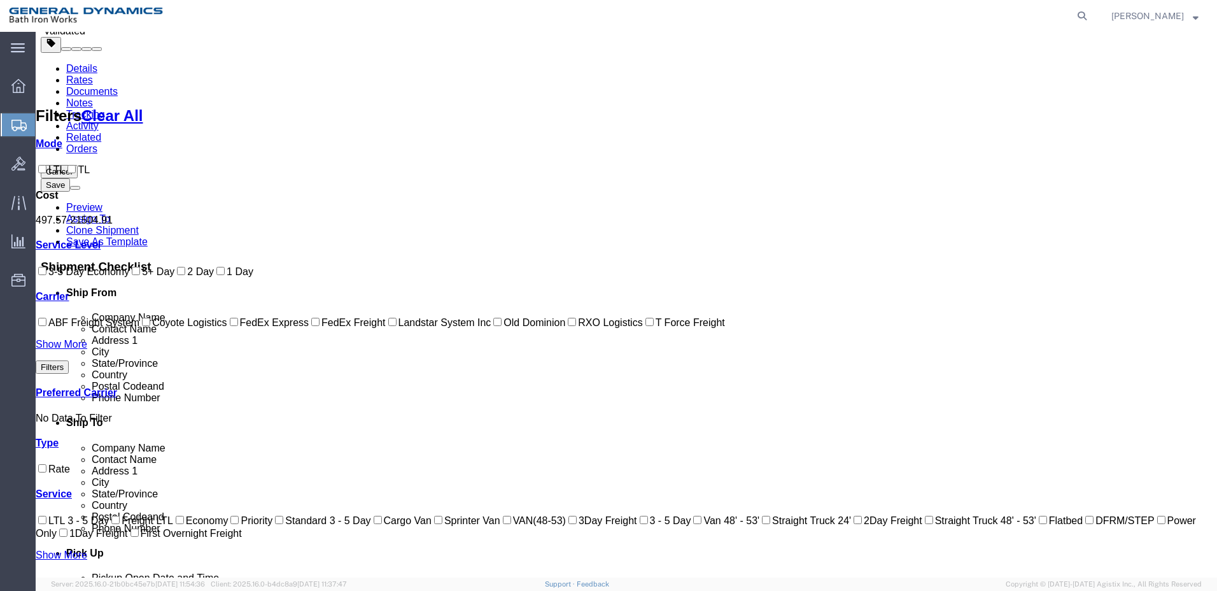
scroll to position [0, 0]
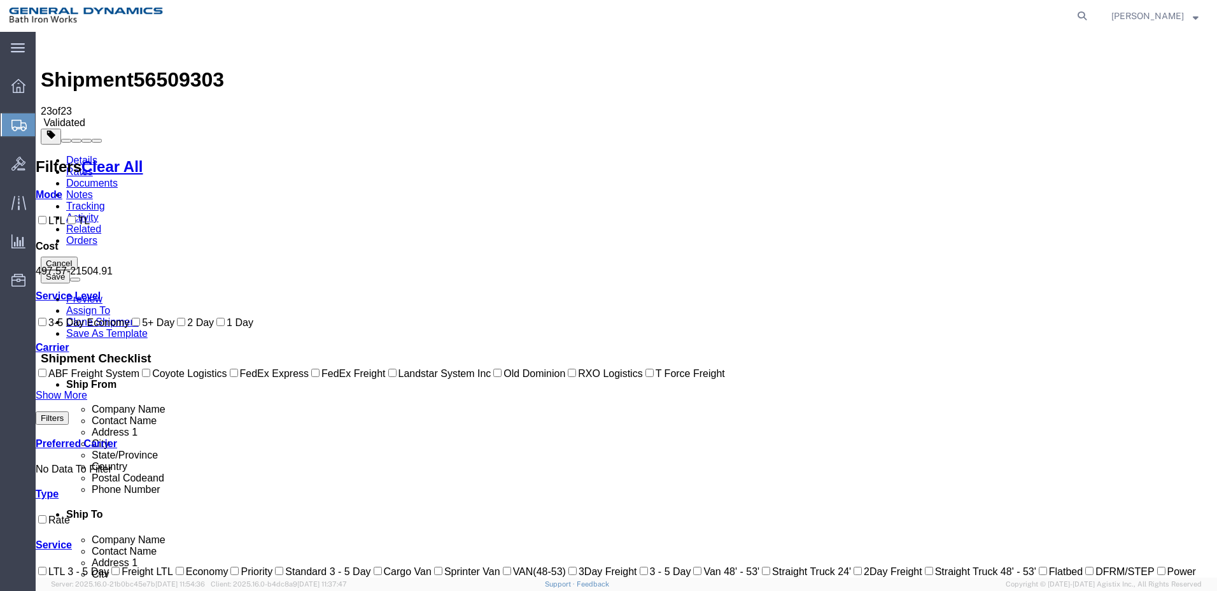
click at [76, 155] on link "Details" at bounding box center [81, 160] width 31 height 11
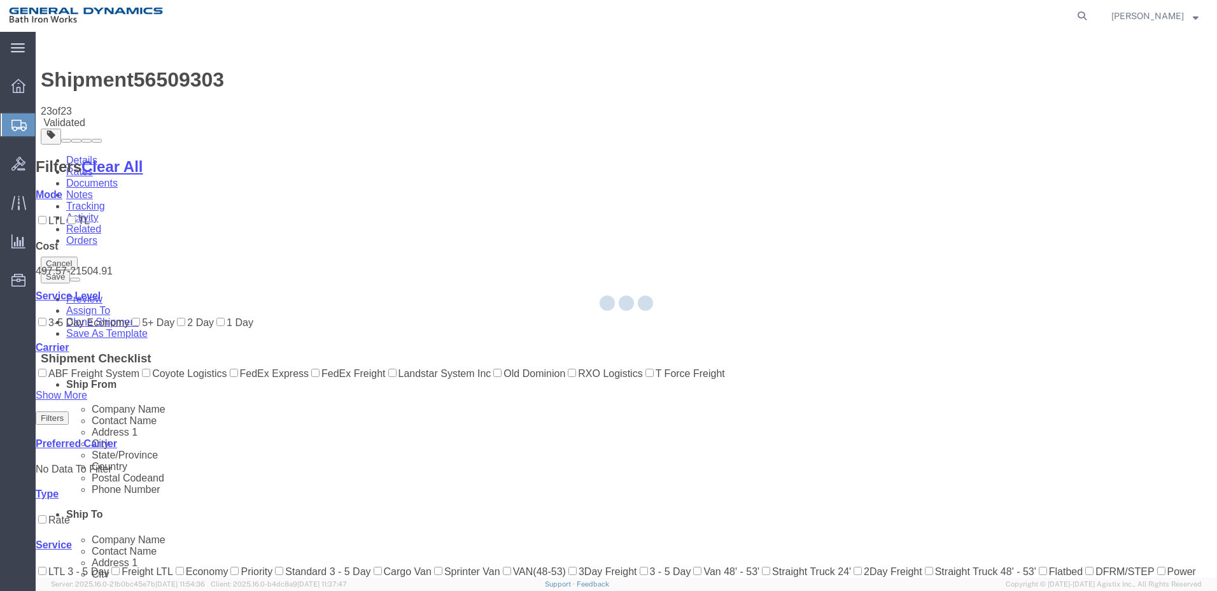
select select "34312"
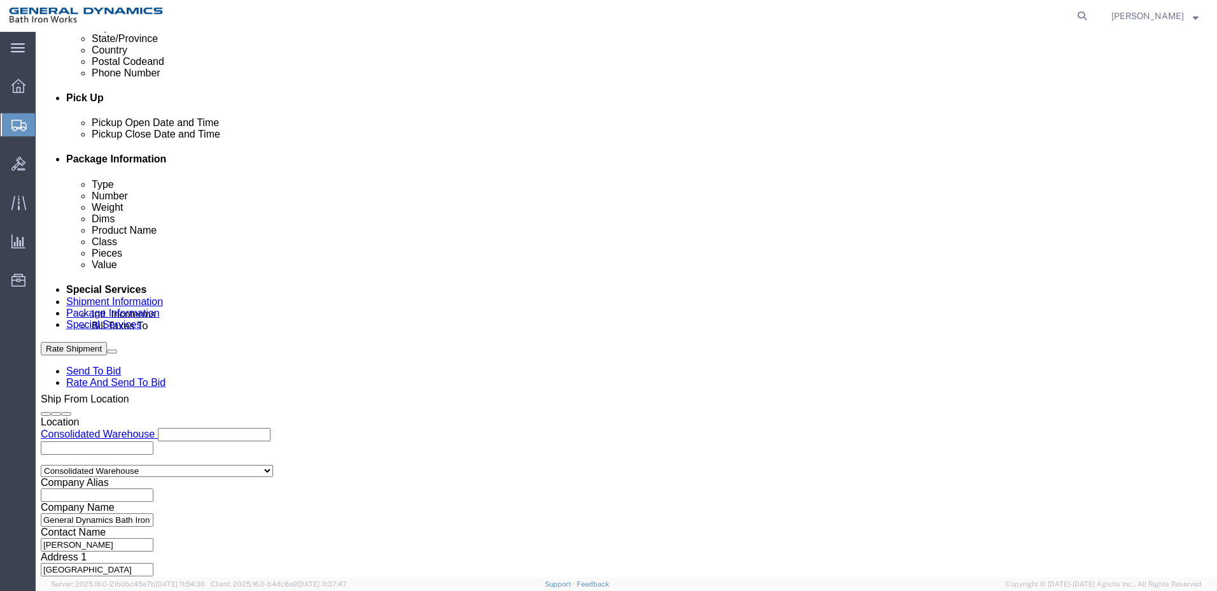
scroll to position [547, 0]
click button "Continue"
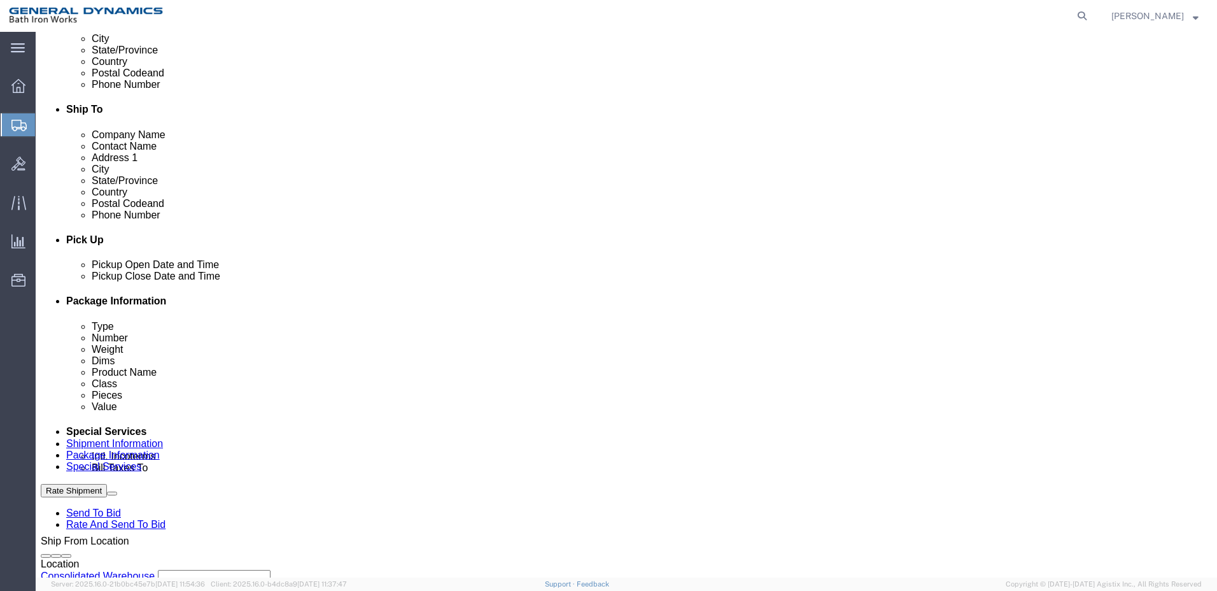
scroll to position [411, 0]
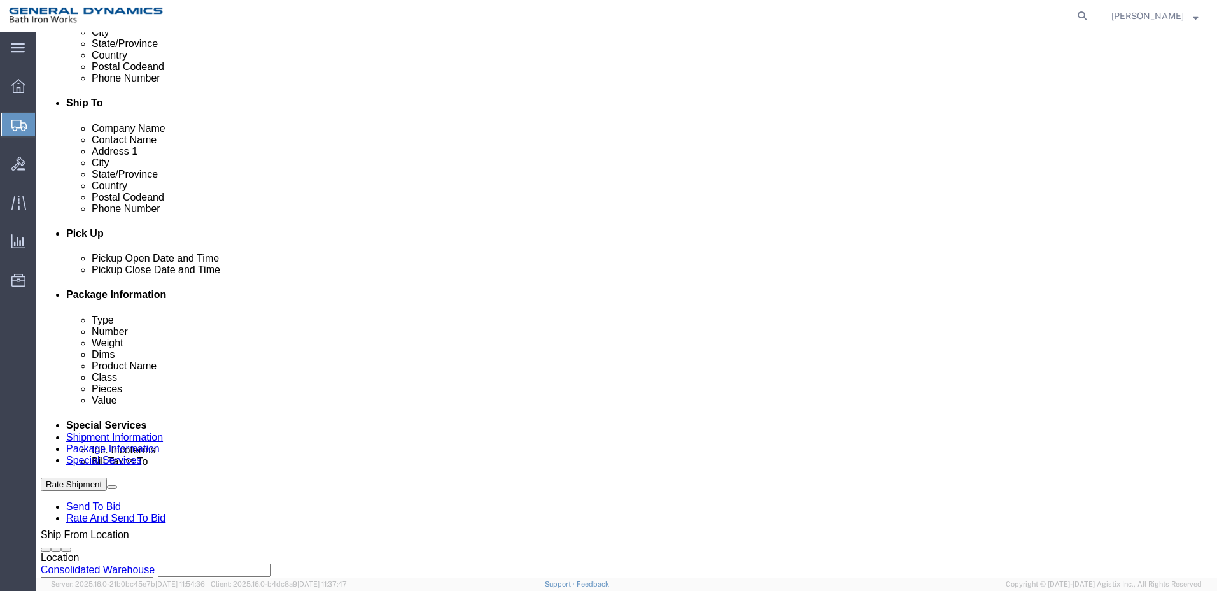
click button "Continue"
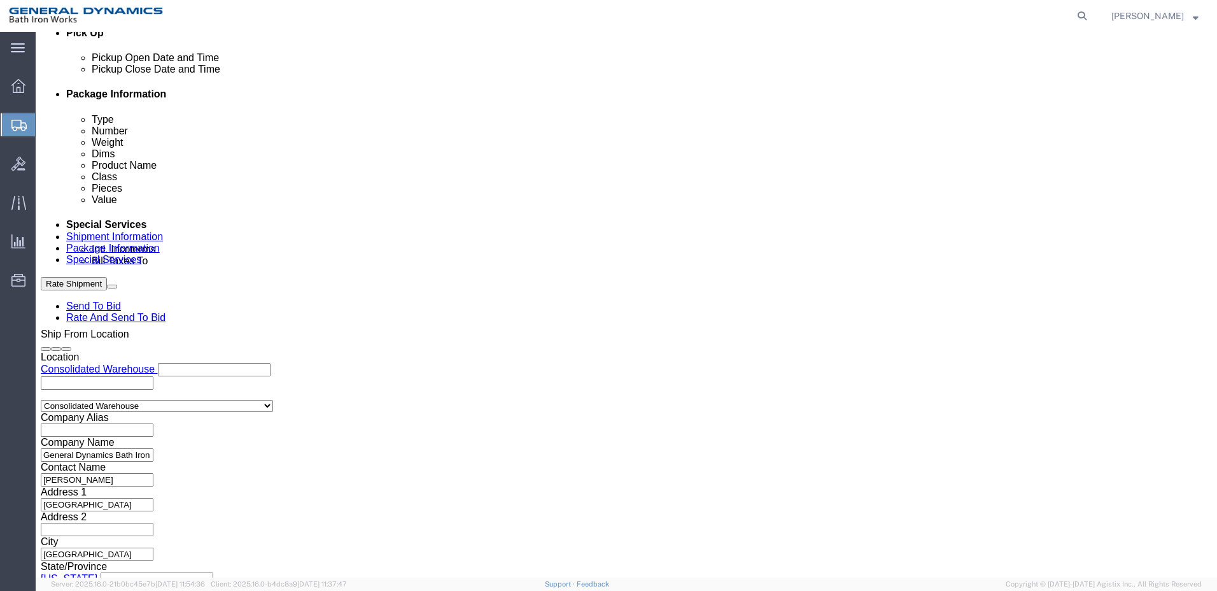
scroll to position [611, 0]
click select "Select Recipient Account Sender/Shipper Third Party Account"
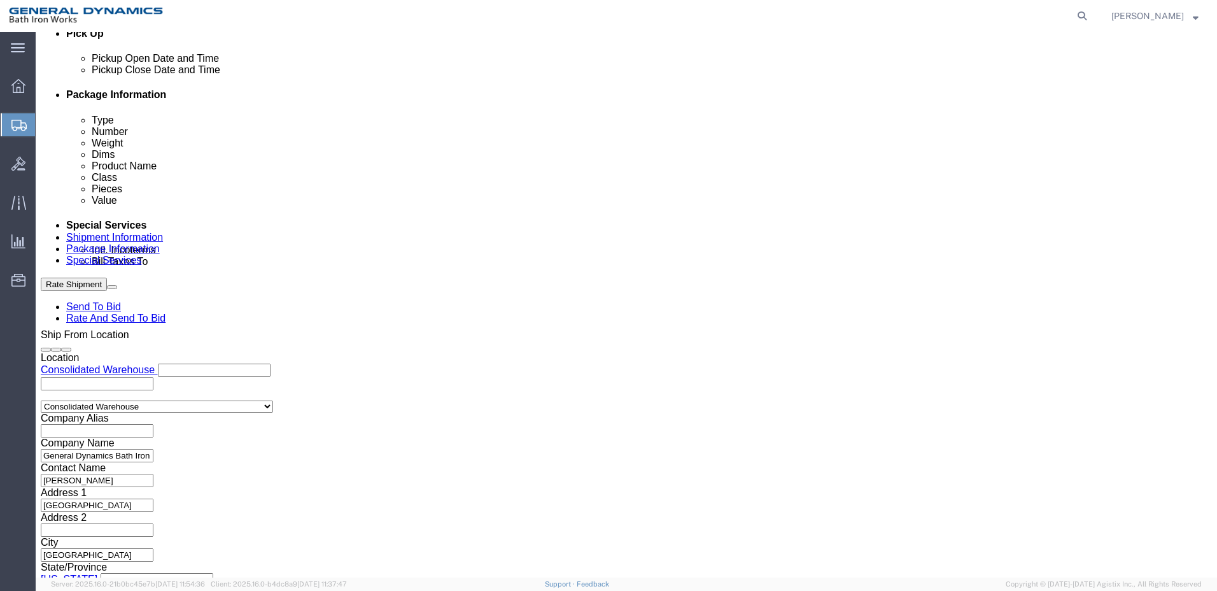
click button "Rate Shipment"
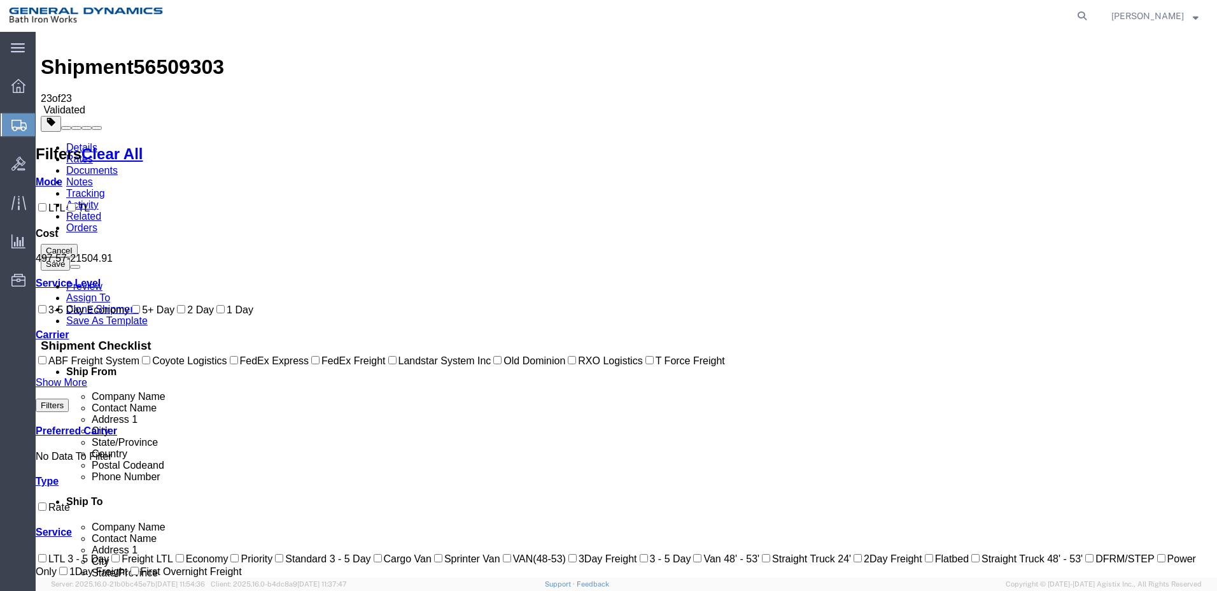
scroll to position [0, 0]
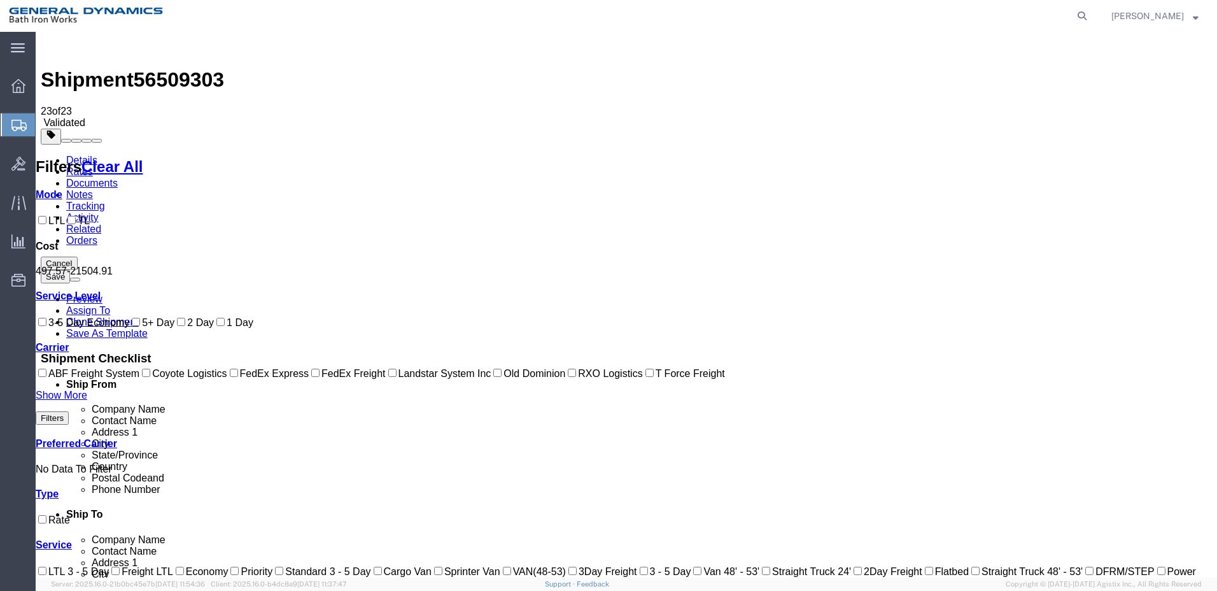
click at [81, 155] on link "Details" at bounding box center [81, 160] width 31 height 11
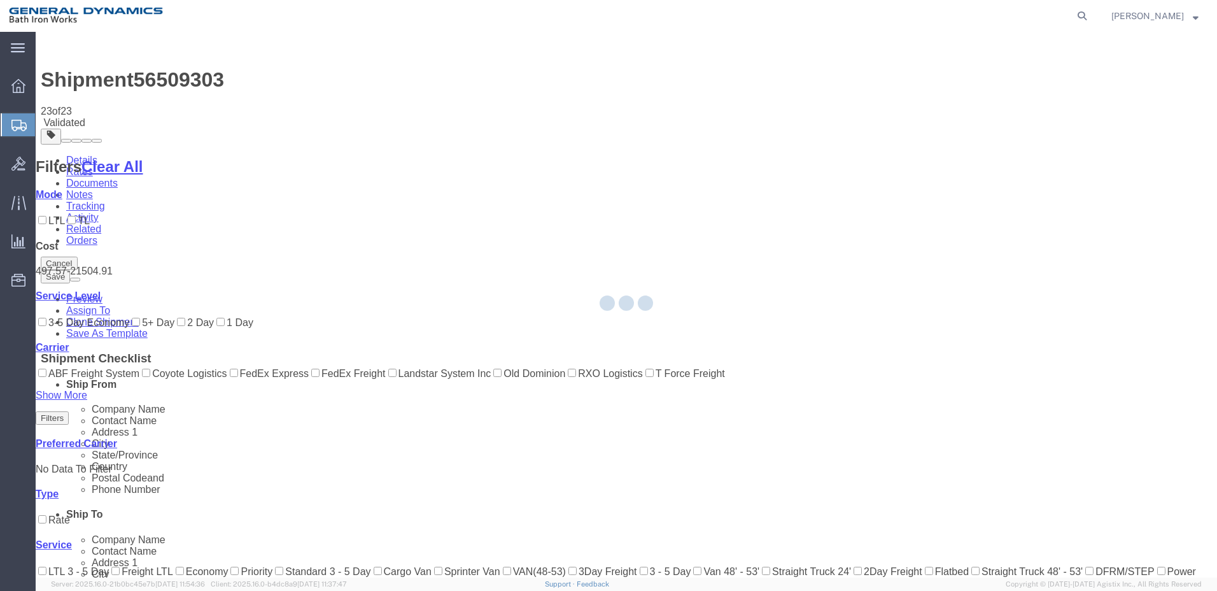
select select "34312"
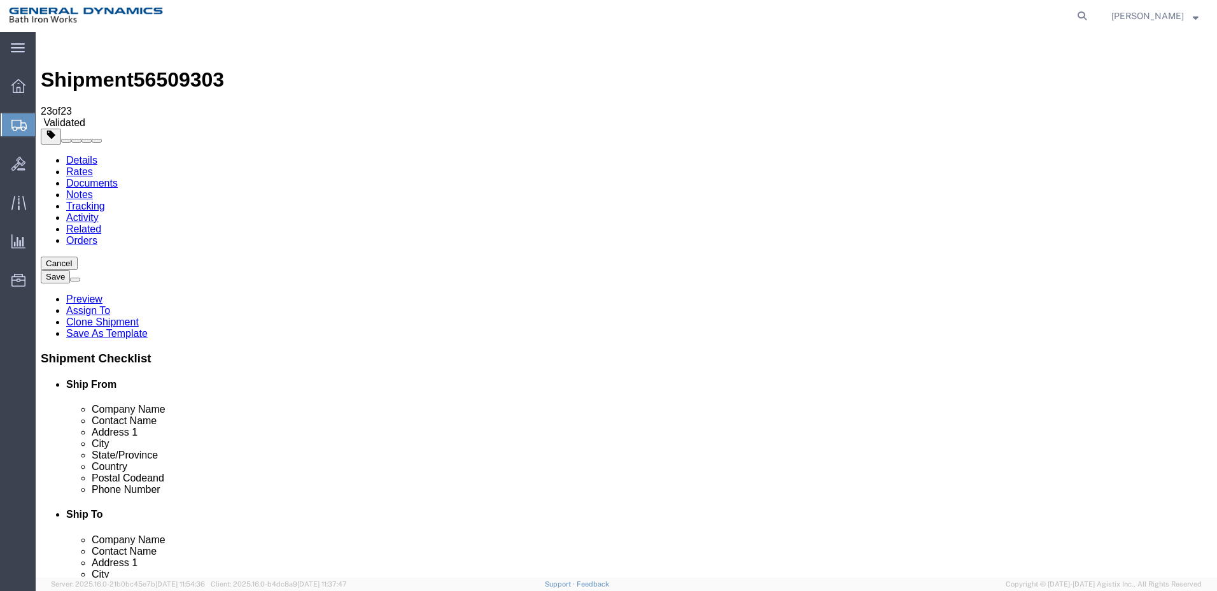
click button "Rate Shipment"
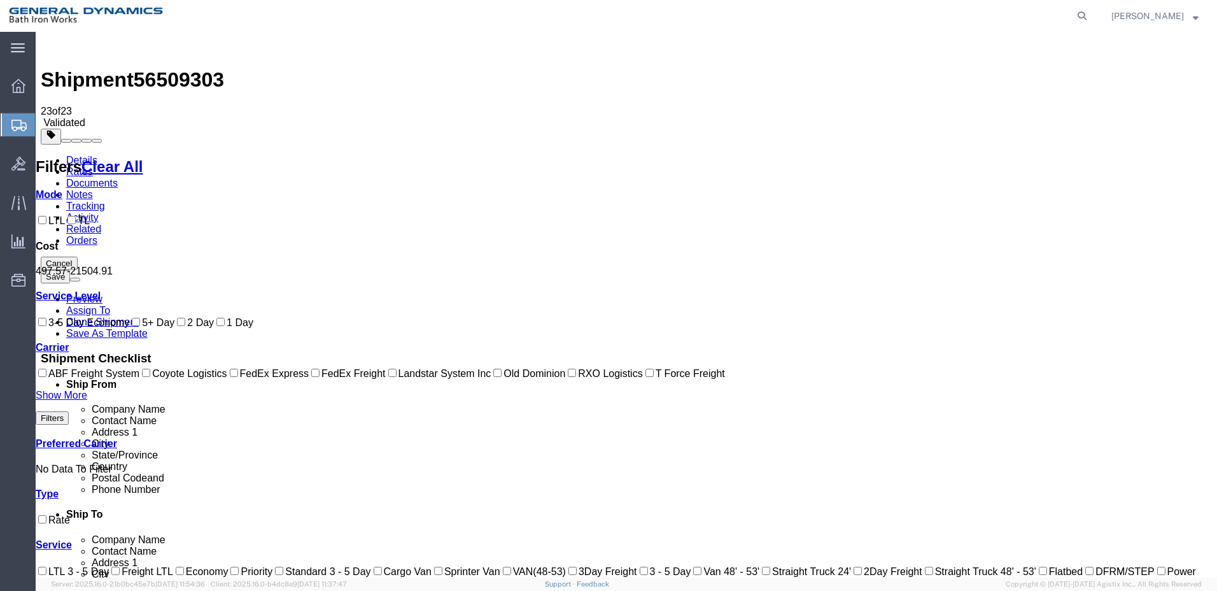
click at [81, 155] on link "Details" at bounding box center [81, 160] width 31 height 11
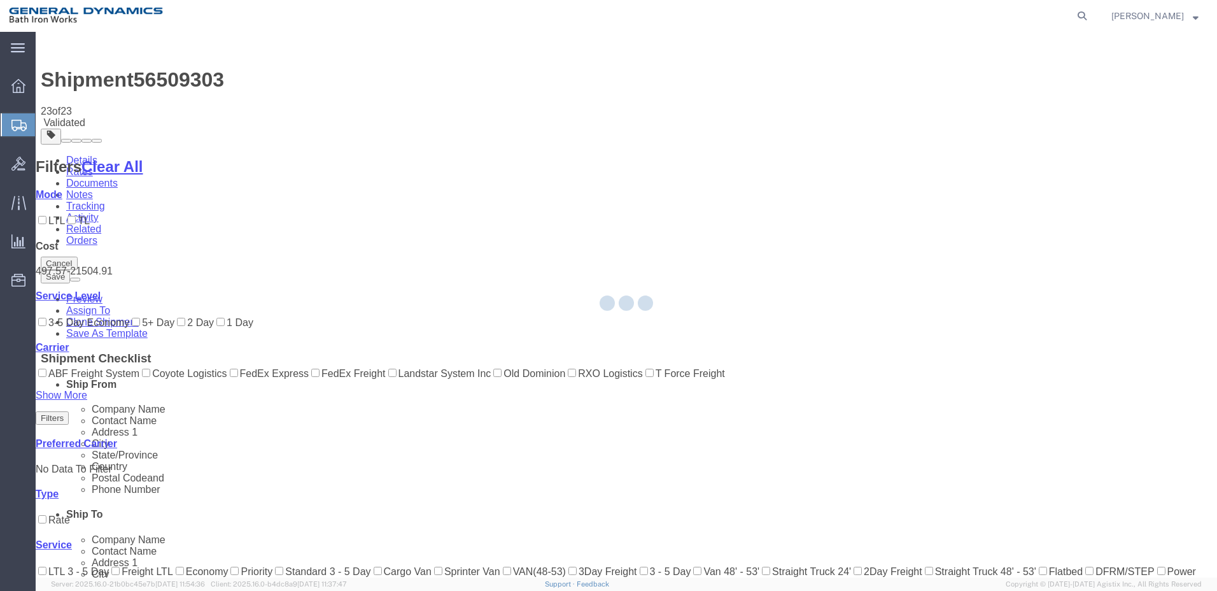
select select "34312"
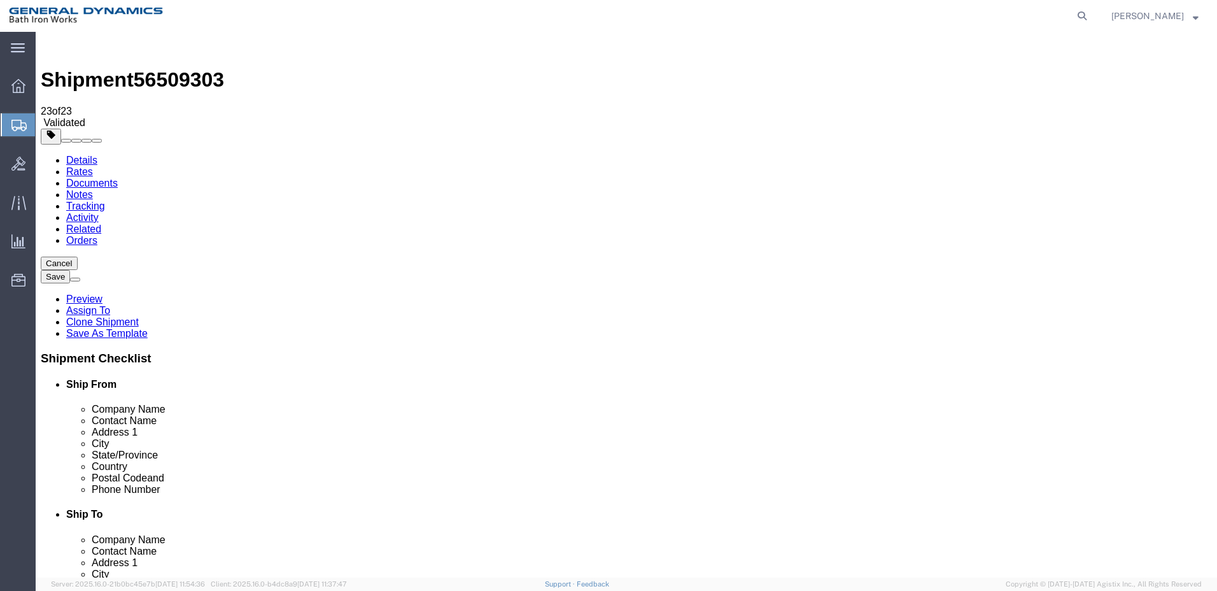
click input "[PERSON_NAME]"
type input "N"
type input "[PERSON_NAME]"
click input "[PHONE_NUMBER]"
type input "[PHONE_NUMBER]"
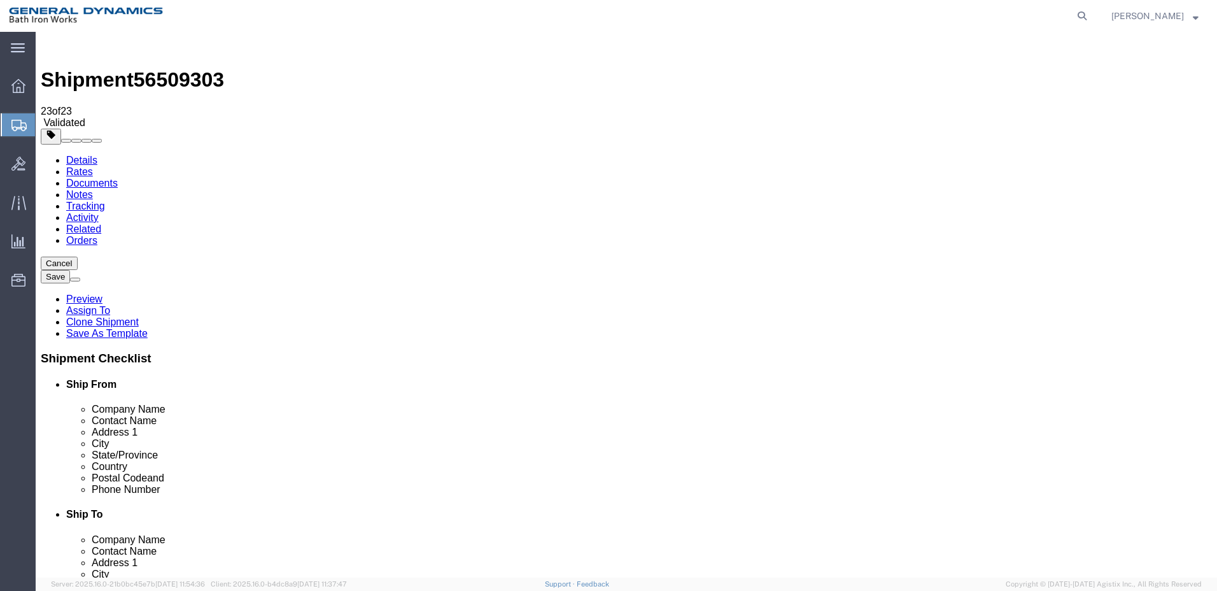
click button "Rate Shipment"
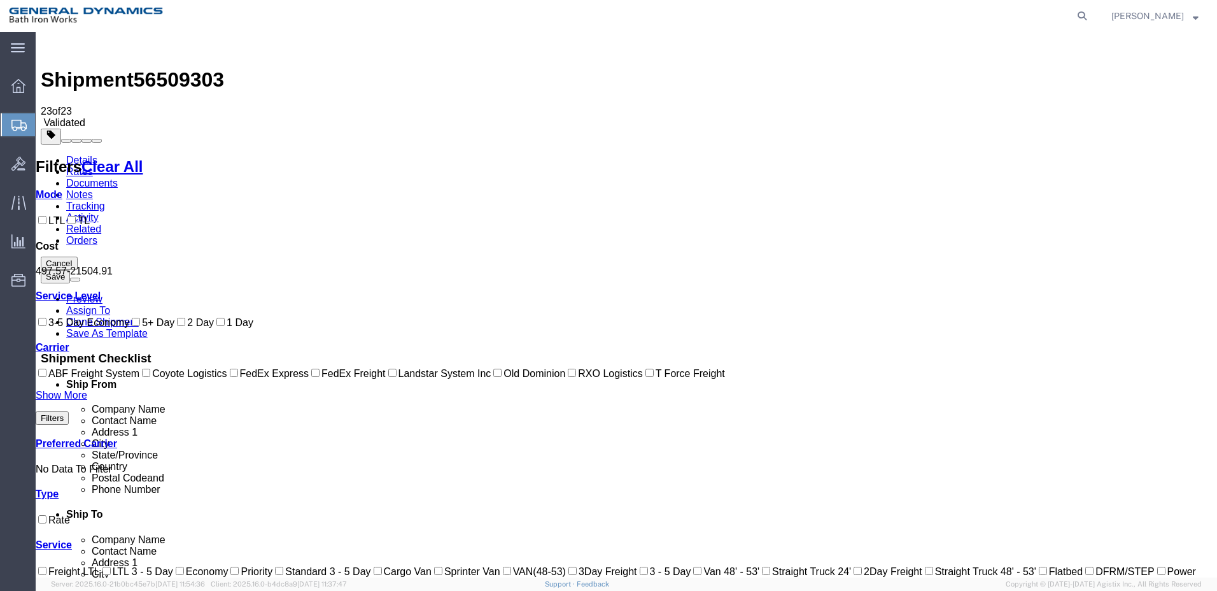
click at [83, 155] on link "Details" at bounding box center [81, 160] width 31 height 11
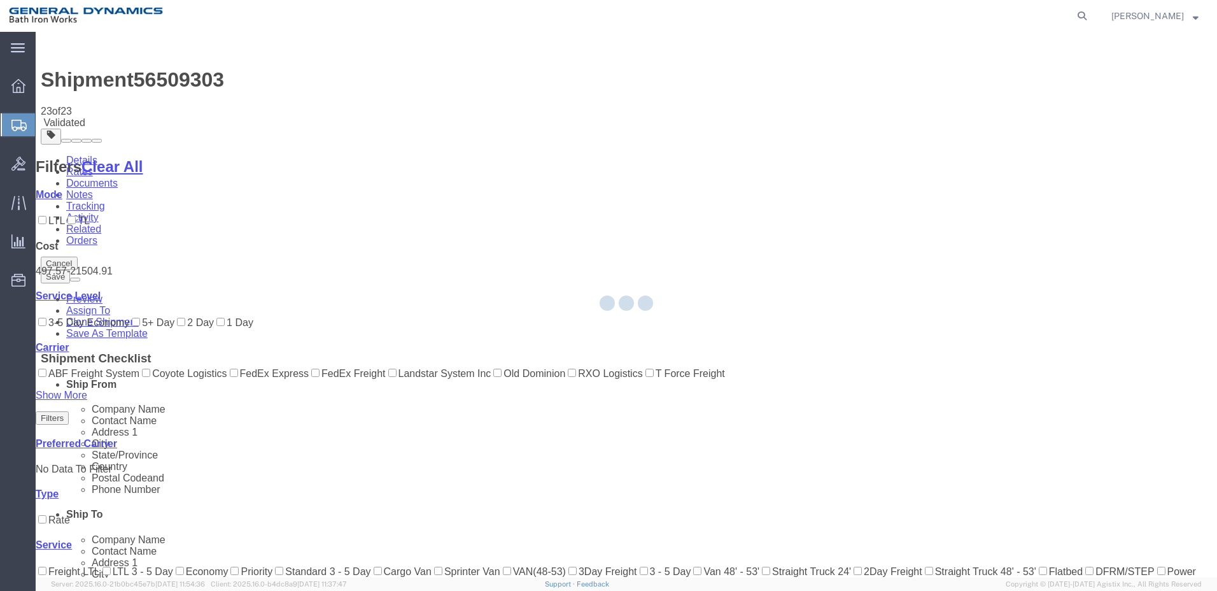
select select "34312"
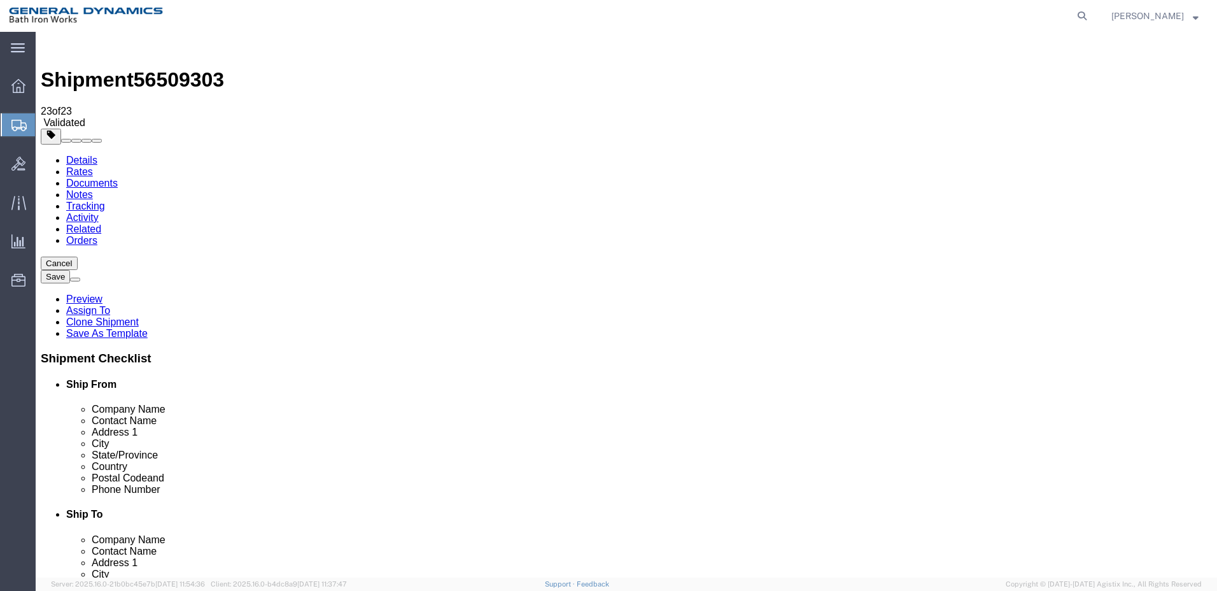
click input "text"
type input "[PERSON_NAME][EMAIL_ADDRESS][DOMAIN_NAME]"
checkbox input "true"
click button "Rate Shipment"
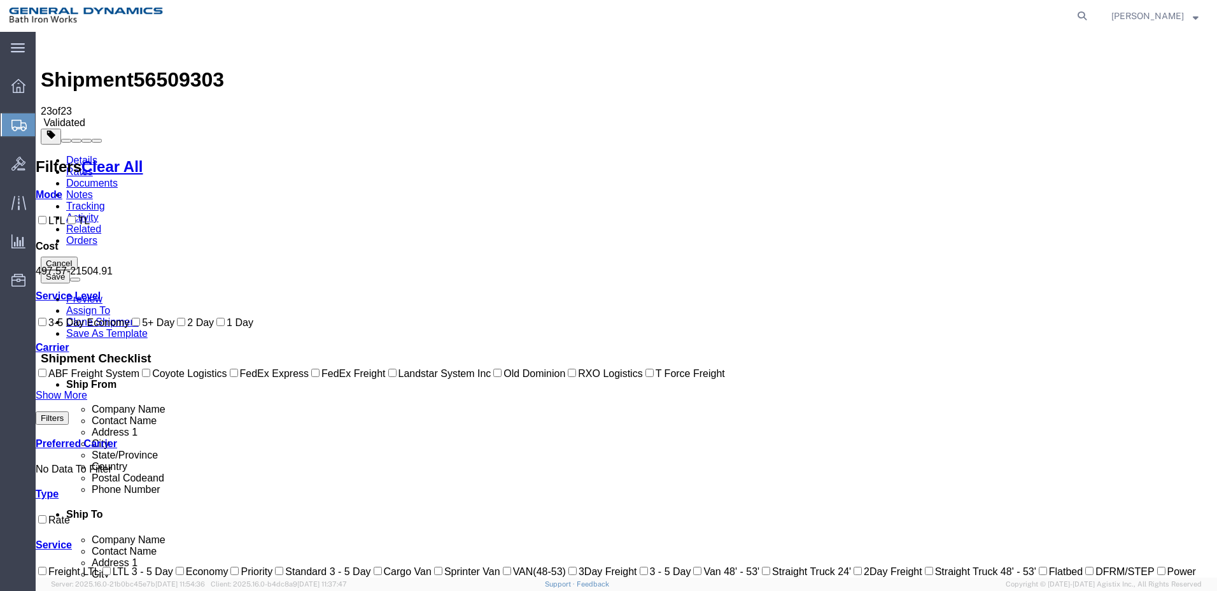
click at [0, 0] on span "Create Shipment" at bounding box center [0, 0] width 0 height 0
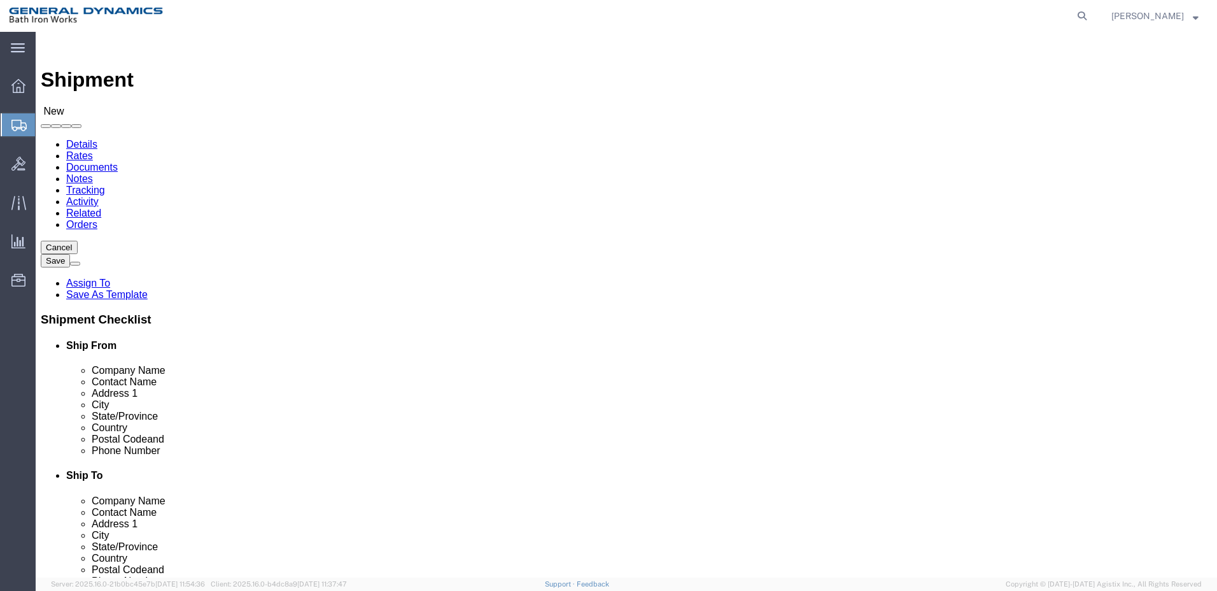
select select "34312"
select select "ME"
click input "text"
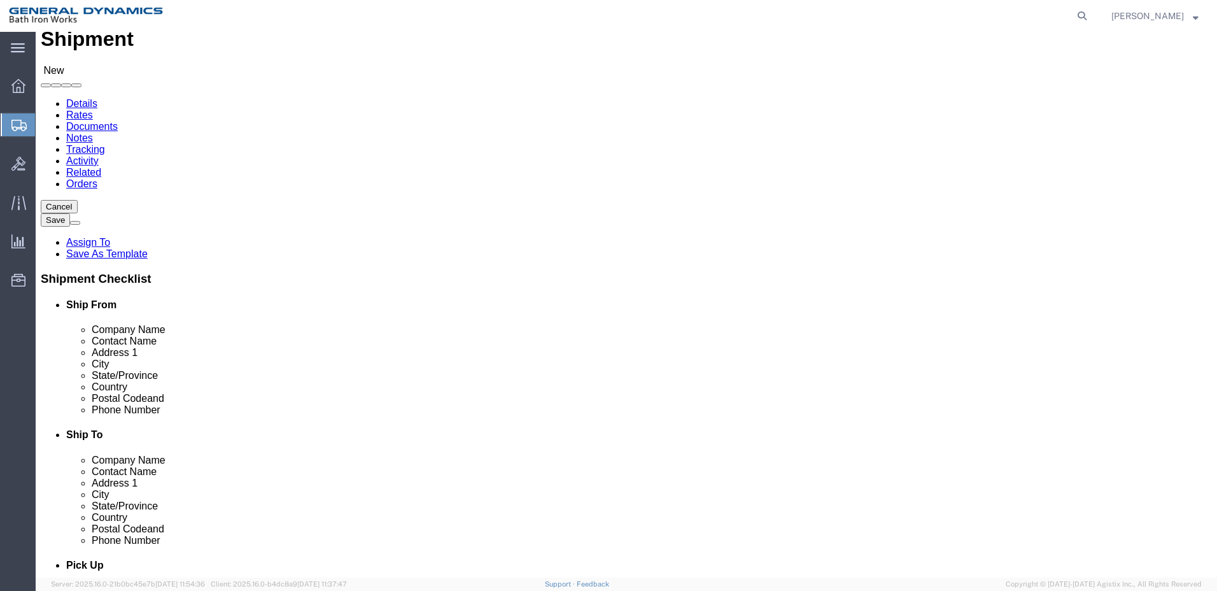
scroll to position [64, 0]
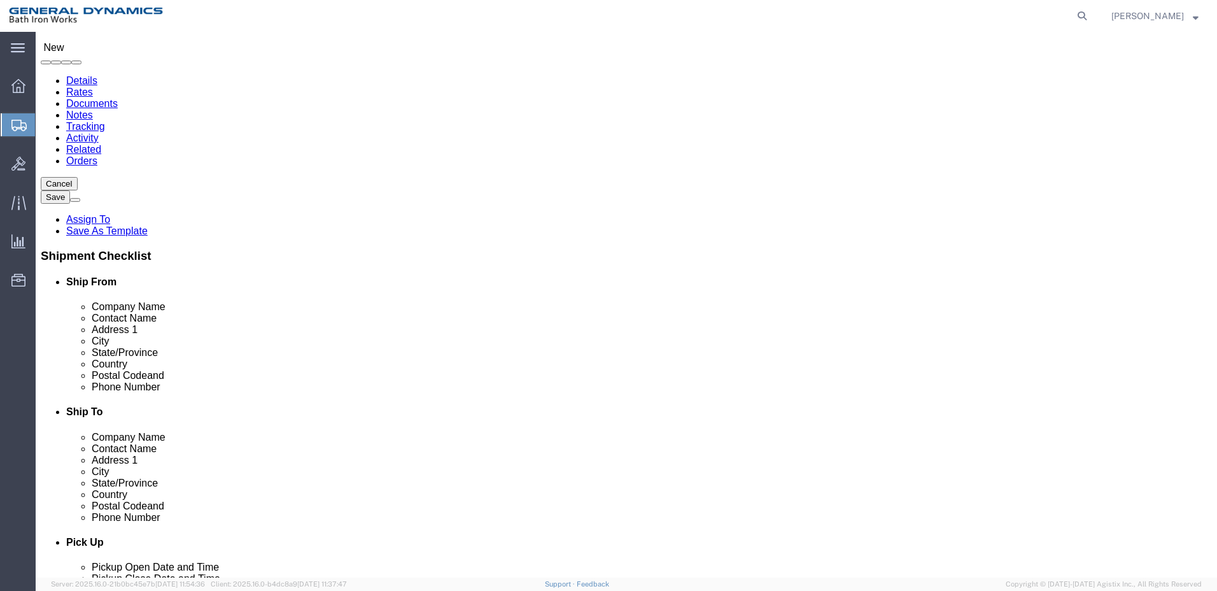
type input "[PERSON_NAME]"
click input "text"
type input "[PHONE_NUMBER]"
click input "text"
click input "L3"
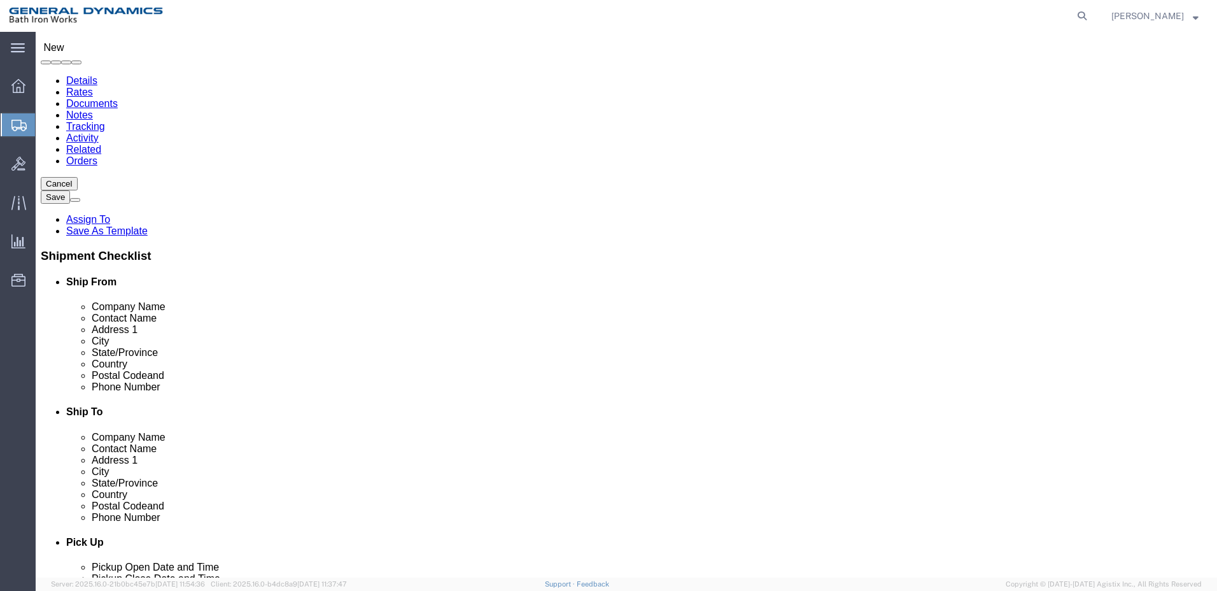
type input "L3HARRIS, MARITIME POWER SYSTEMS - TUL"
type input "[PERSON_NAME]"
type input "[STREET_ADDRESS]"
type input "TULSA"
type input "O"
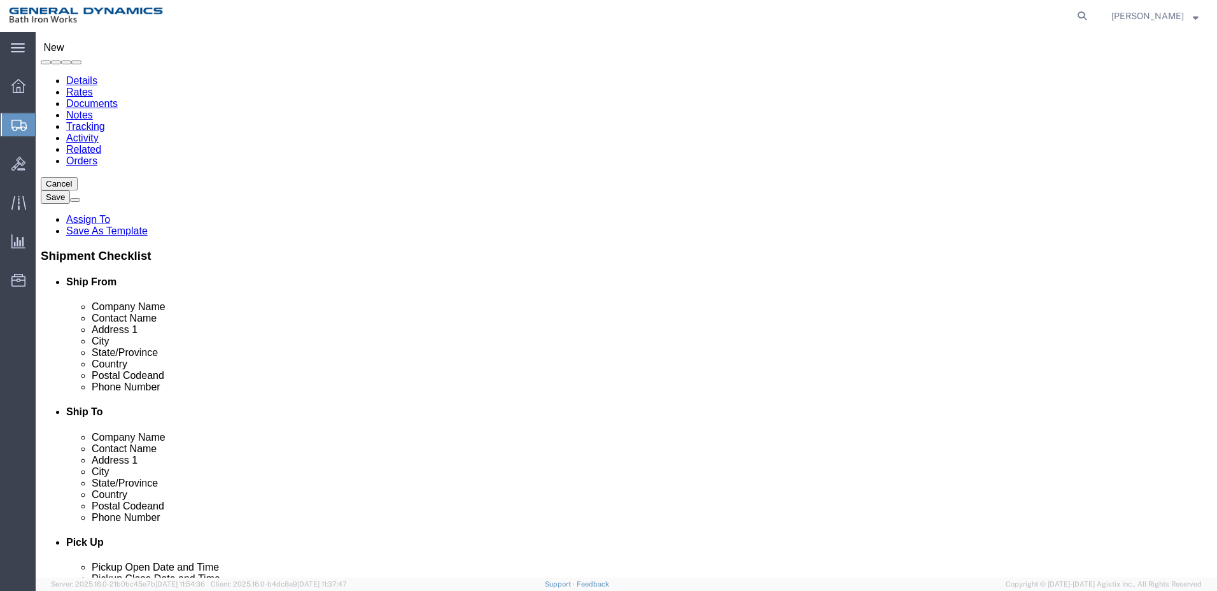
type input "O"
type input "OK"
click input "Postal Code"
type input "74116"
click input "text"
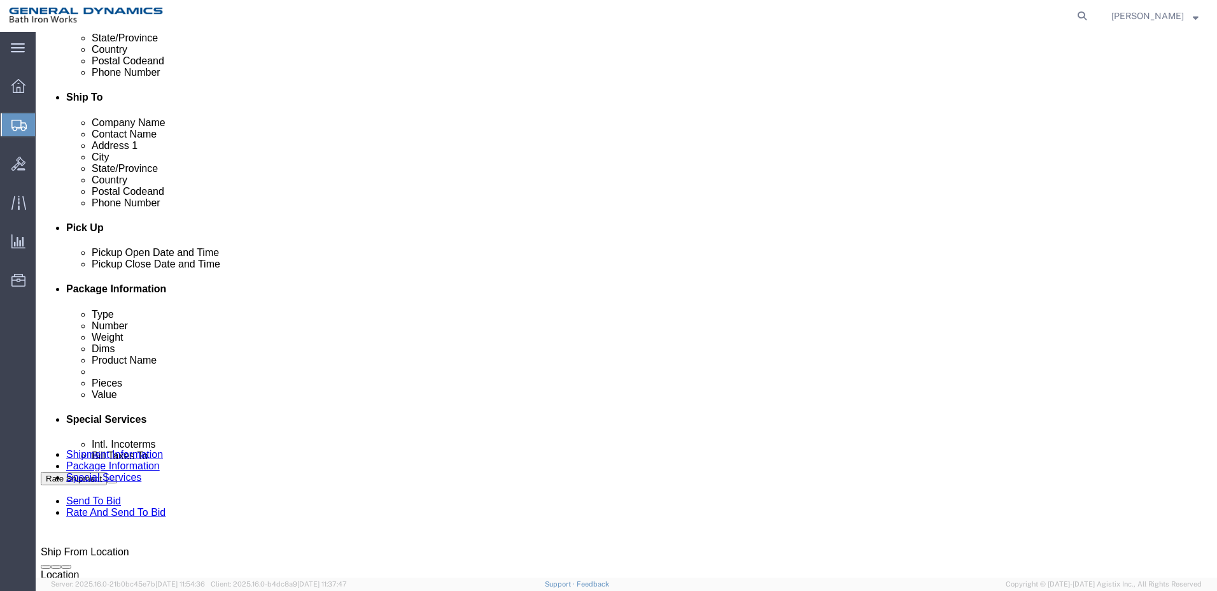
scroll to position [382, 0]
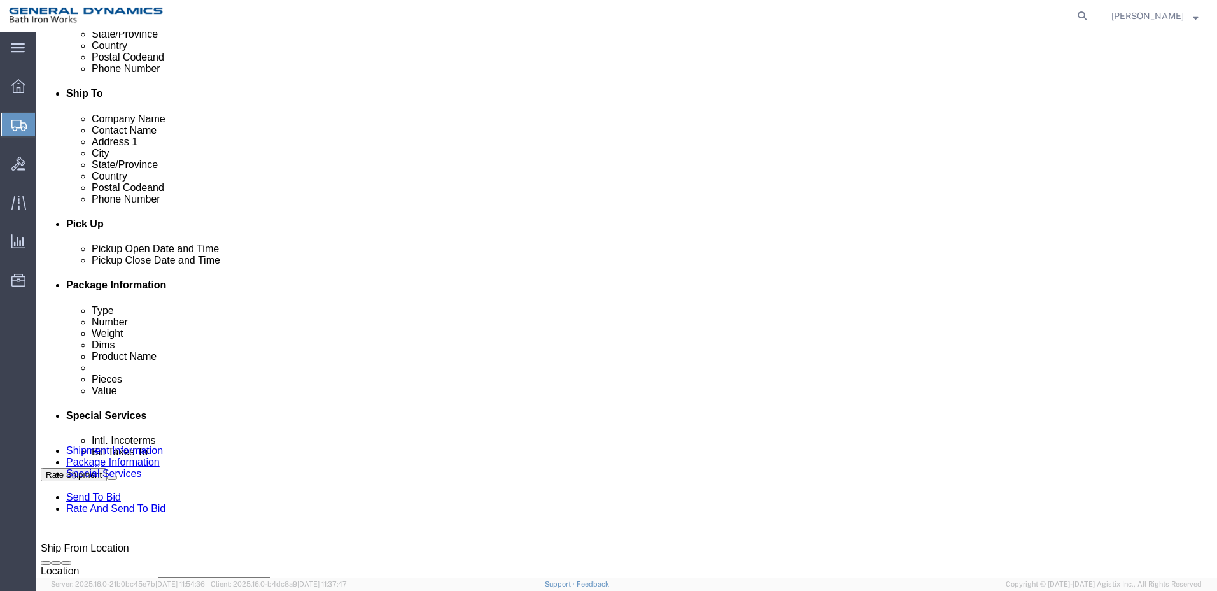
type input "[PHONE_NUMBER]"
click icon
click div "[DATE] 11:00 AM"
type input "11:00 AM"
click button "Apply"
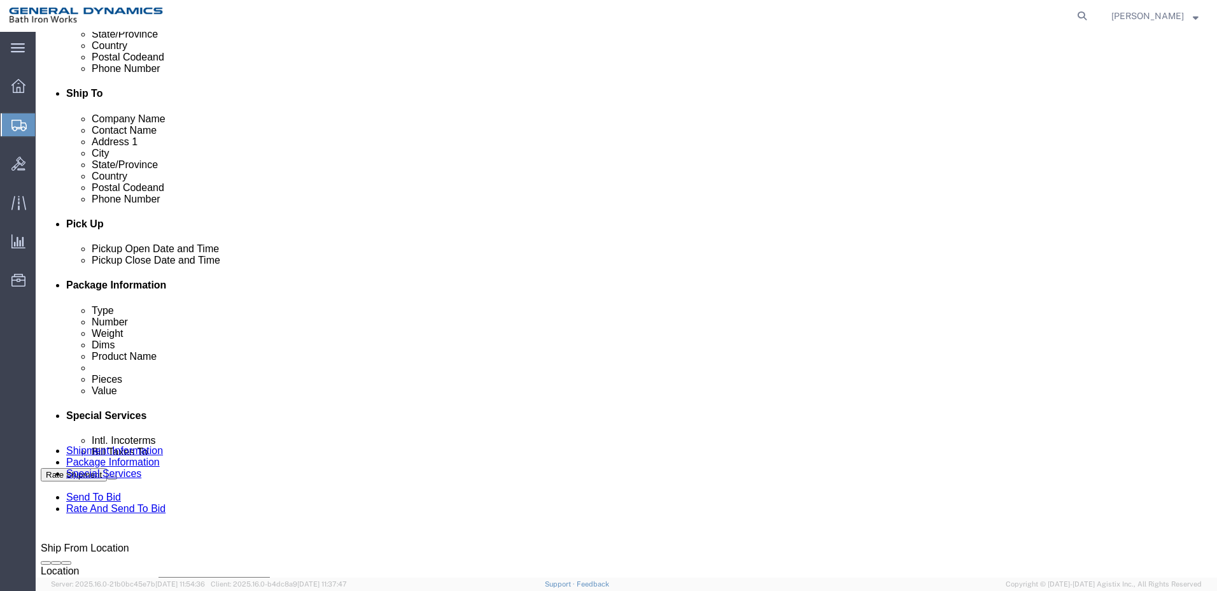
click div "[DATE] 12:00 PM"
type input "2:00 PM"
click button "Apply"
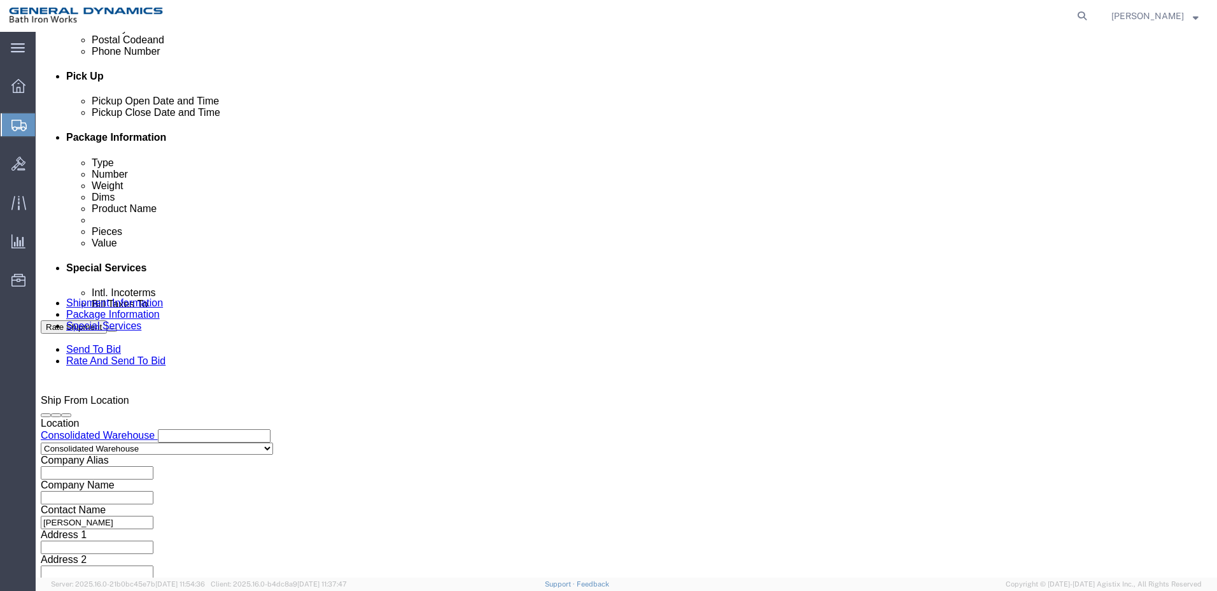
scroll to position [547, 0]
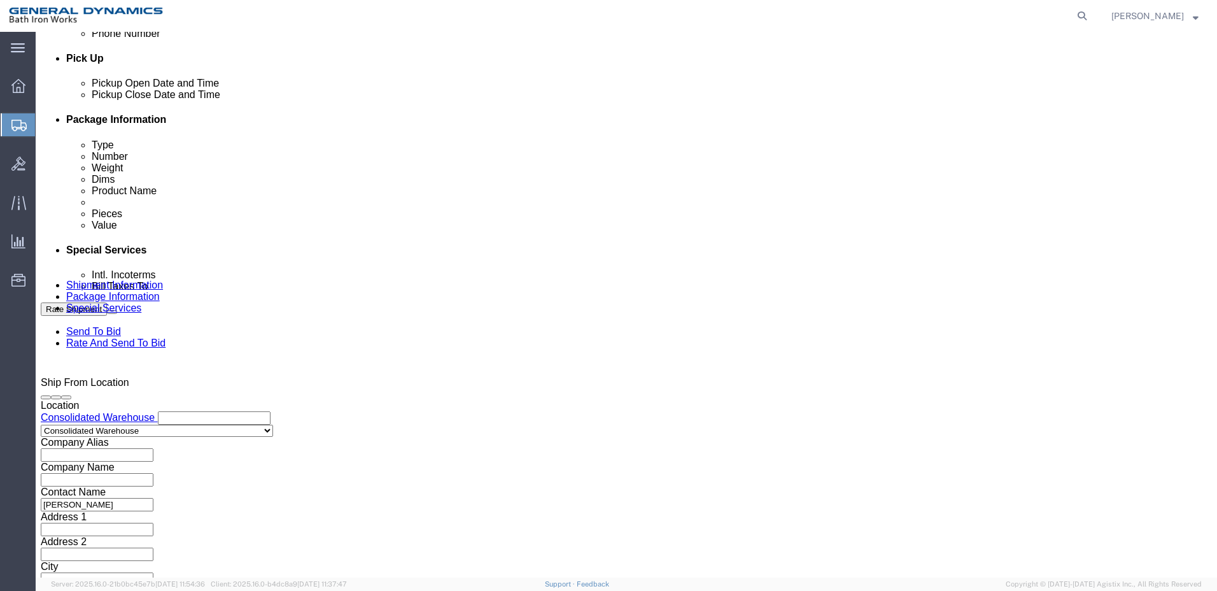
click button "Continue"
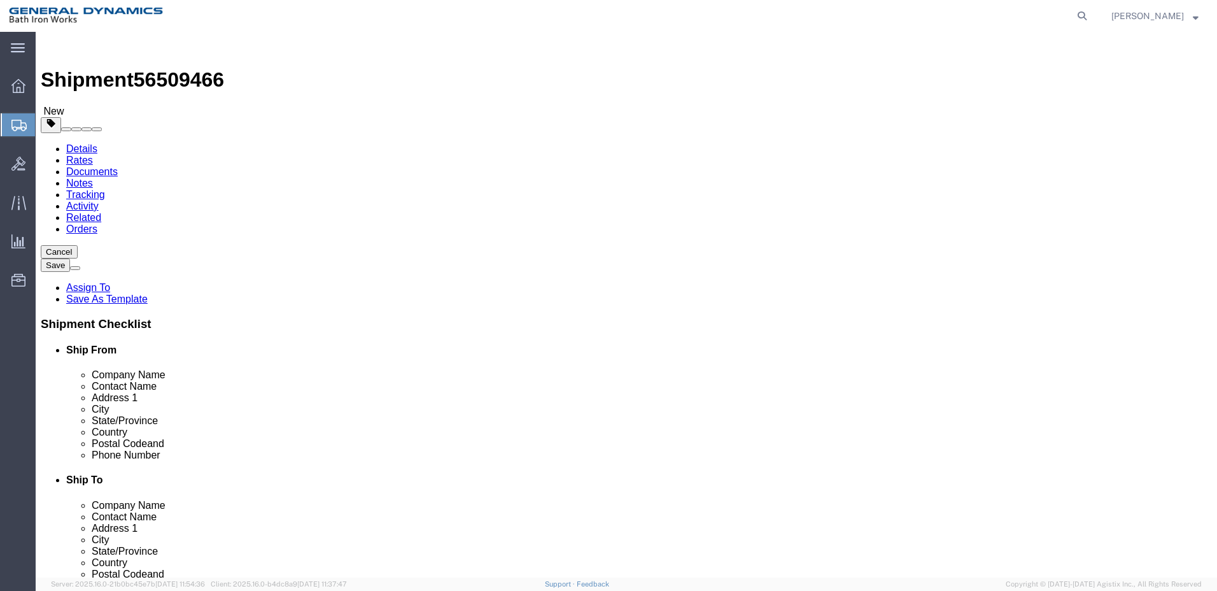
click select "Select Bale(s) Basket(s) Bolt(s) Bottle(s) Buckets Bulk Bundle(s) Can(s) Cardbo…"
select select "CRAT"
click select "Select Bale(s) Basket(s) Bolt(s) Bottle(s) Buckets Bulk Bundle(s) Can(s) Cardbo…"
click input "text"
type input "41"
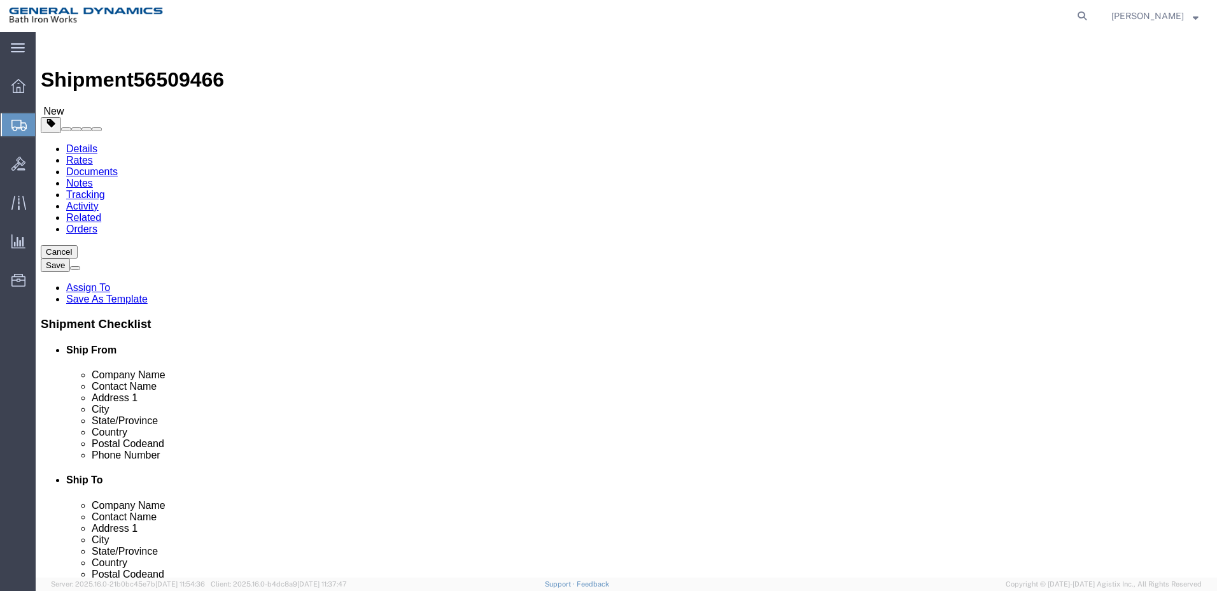
type input "26"
type input "18"
drag, startPoint x: 183, startPoint y: 295, endPoint x: 173, endPoint y: 297, distance: 9.9
click input "0.00"
type input "106"
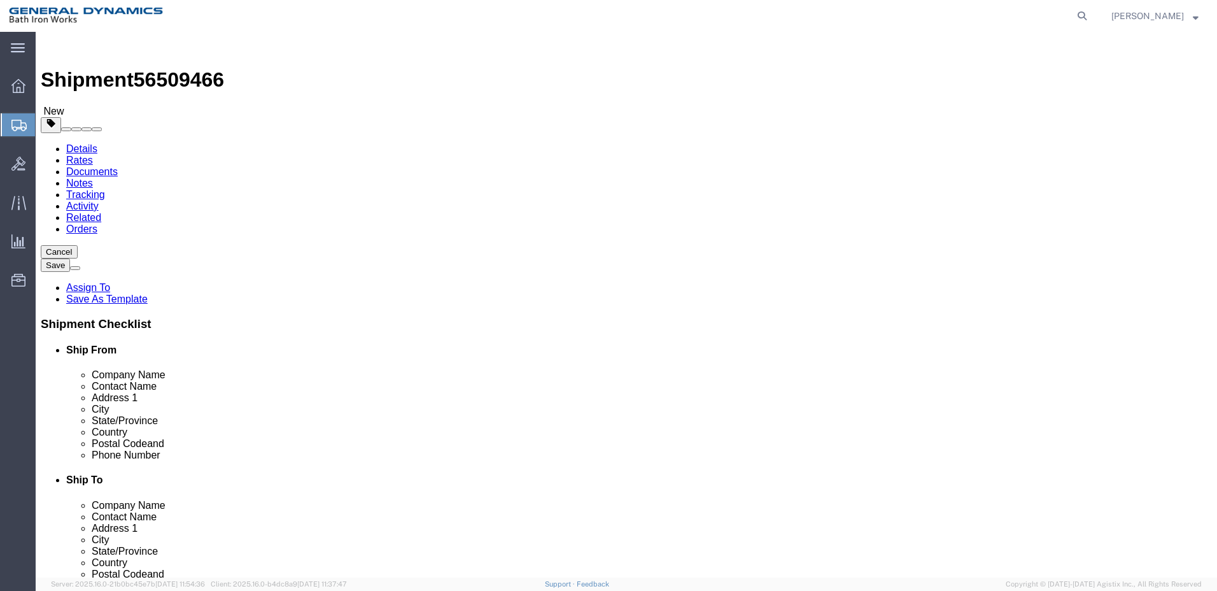
click link "Add Content"
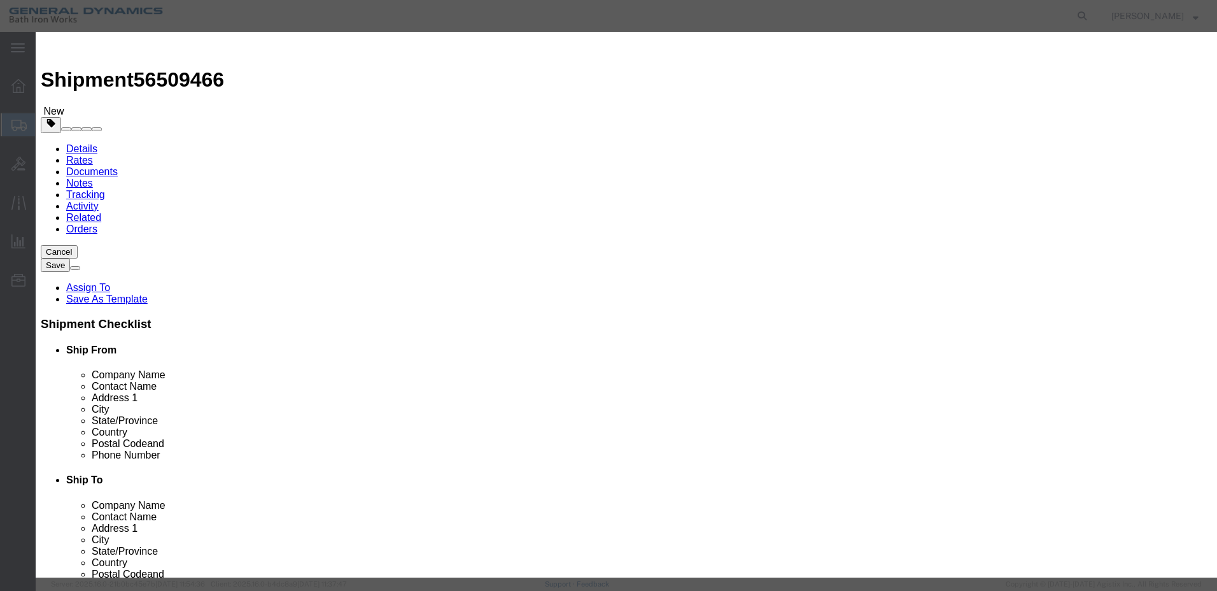
click input "text"
type input "AUTOMATIC PARALLELING DEVICE"
click input "0"
type input "1"
click input "text"
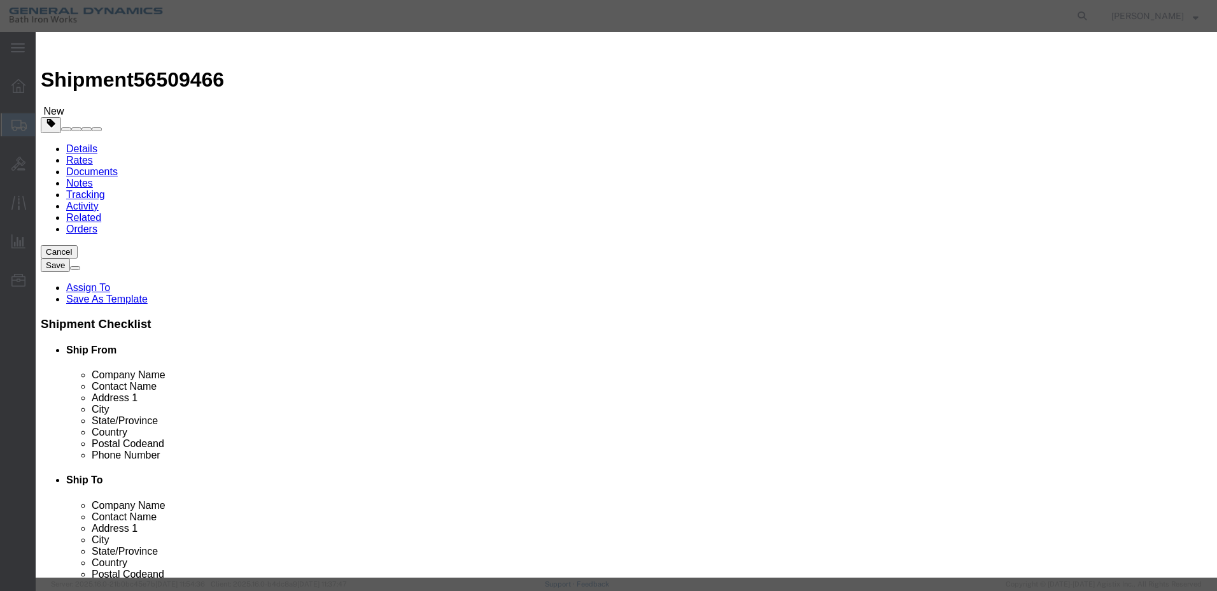
type input "1"
click div "Select 50 55 60 65 70 85 92.5 100 125 175 250 300 400"
click select "Select 50 55 60 65 70 85 92.5 100 125 175 250 300 400"
select select "55"
click select "Select 50 55 60 65 70 85 92.5 100 125 175 250 300 400"
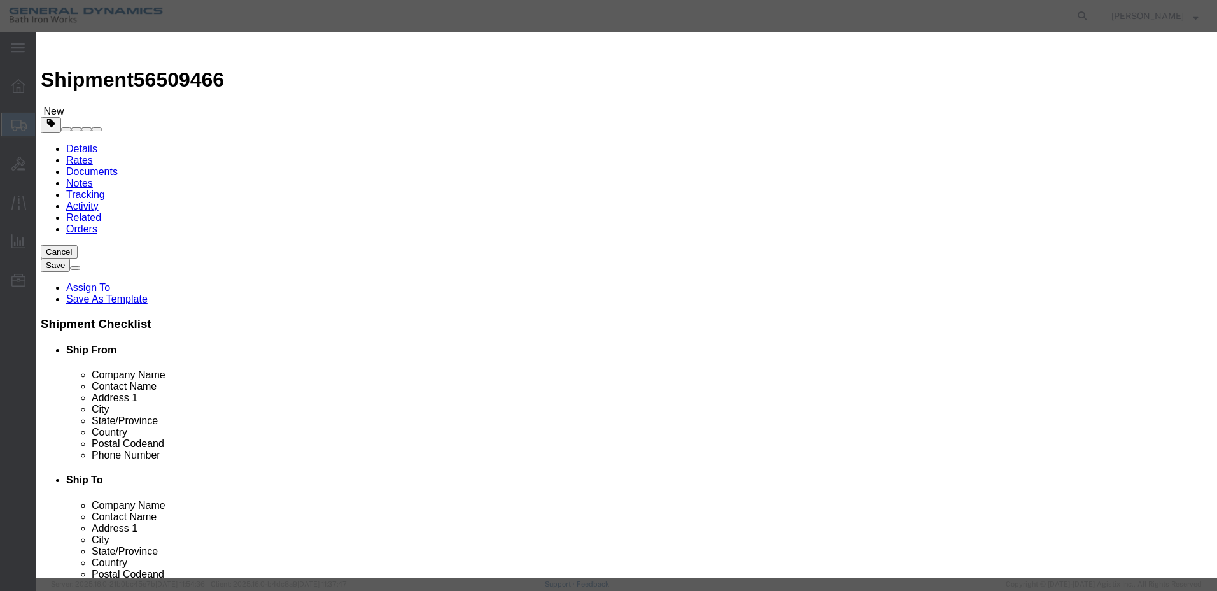
click button "Save & Close"
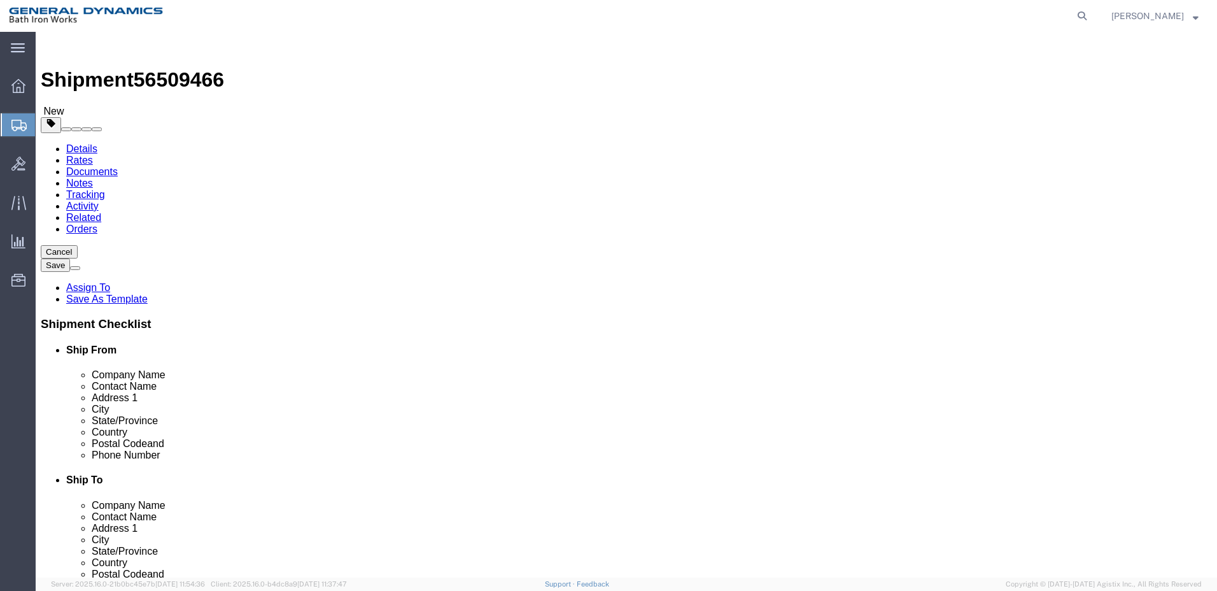
scroll to position [1, 0]
click button "Continue"
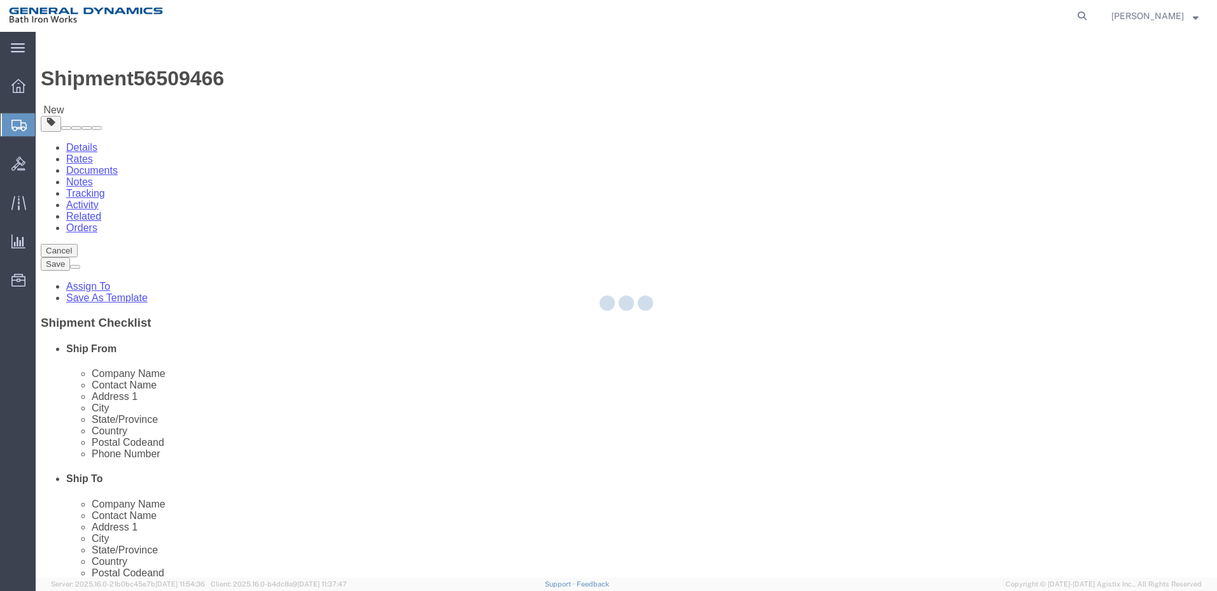
select select
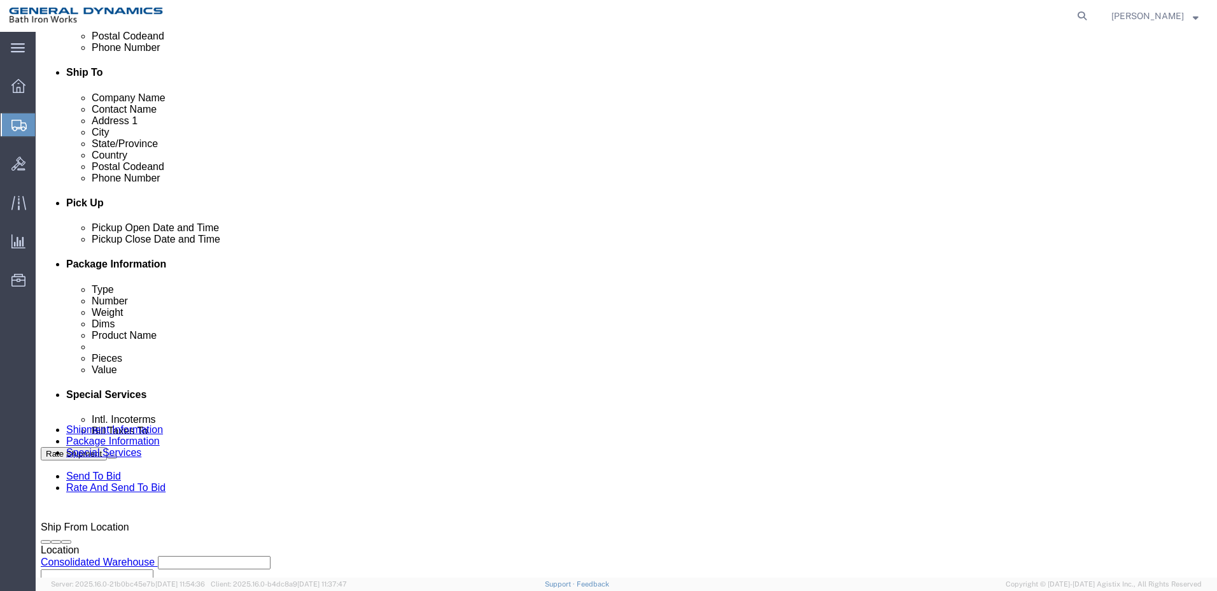
scroll to position [447, 0]
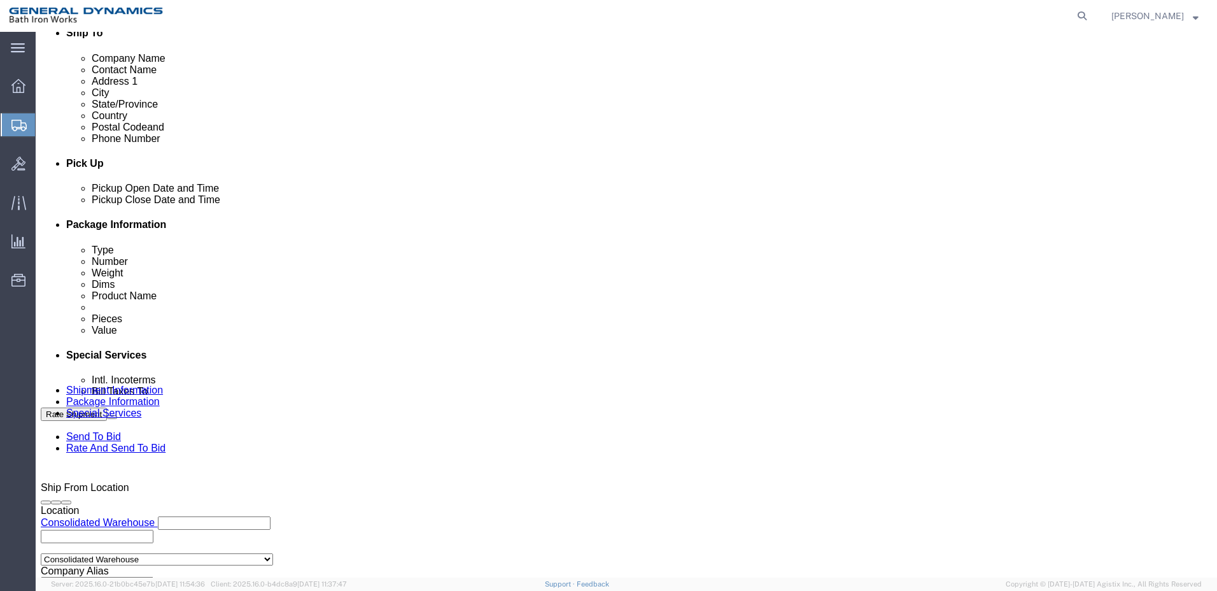
click select "Select Recipient Account Sender/Shipper Third Party Account"
select select "RCPN"
click select "Select Recipient Account Sender/Shipper Third Party Account"
type input "L3HARRIS, MARITIME POWER SYSTEMS - TUL"
type input "[STREET_ADDRESS]"
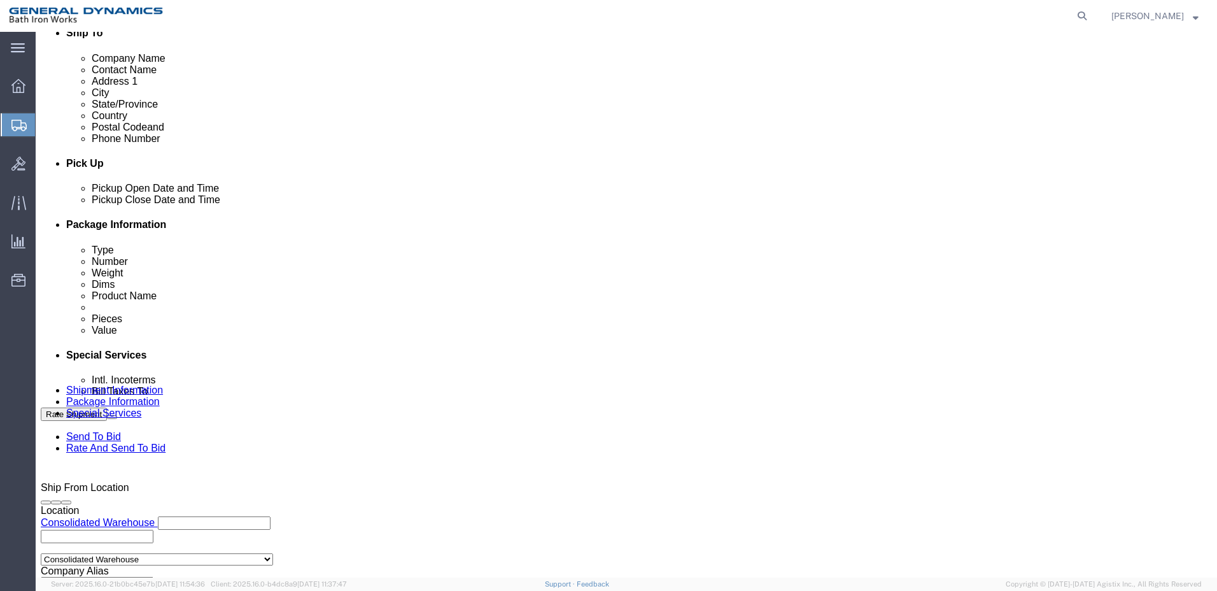
select select "US"
select select "OK"
type input "[PHONE_NUMBER]"
type input "[PERSON_NAME]"
type input "TULSA"
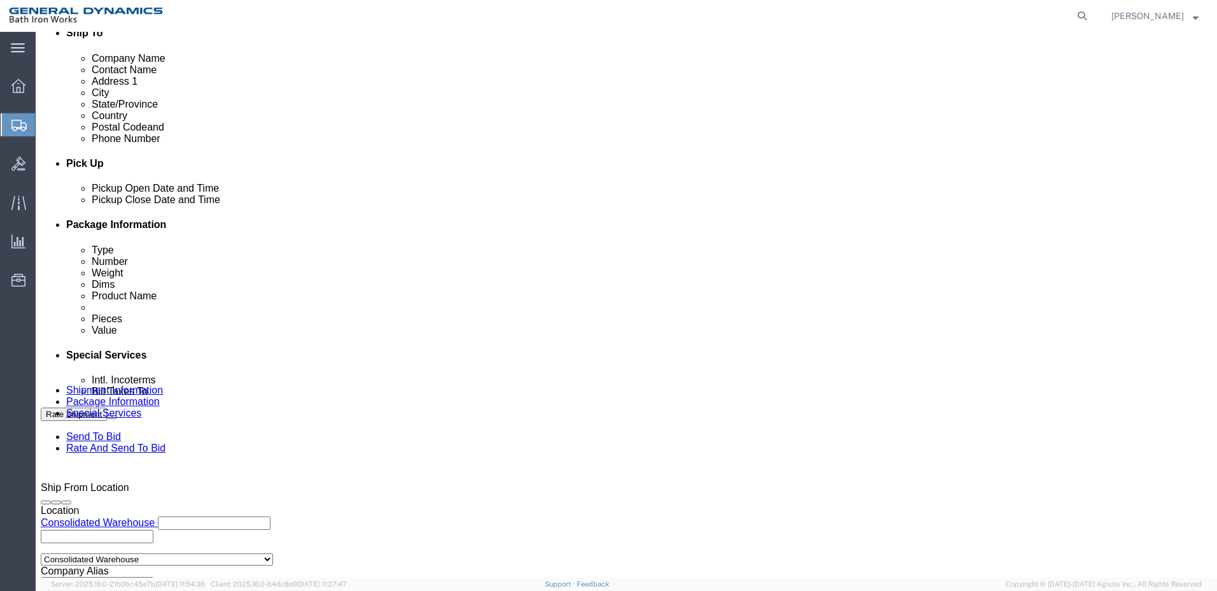
type input "74116"
click select "Select DHL FedEx Express UPS"
click select "Select Recipient Account Sender/Shipper Third Party Account"
select select "SHIP"
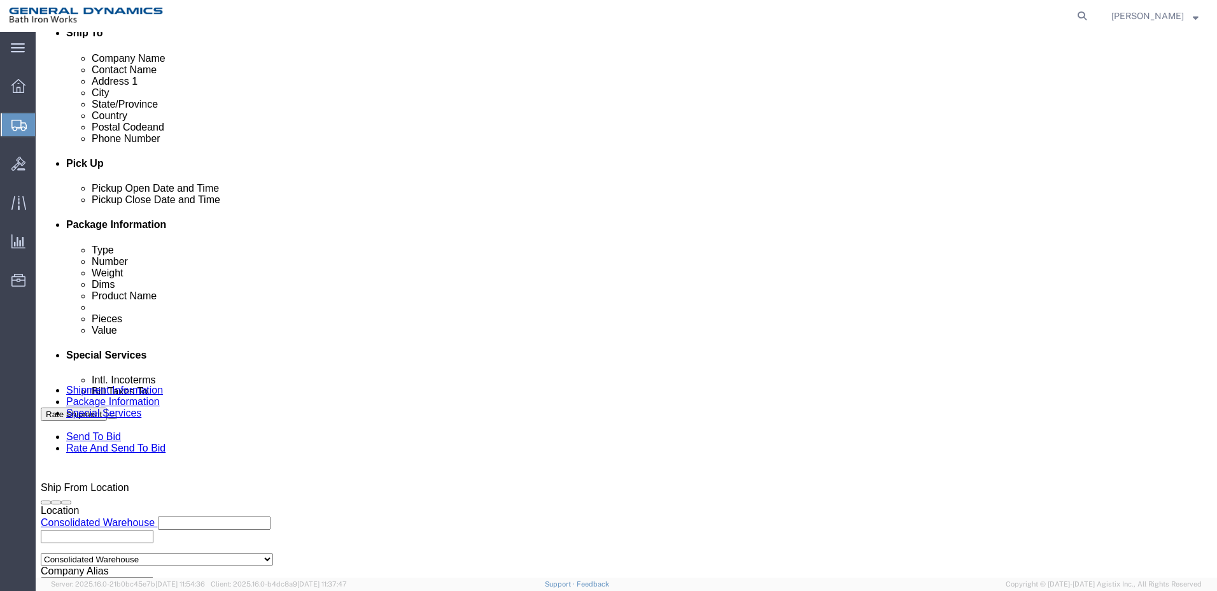
click select "Select Recipient Account Sender/Shipper Third Party Account"
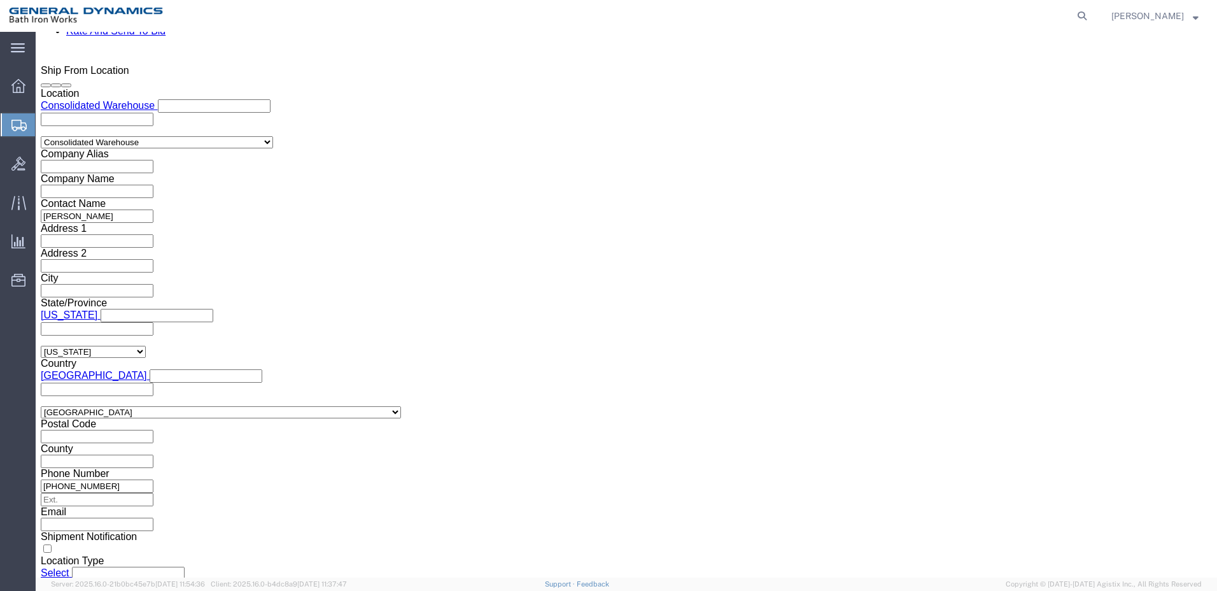
scroll to position [892, 0]
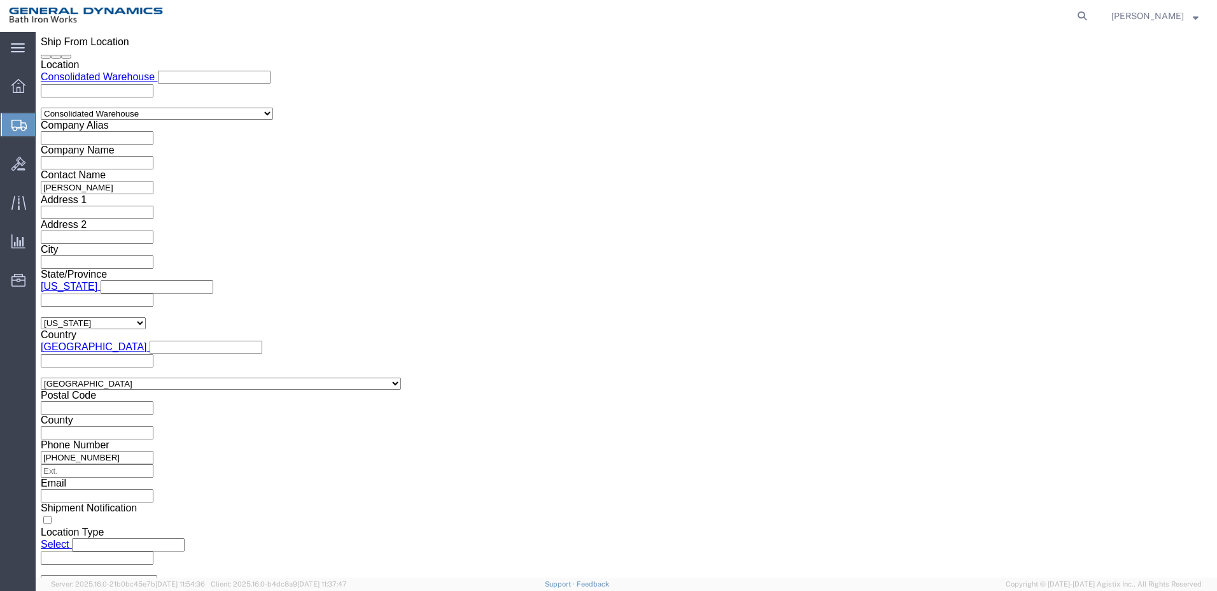
click button "Rate Shipment"
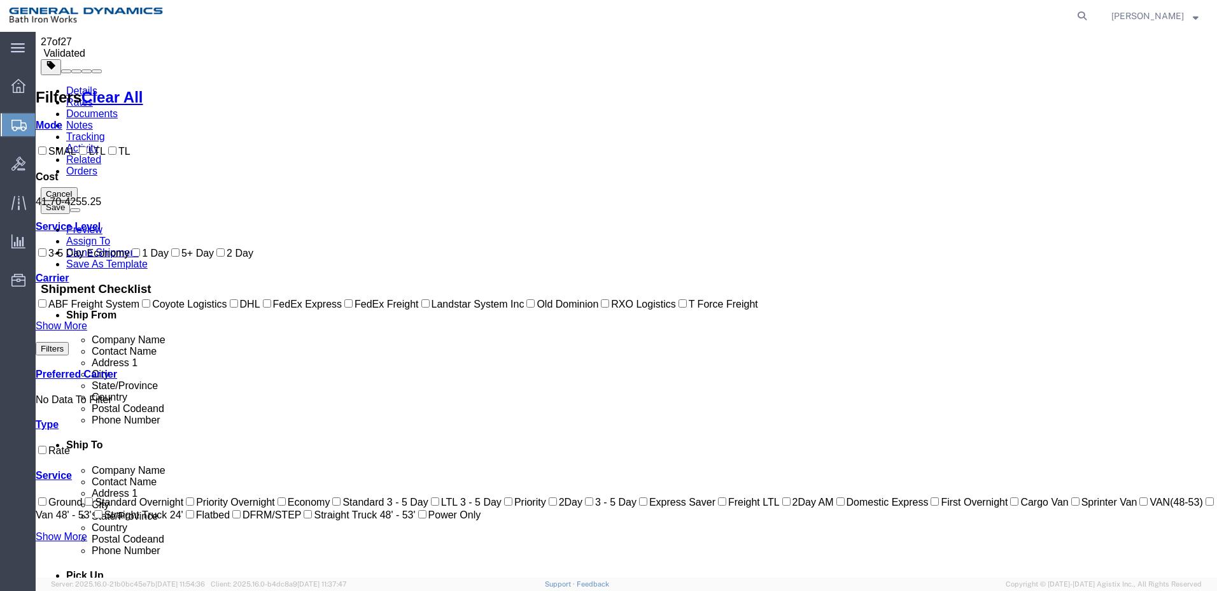
scroll to position [0, 0]
